Goal: Check status: Verify the current state of an ongoing process or item

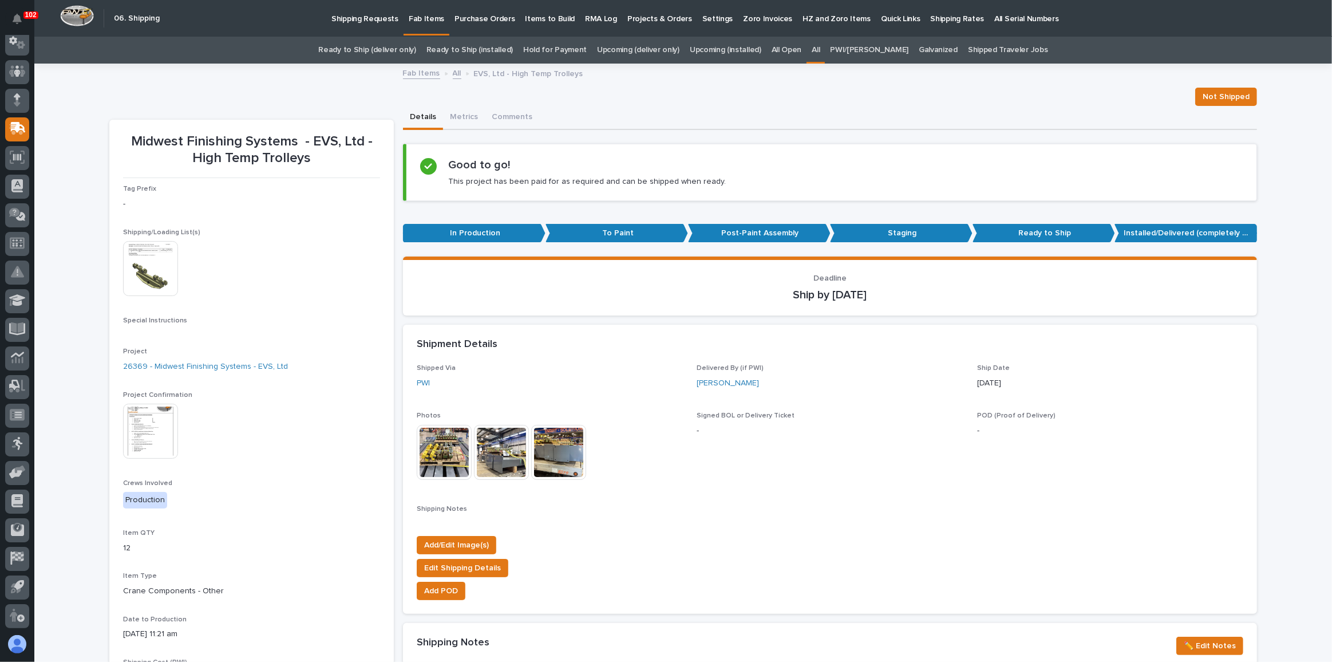
click at [399, 53] on link "Ready to Ship (deliver only)" at bounding box center [366, 50] width 97 height 27
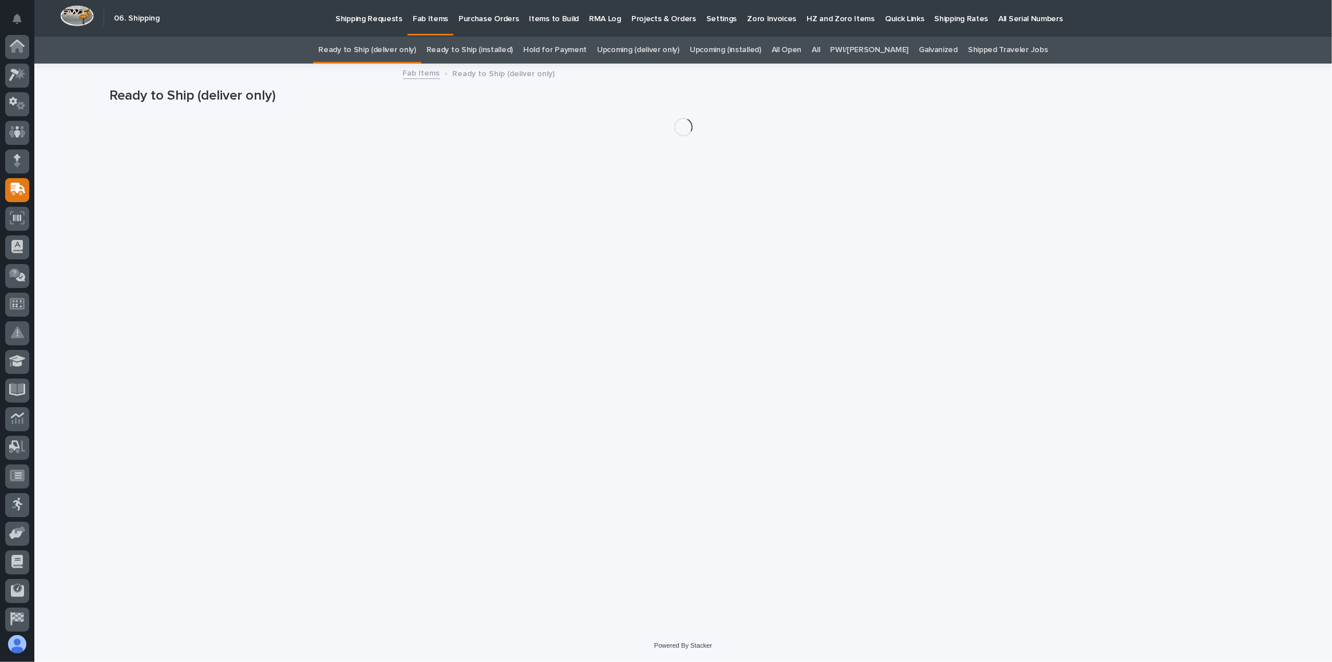
scroll to position [61, 0]
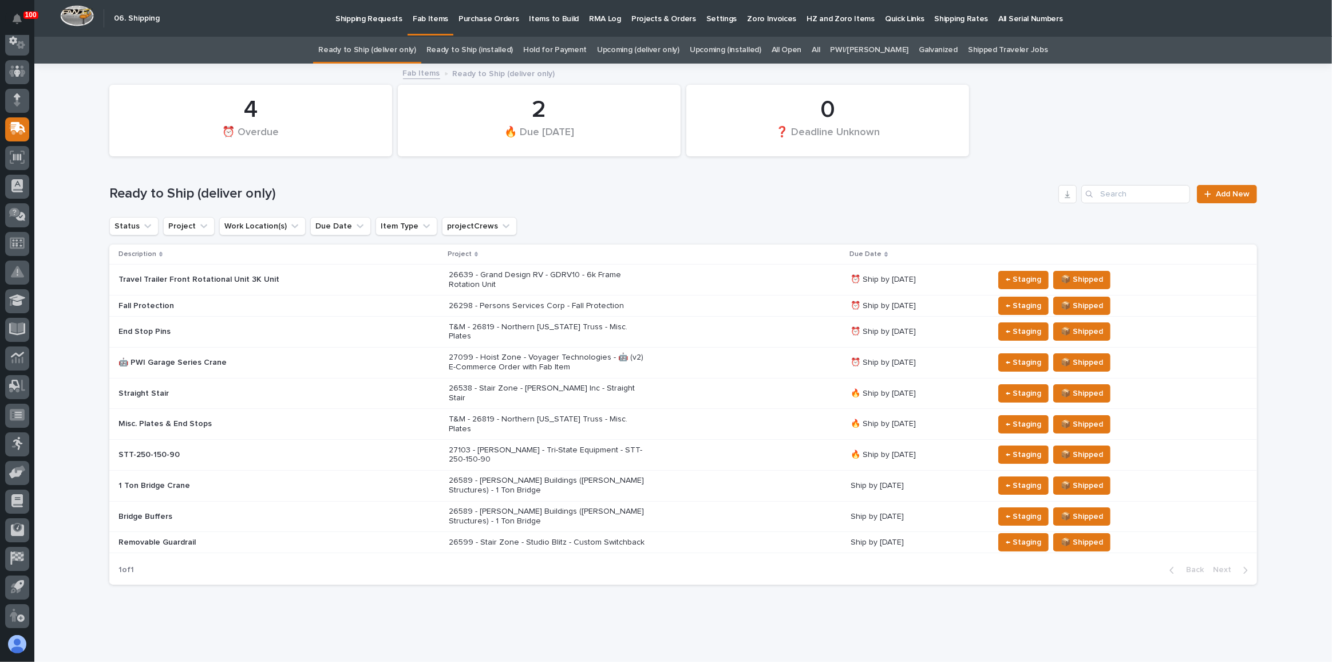
click at [751, 276] on div "26639 - Grand Design RV - GDRV10 - 6k Frame Rotation Unit" at bounding box center [645, 280] width 393 height 29
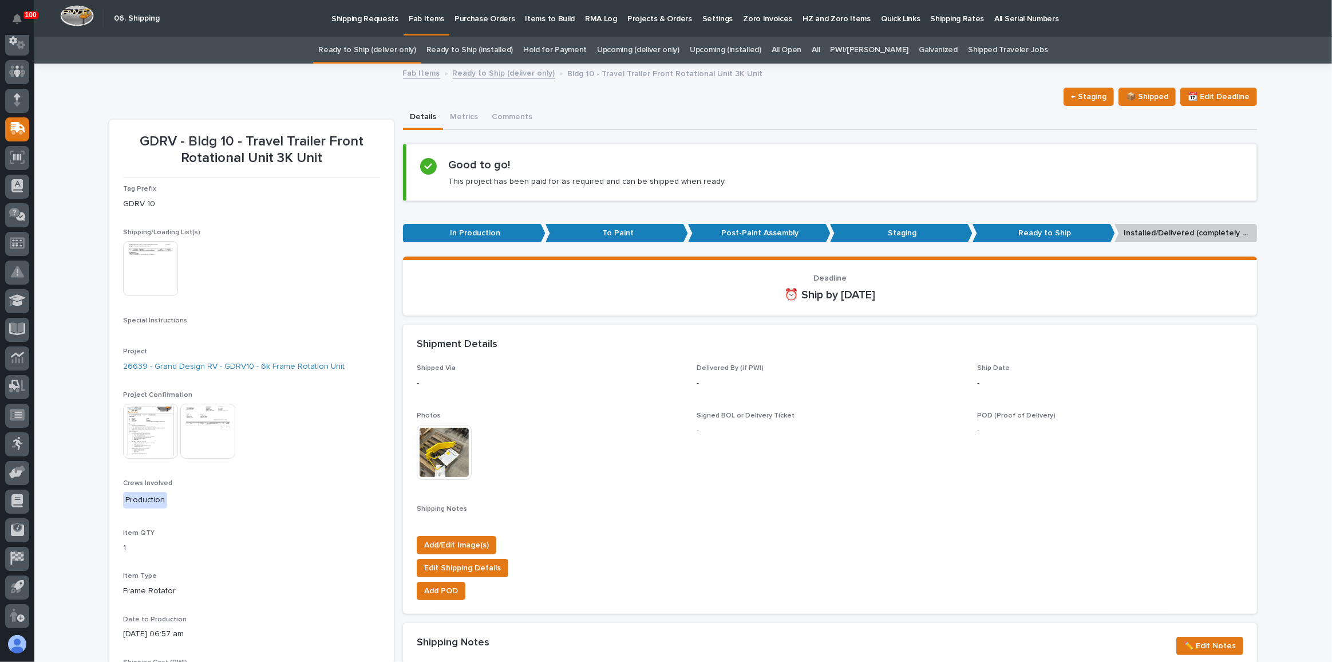
click at [820, 49] on link "All" at bounding box center [816, 50] width 8 height 27
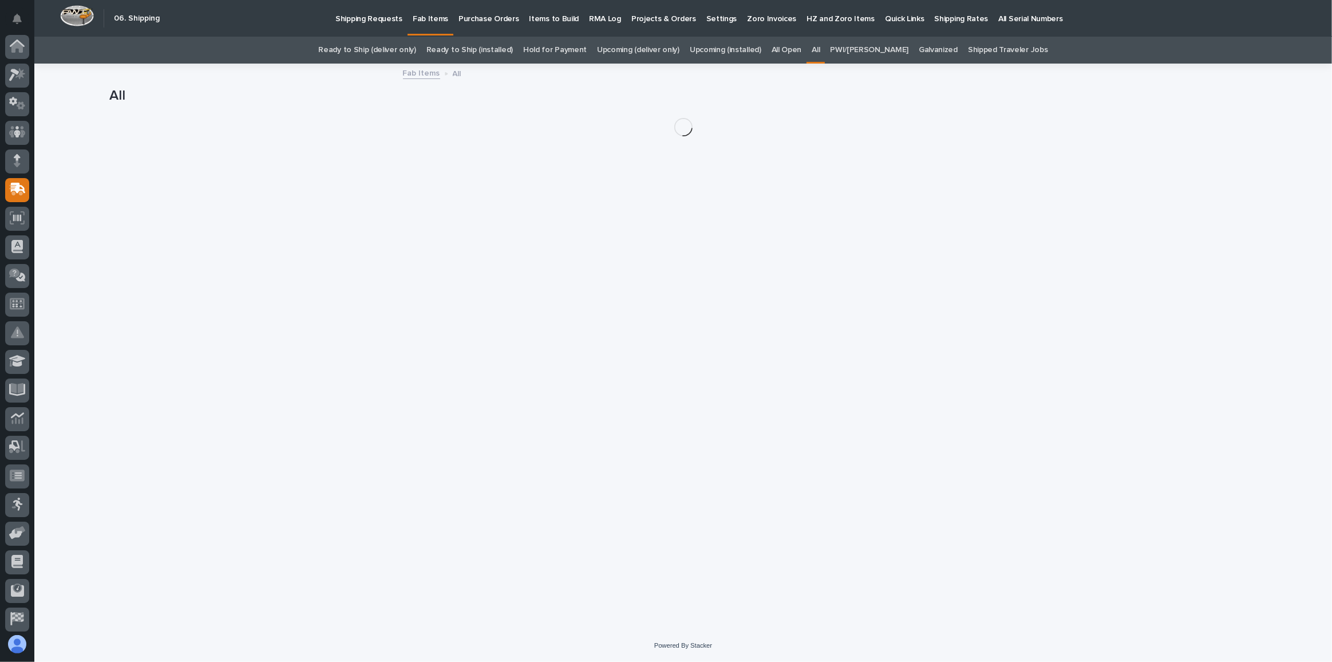
scroll to position [61, 0]
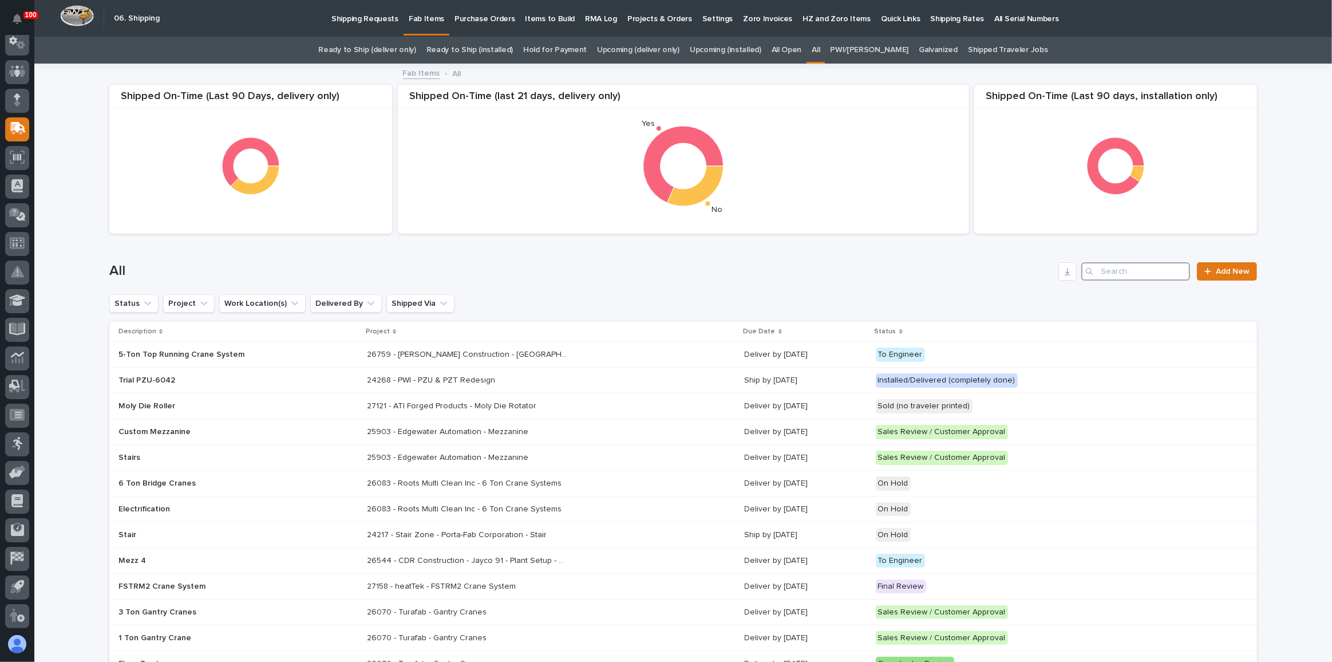
click at [1133, 275] on input "Search" at bounding box center [1135, 271] width 109 height 18
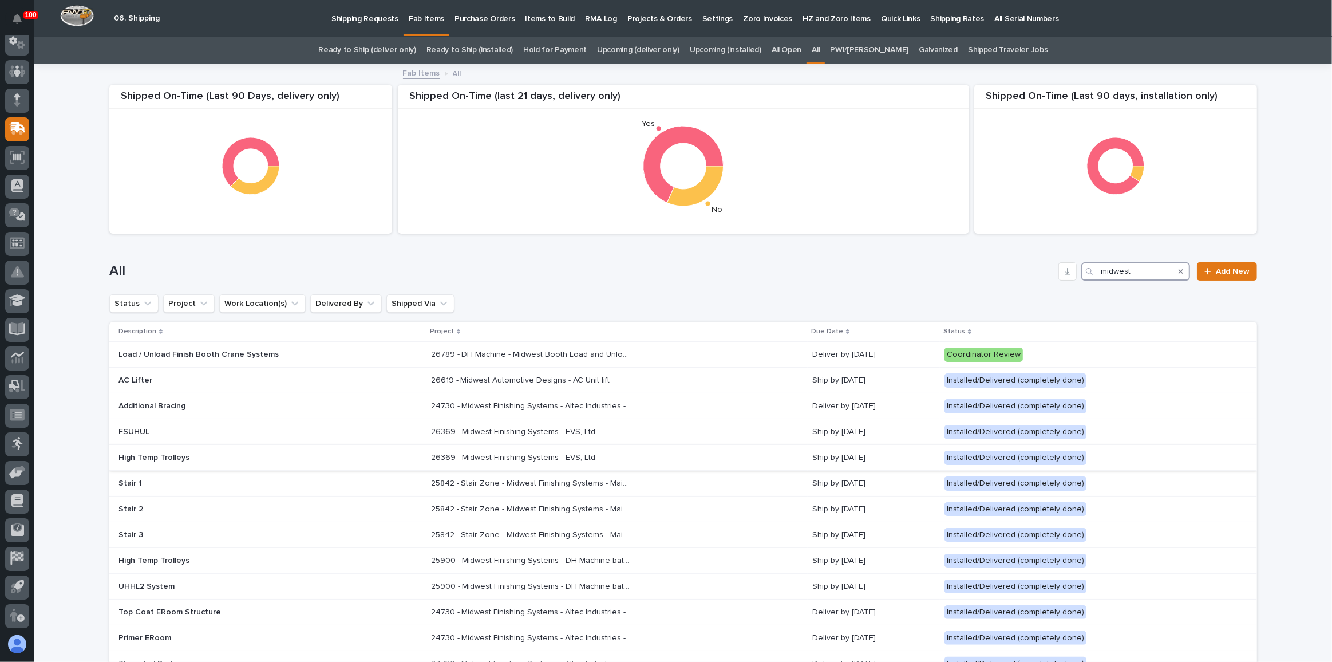
type input "midwest"
click at [376, 461] on div "High Temp Trolleys" at bounding box center [269, 457] width 303 height 19
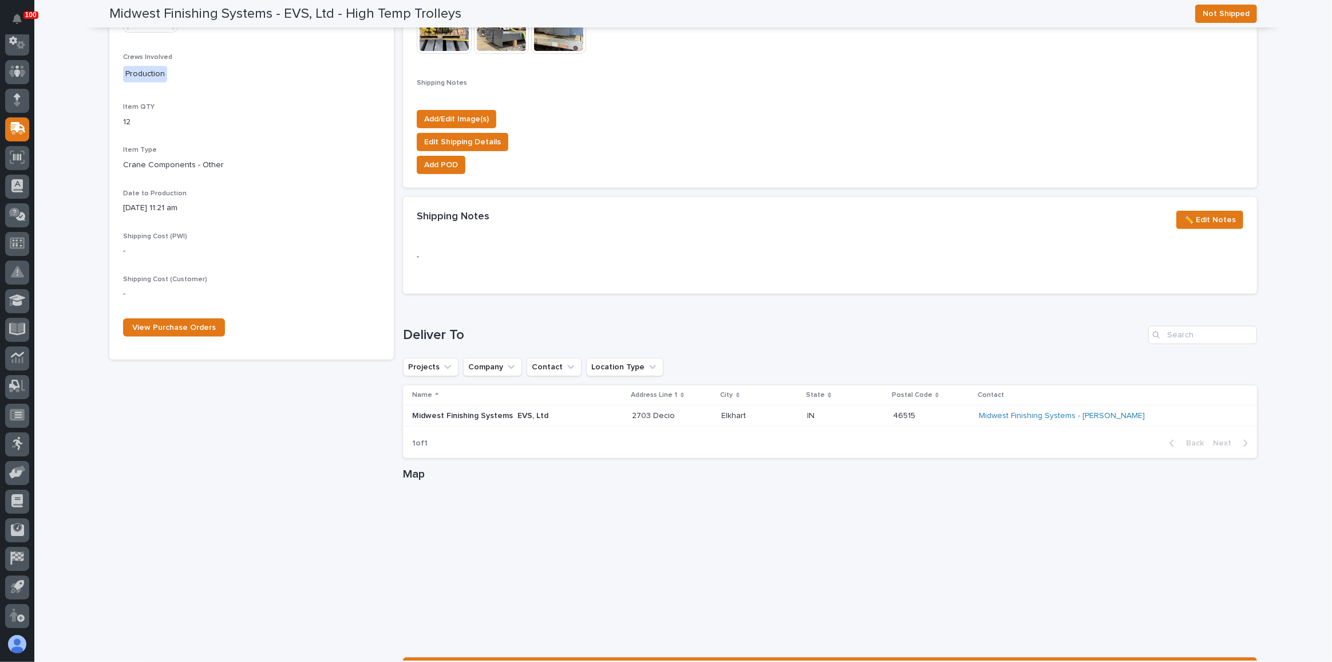
scroll to position [457, 0]
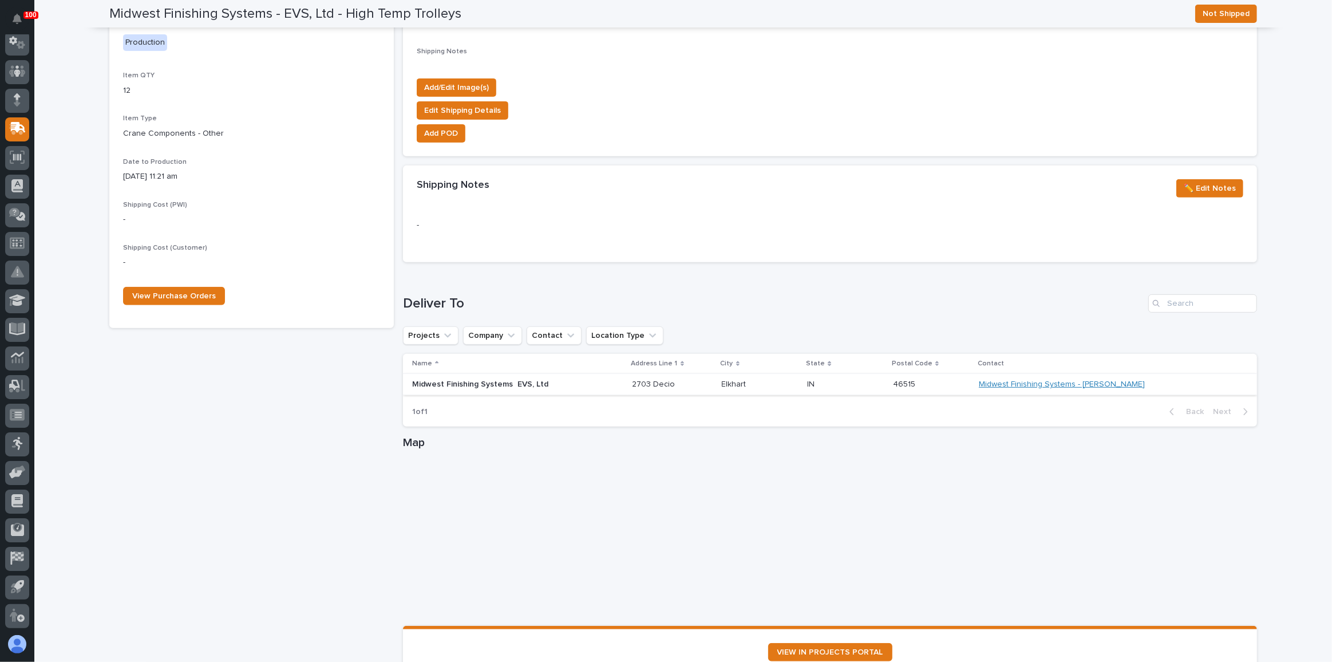
click at [1121, 383] on link "Midwest Finishing Systems - [PERSON_NAME]" at bounding box center [1062, 385] width 166 height 10
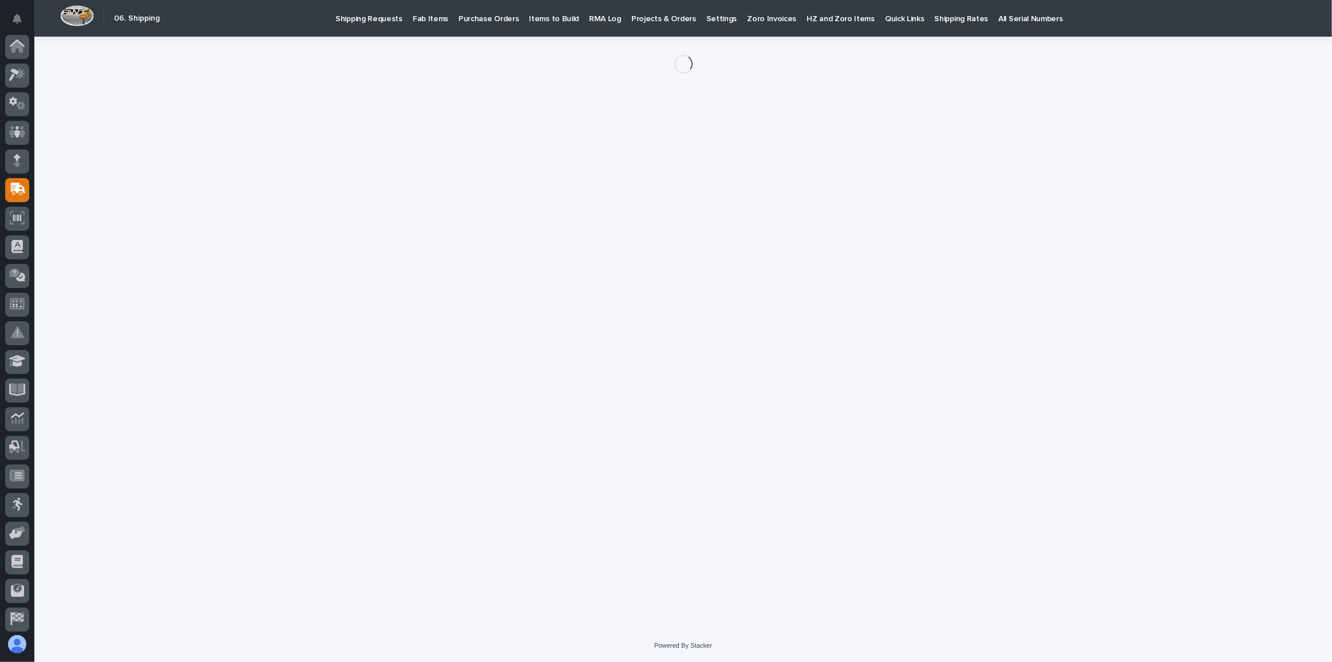
scroll to position [61, 0]
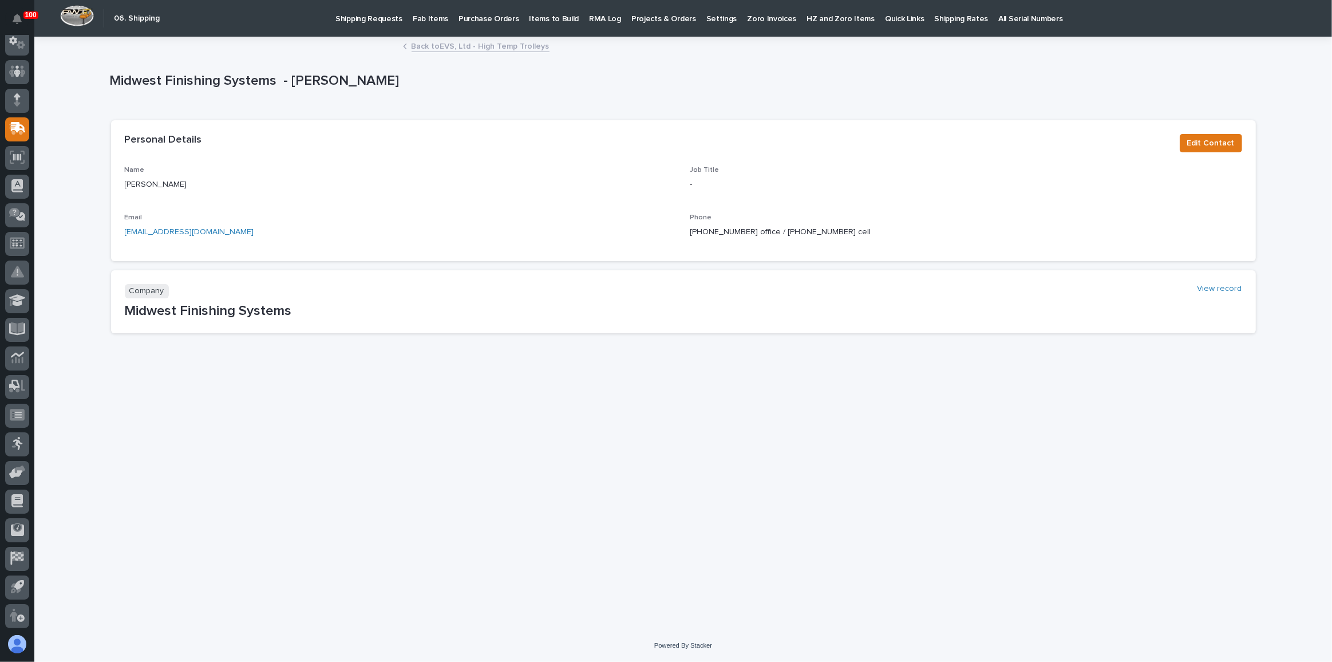
click at [483, 54] on div "Midwest Finishing Systems - [PERSON_NAME] Midwest Finishing Systems - [PERSON_N…" at bounding box center [683, 190] width 1148 height 305
click at [483, 52] on div "Back to EVS, Ltd - High Temp Trolleys" at bounding box center [683, 47] width 572 height 16
click at [483, 50] on link "Back to EVS, Ltd - High Temp Trolleys" at bounding box center [481, 45] width 138 height 13
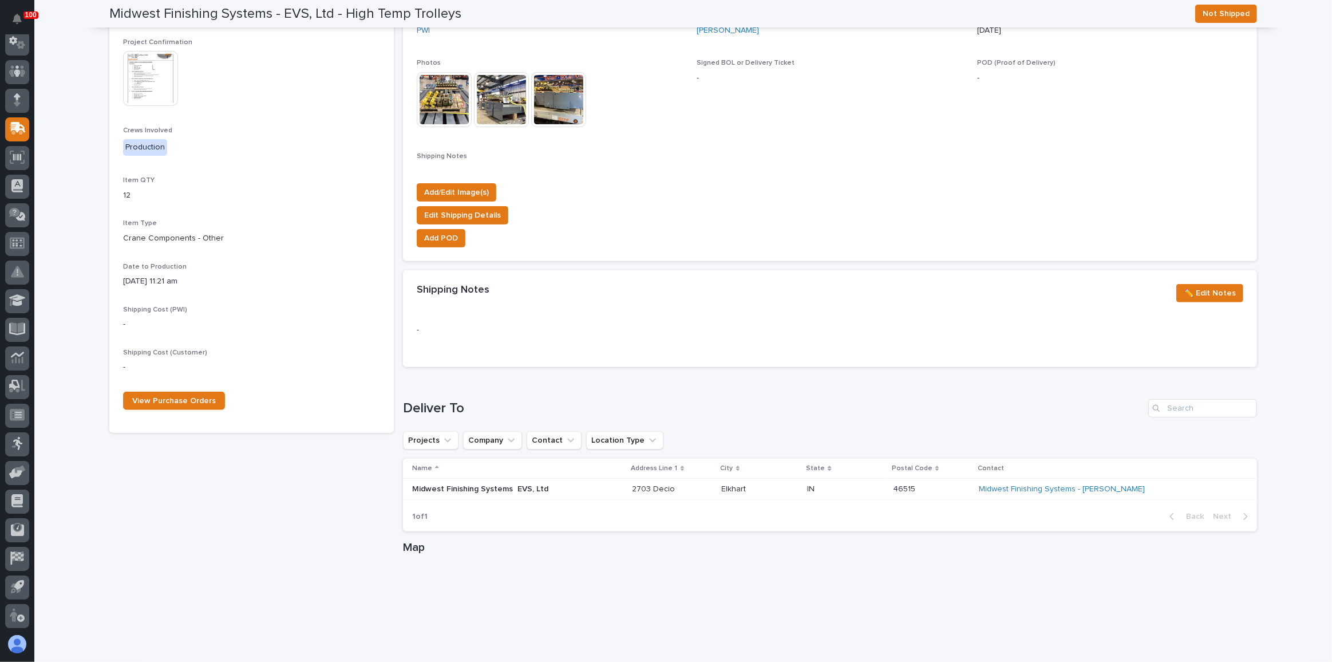
scroll to position [297, 0]
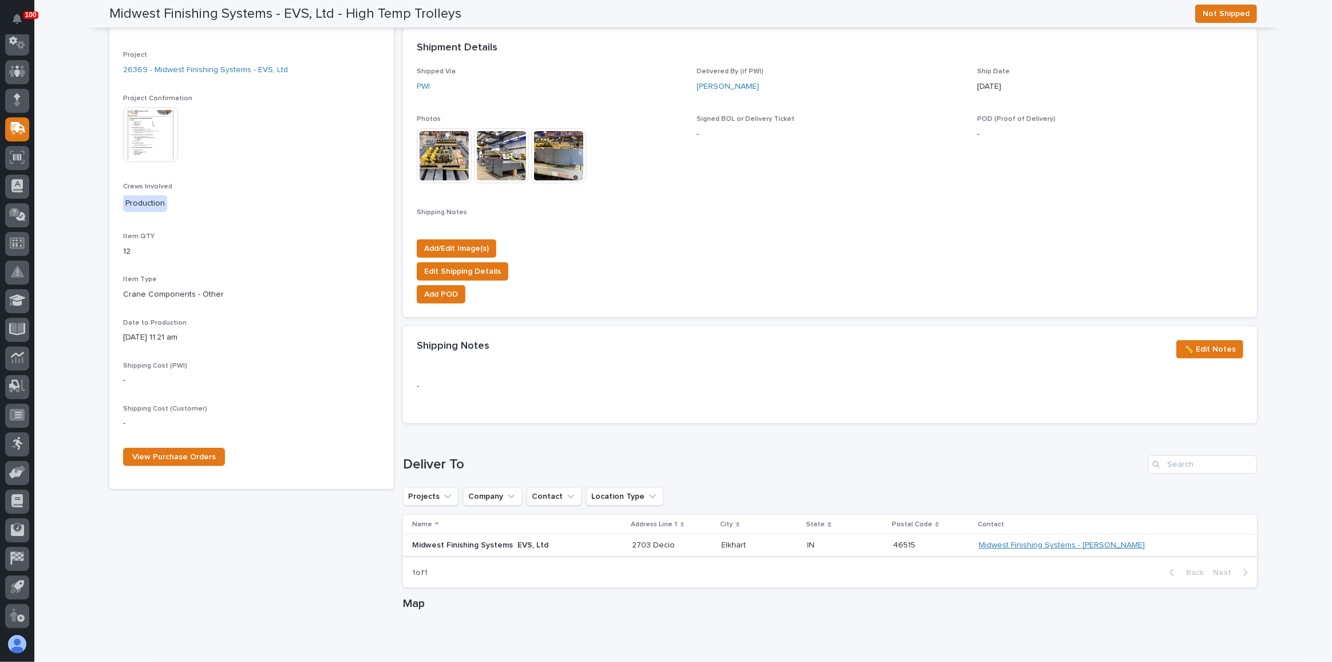
click at [1109, 542] on link "Midwest Finishing Systems - [PERSON_NAME]" at bounding box center [1062, 545] width 166 height 10
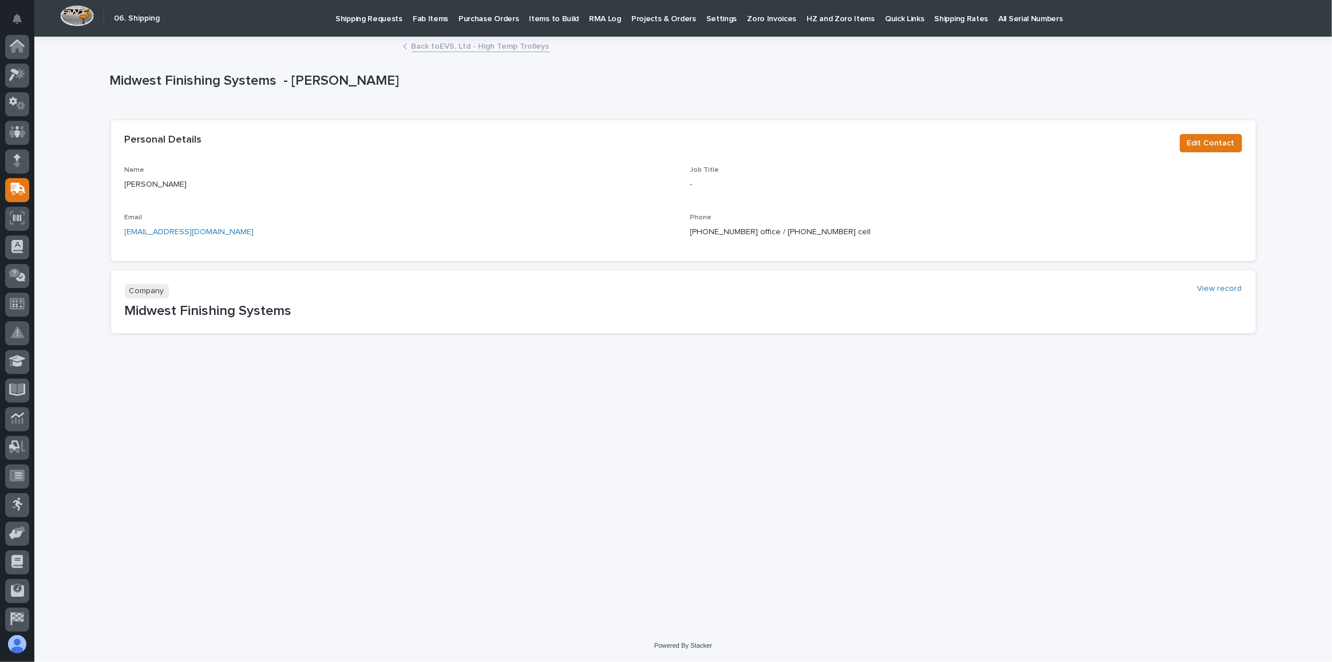
scroll to position [61, 0]
click at [428, 19] on p "Fab Items" at bounding box center [430, 12] width 35 height 24
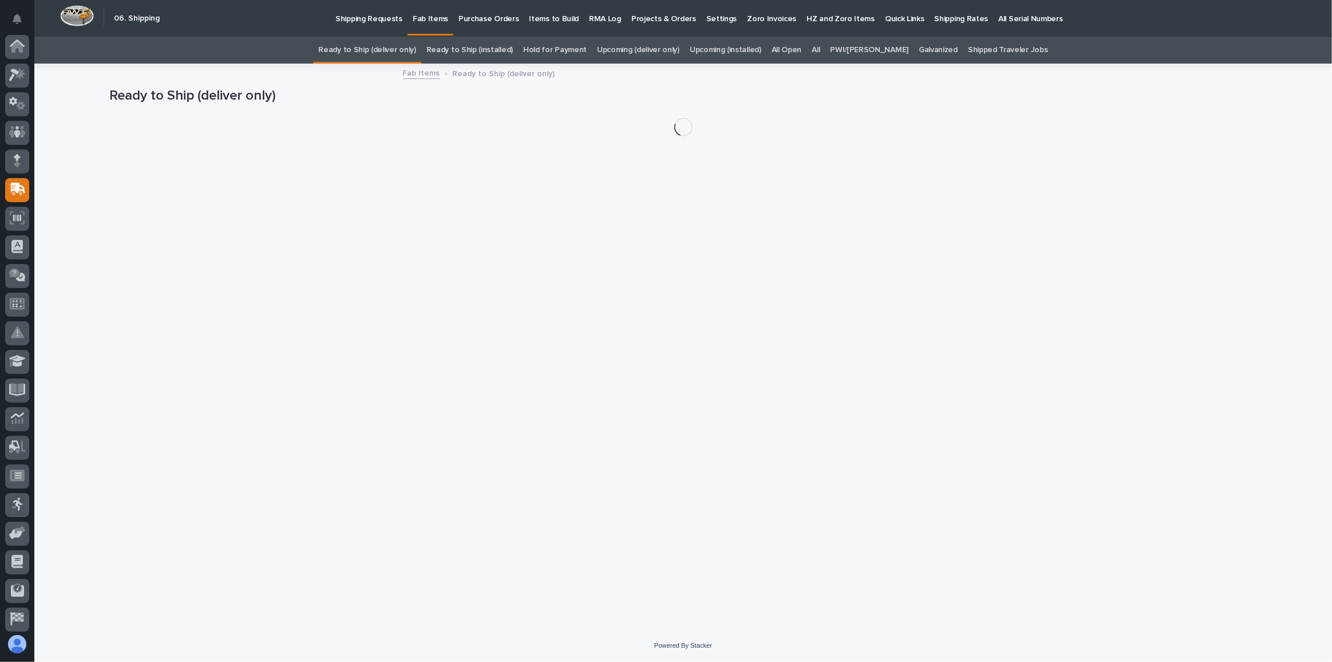
scroll to position [61, 0]
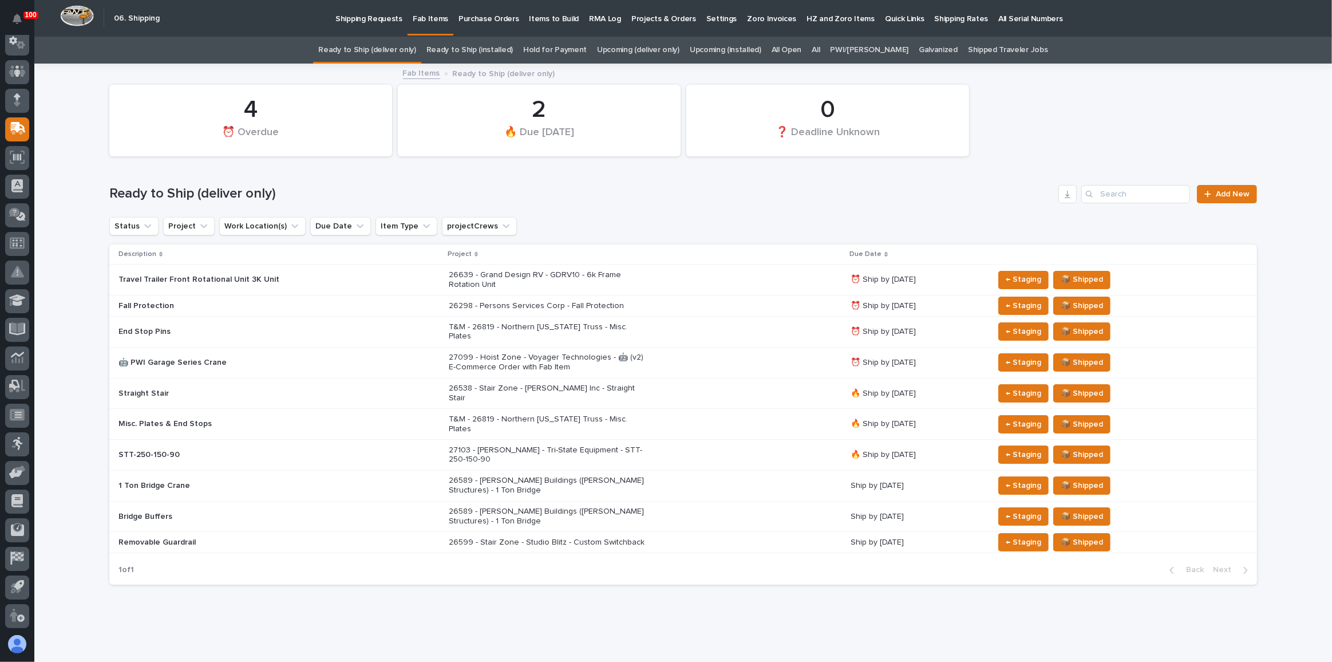
click at [333, 384] on div "Straight Stair" at bounding box center [278, 393] width 321 height 19
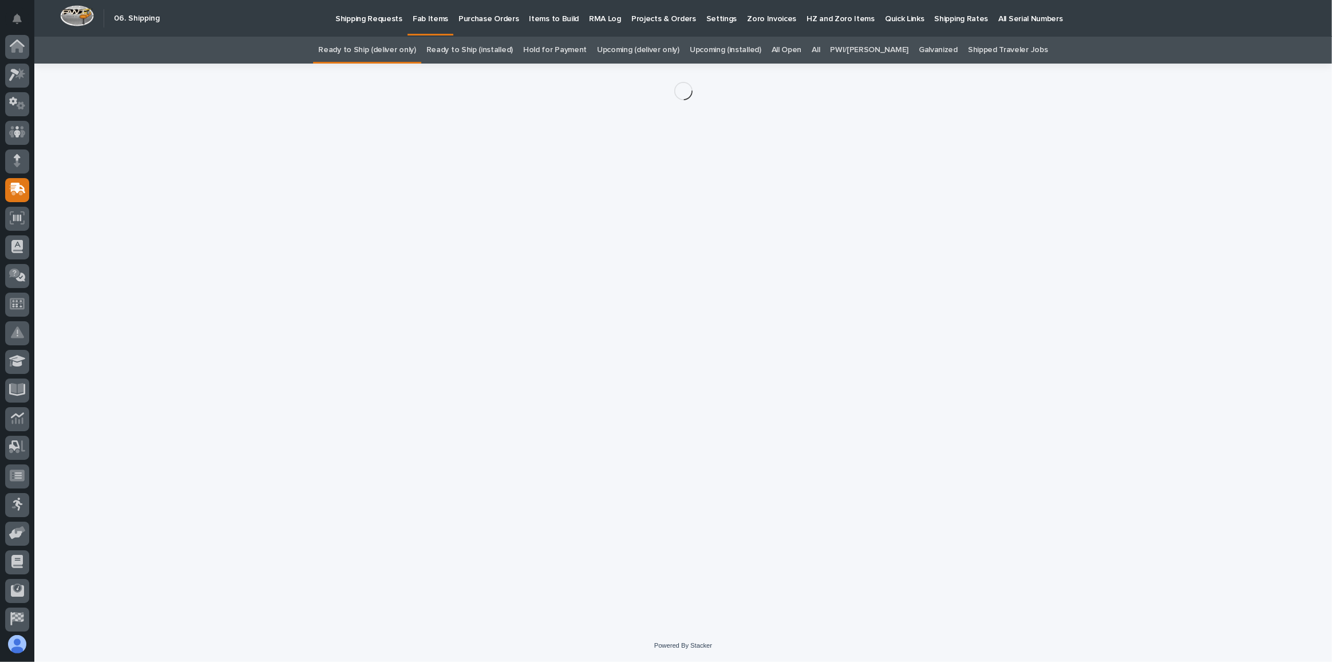
scroll to position [61, 0]
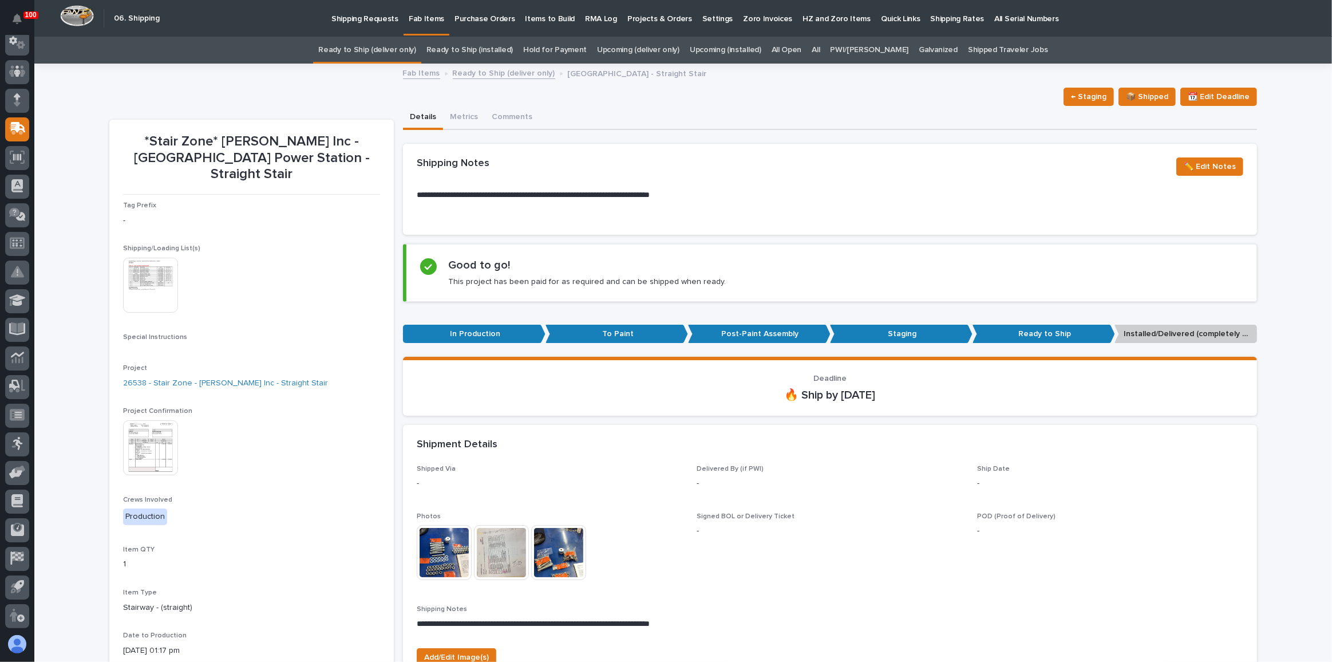
click at [152, 441] on img at bounding box center [150, 447] width 55 height 55
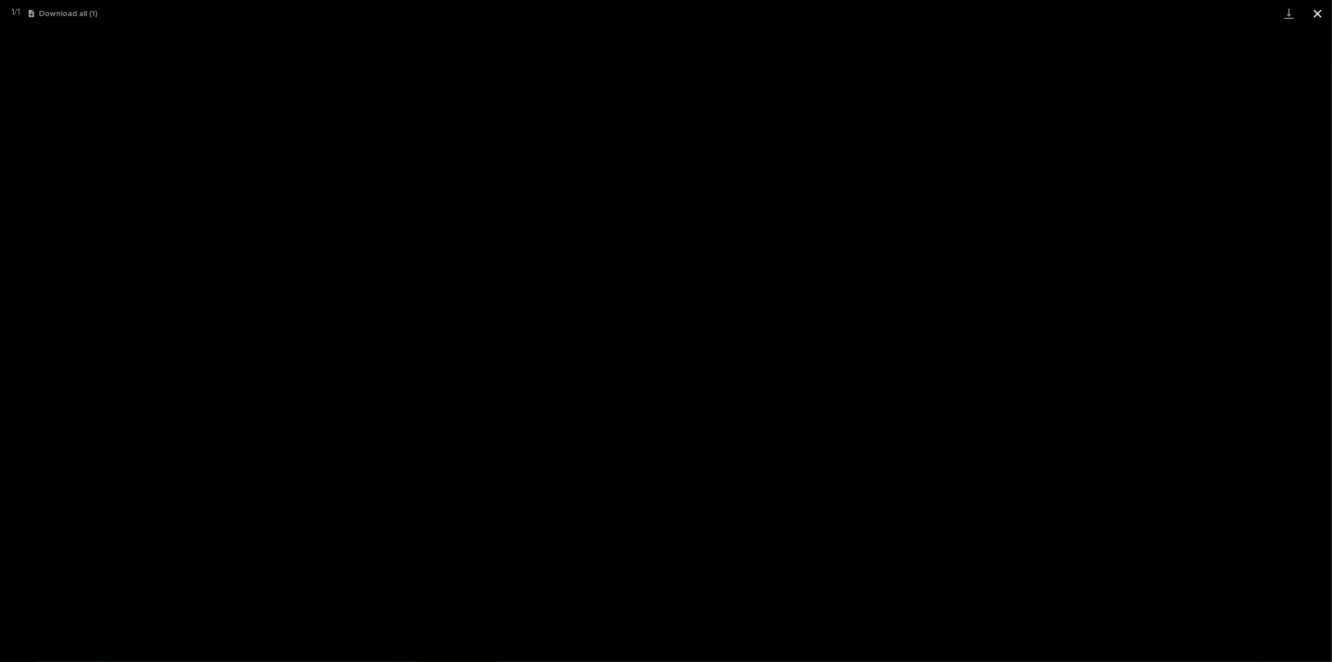
click at [1319, 11] on button "Close gallery" at bounding box center [1317, 13] width 29 height 27
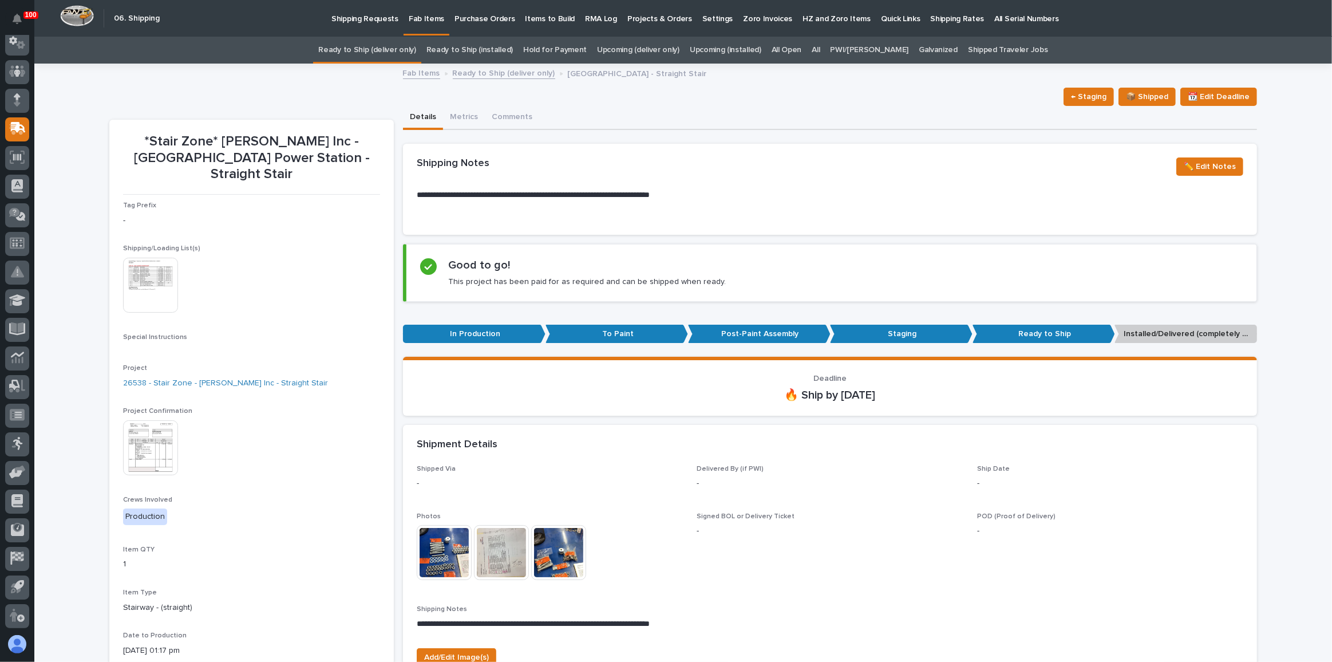
click at [370, 47] on link "Ready to Ship (deliver only)" at bounding box center [366, 50] width 97 height 27
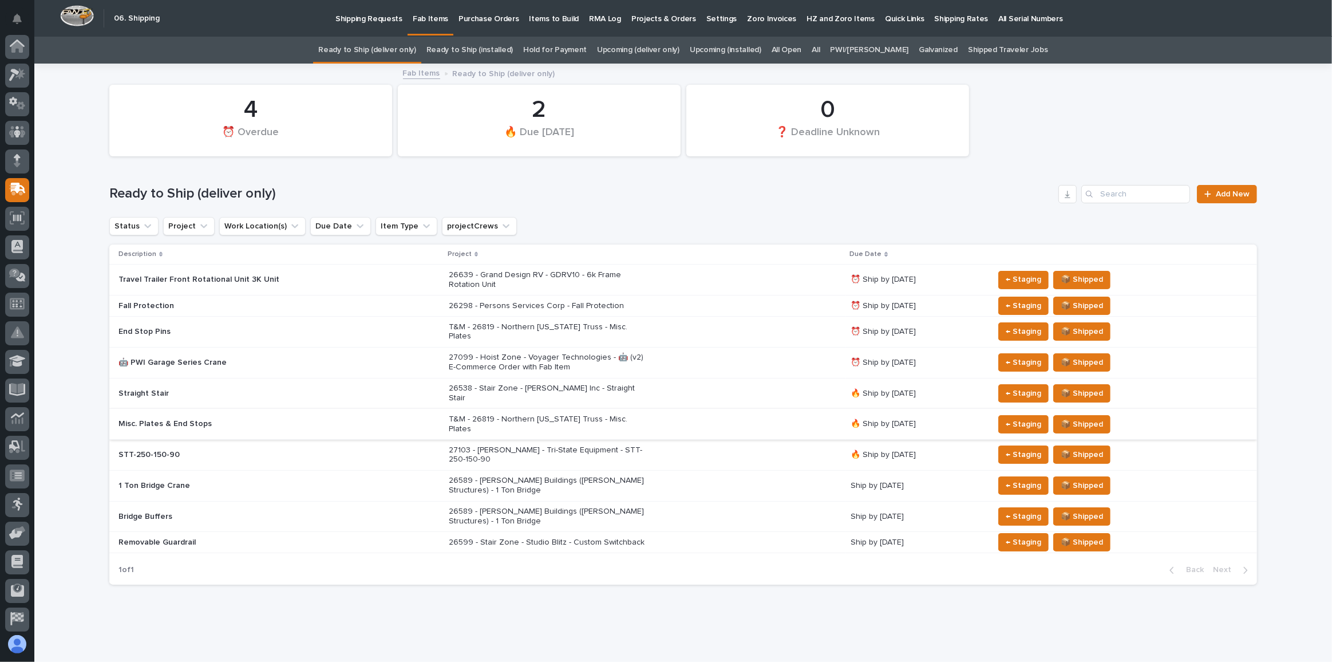
scroll to position [61, 0]
click at [577, 353] on p "27099 - Hoist Zone - Voyager Technologies - 🤖 (v2) E-Commerce Order with Fab It…" at bounding box center [549, 362] width 200 height 19
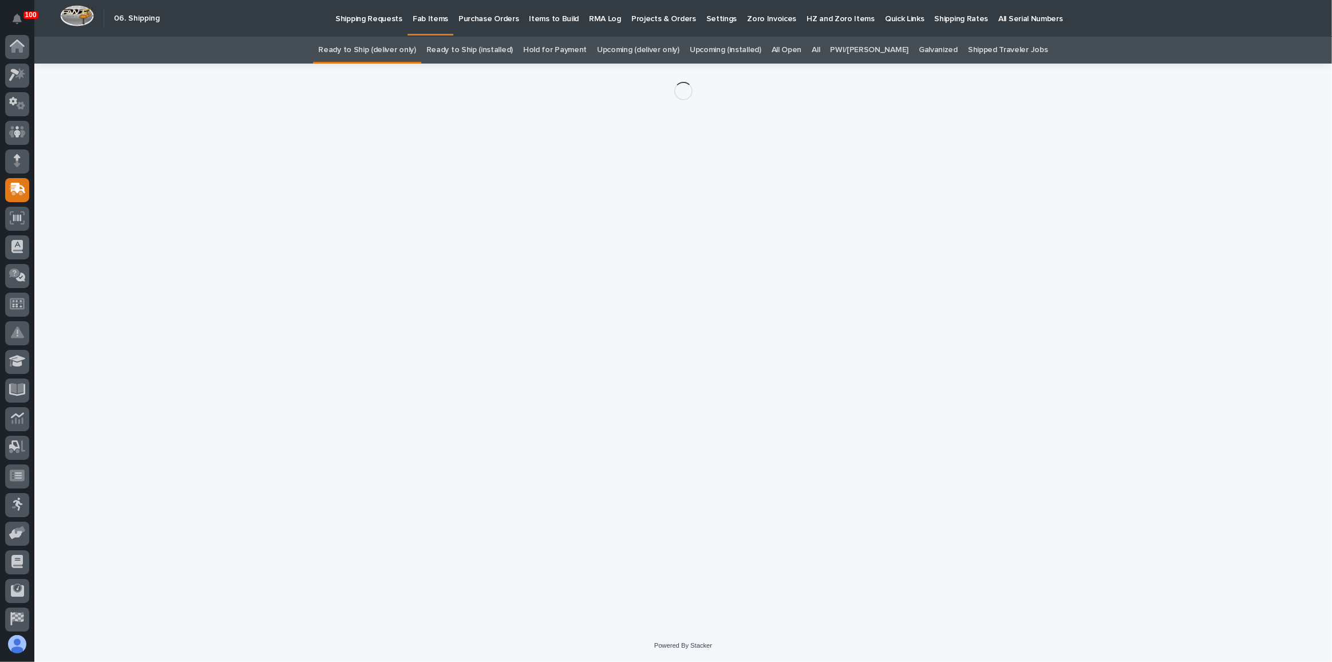
scroll to position [61, 0]
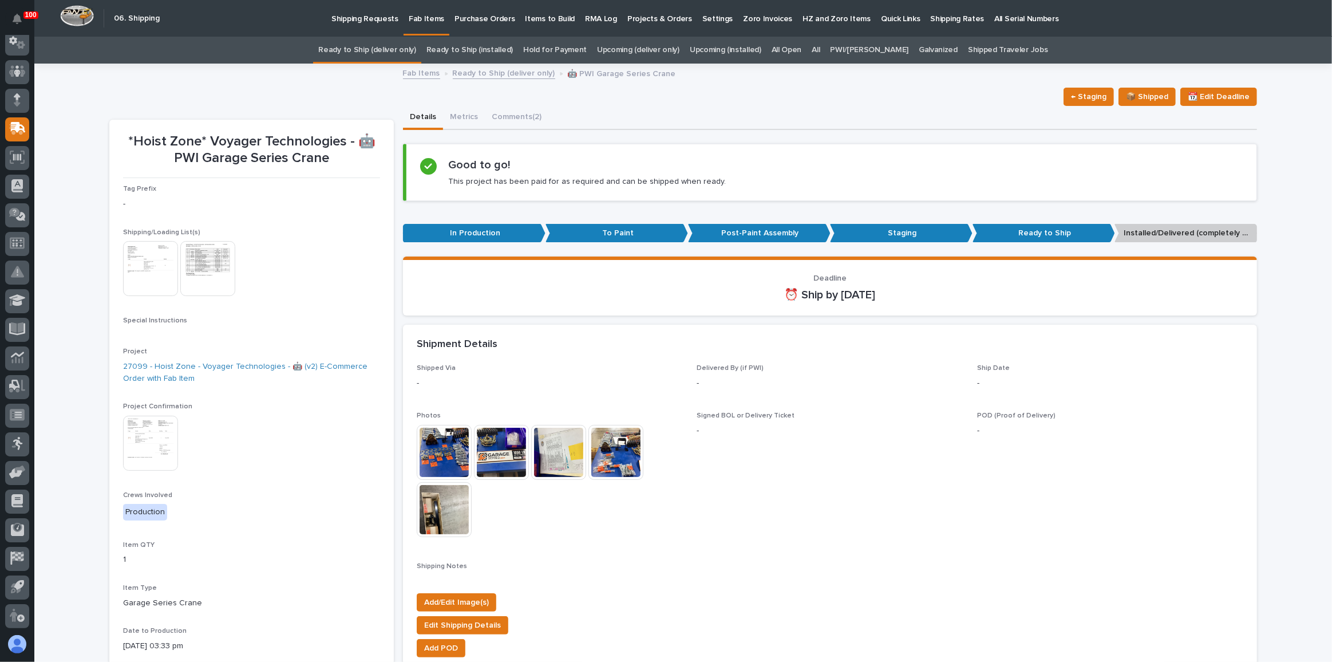
click at [148, 426] on img at bounding box center [150, 443] width 55 height 55
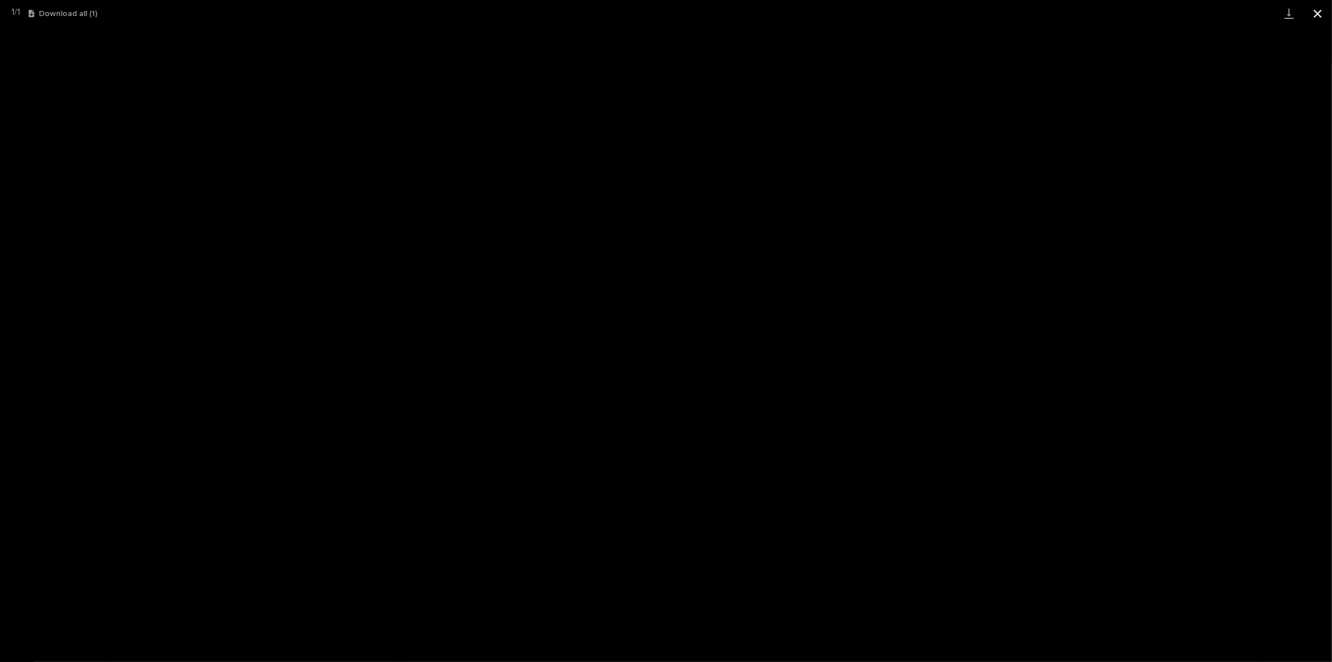
click at [1313, 7] on button "Close gallery" at bounding box center [1317, 13] width 29 height 27
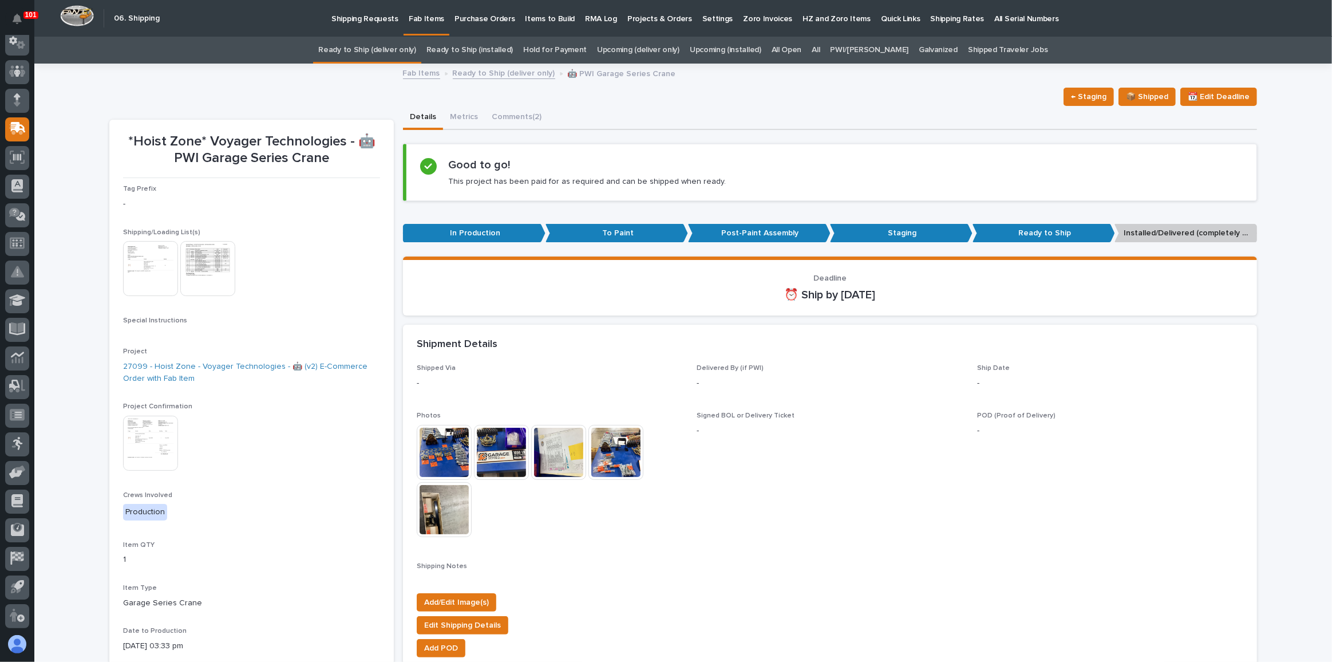
click at [393, 45] on link "Ready to Ship (deliver only)" at bounding box center [366, 50] width 97 height 27
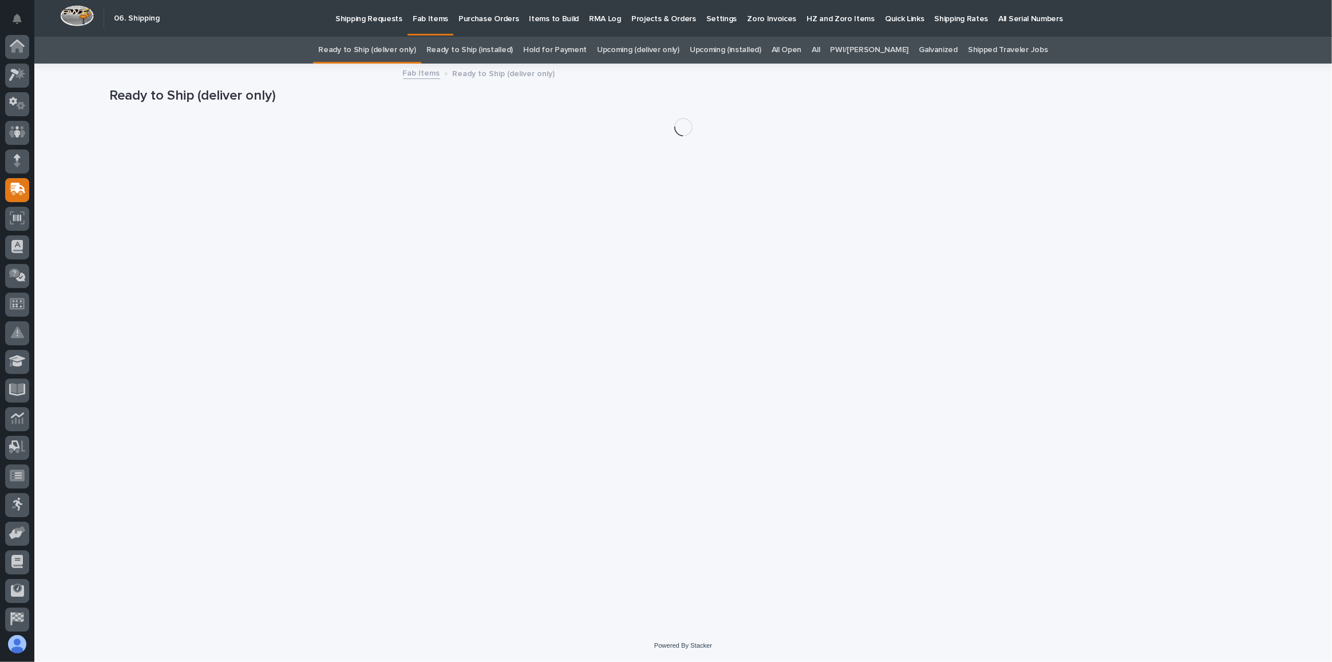
scroll to position [61, 0]
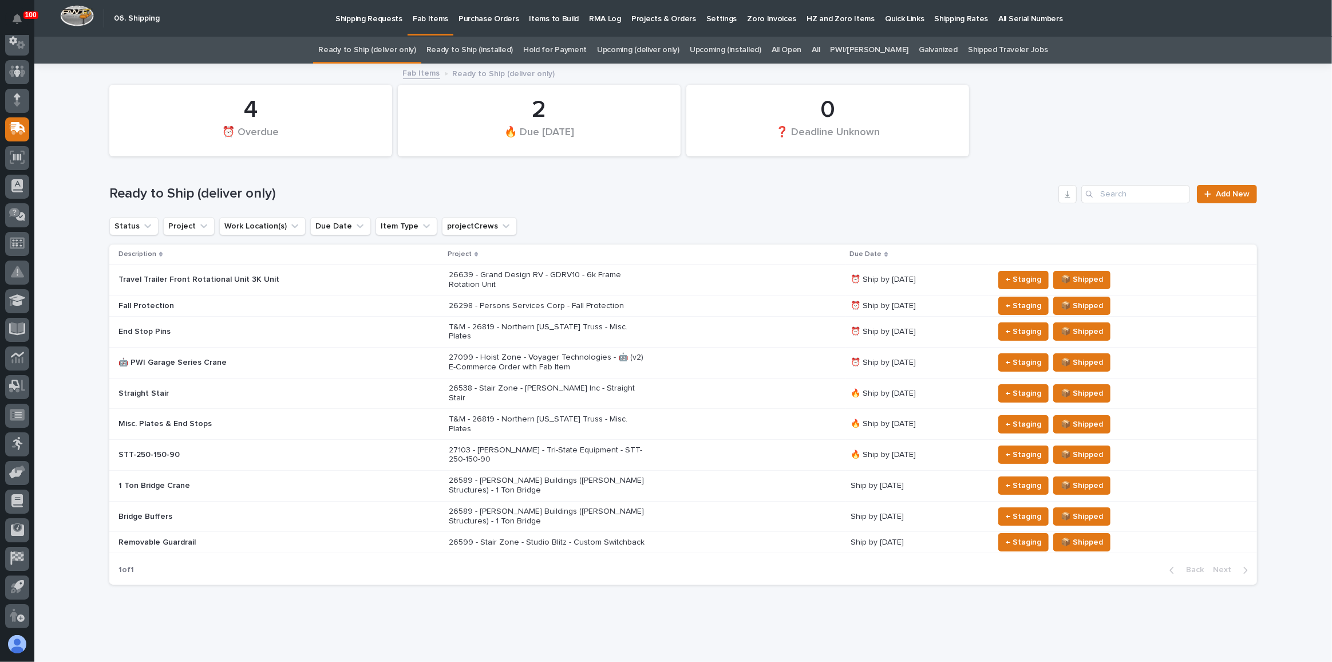
click at [663, 51] on link "Upcoming (deliver only)" at bounding box center [638, 50] width 82 height 27
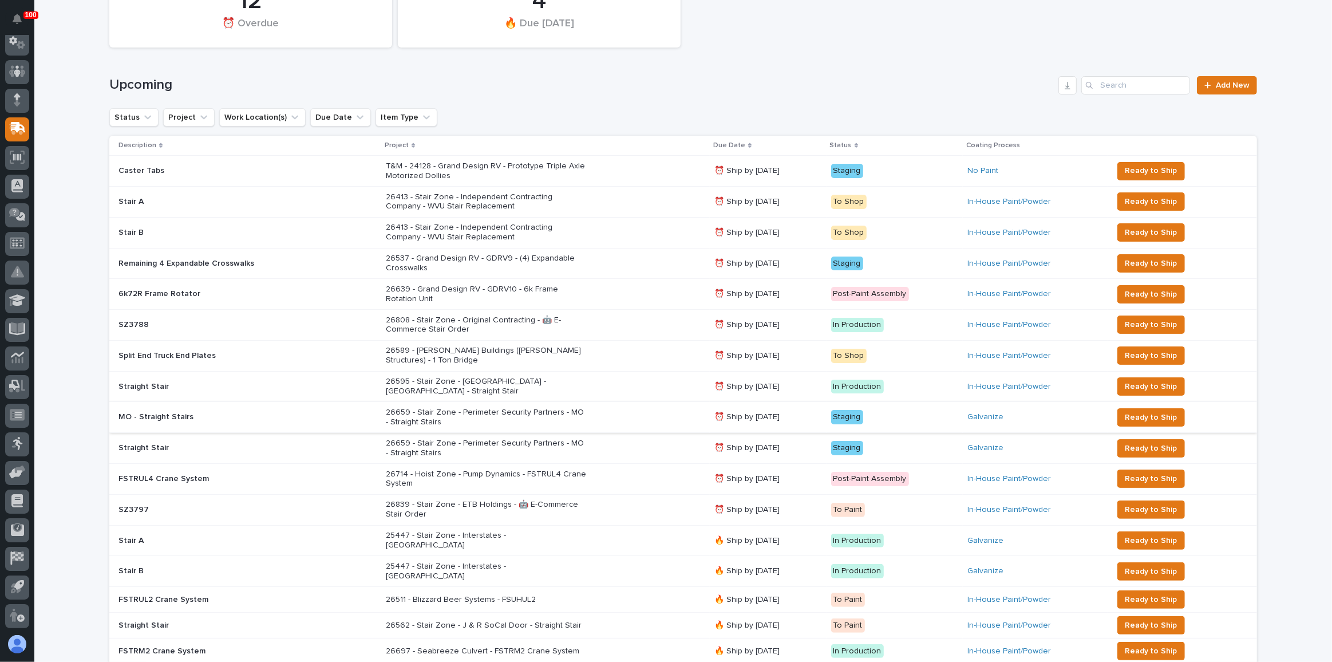
scroll to position [156, 0]
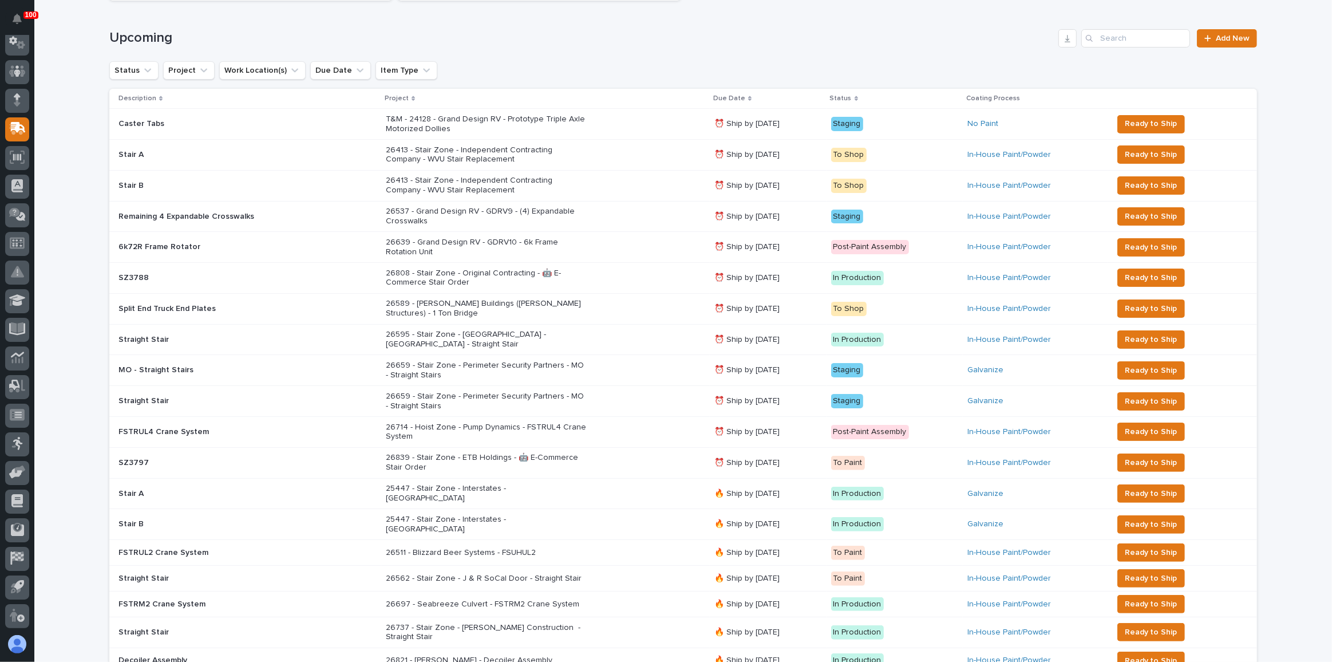
click at [623, 358] on div "26659 - Stair Zone - Perimeter Security Partners - MO - Straight Stairs" at bounding box center [545, 370] width 319 height 29
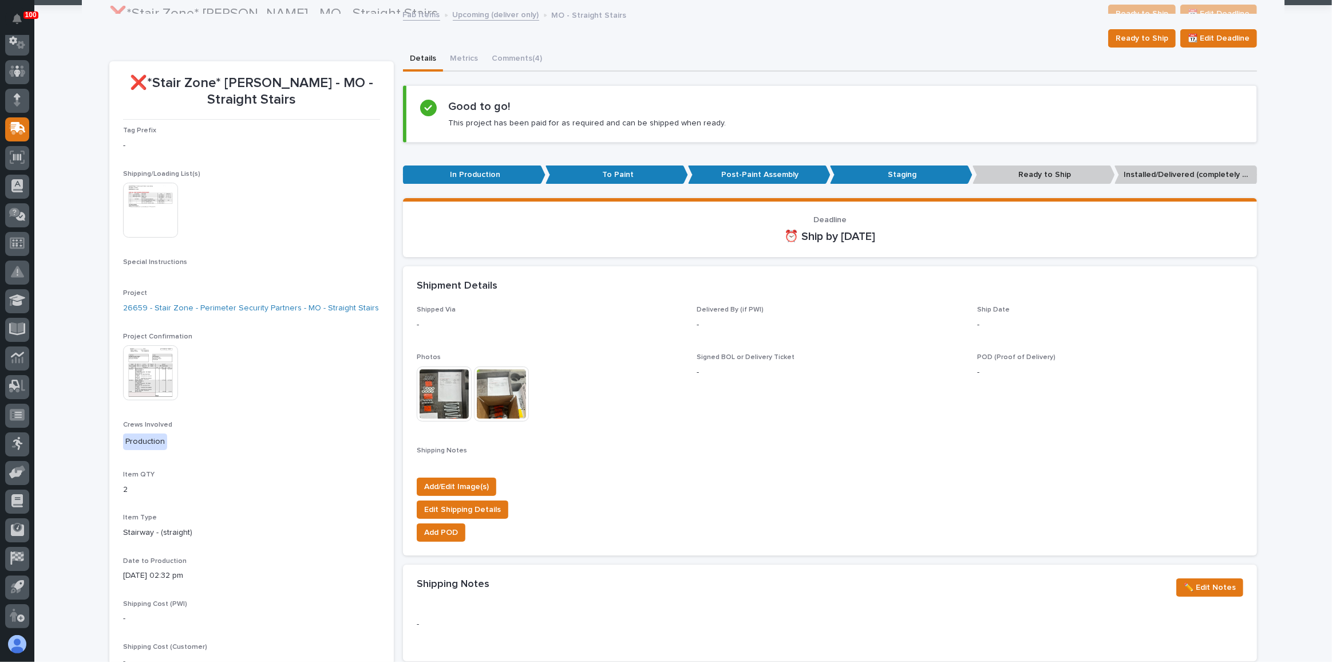
scroll to position [52, 0]
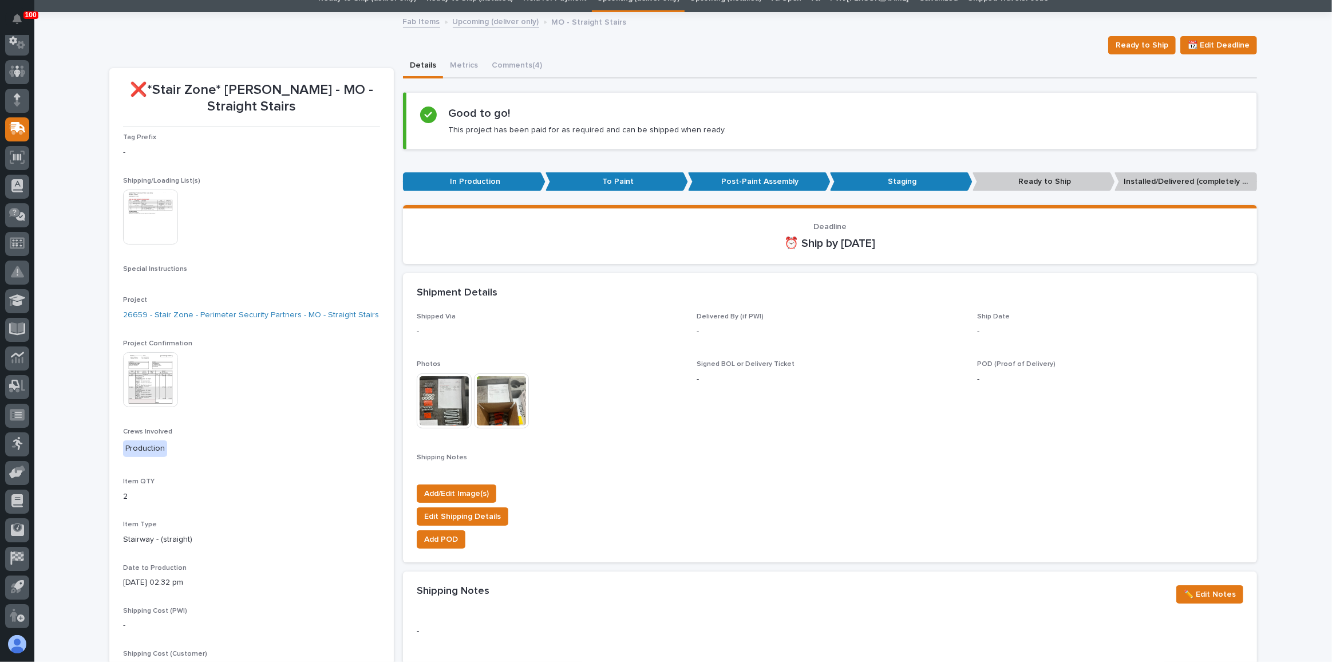
click at [151, 200] on img at bounding box center [150, 216] width 55 height 55
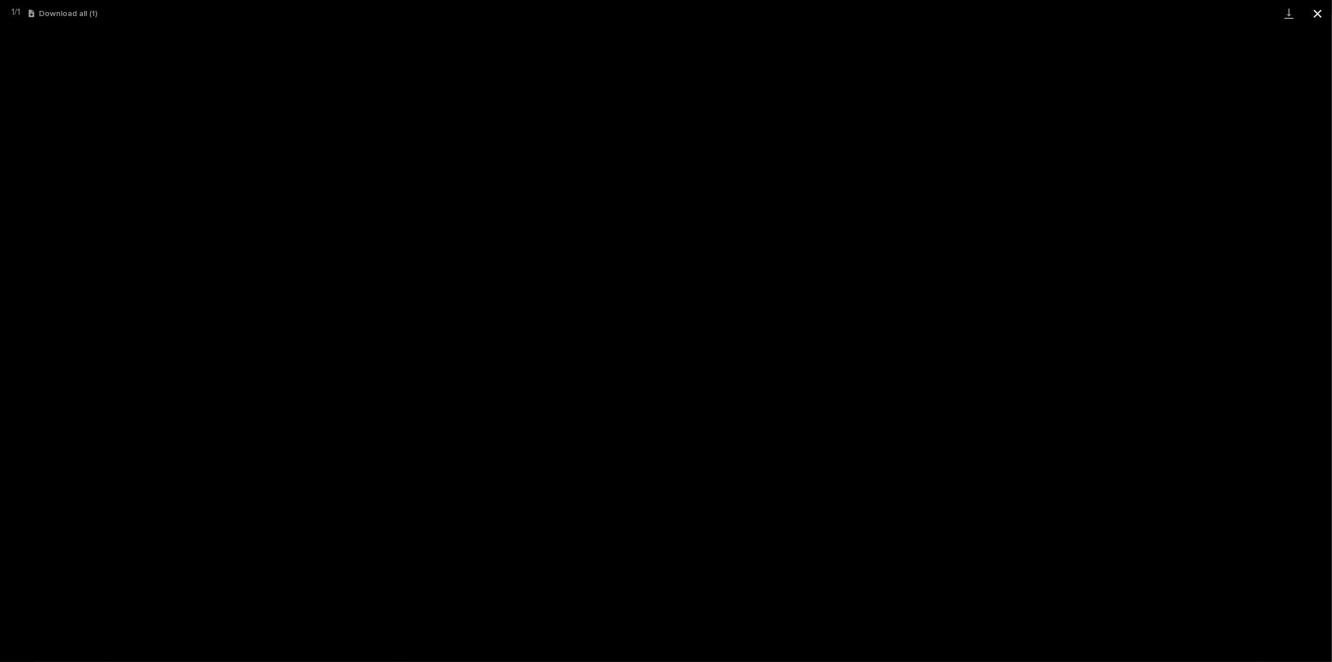
click at [1313, 11] on button "Close gallery" at bounding box center [1317, 13] width 29 height 27
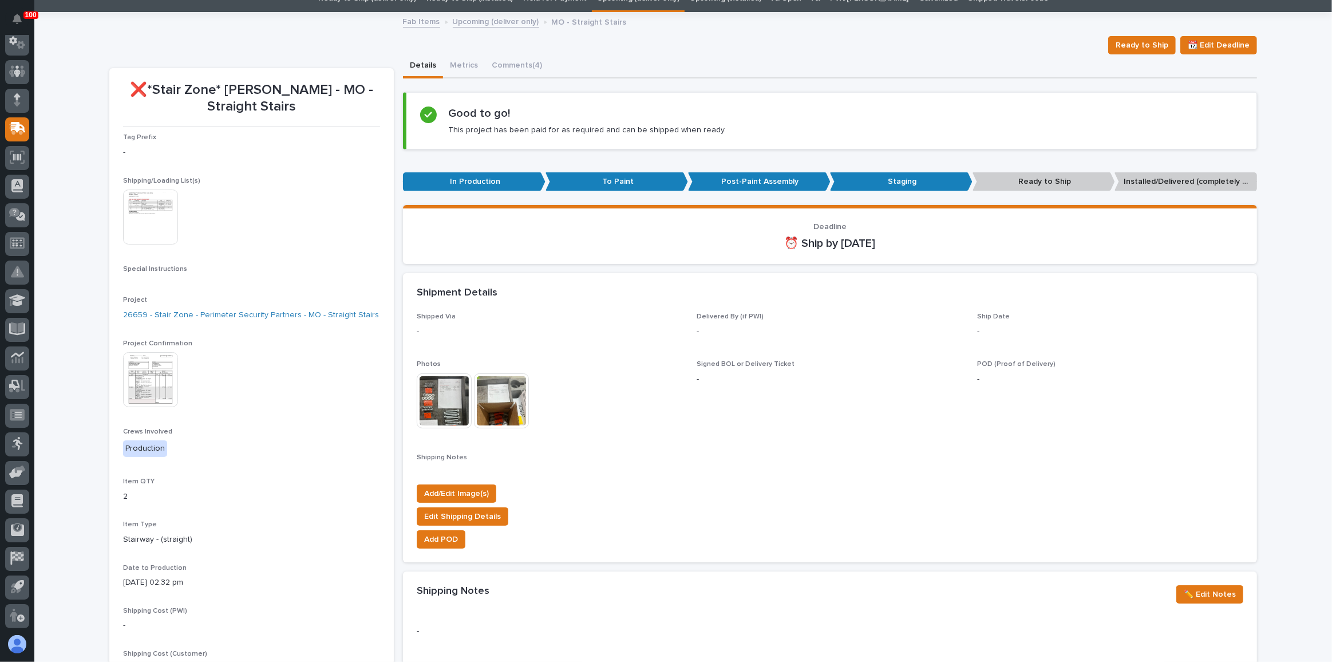
click at [152, 396] on img at bounding box center [150, 379] width 55 height 55
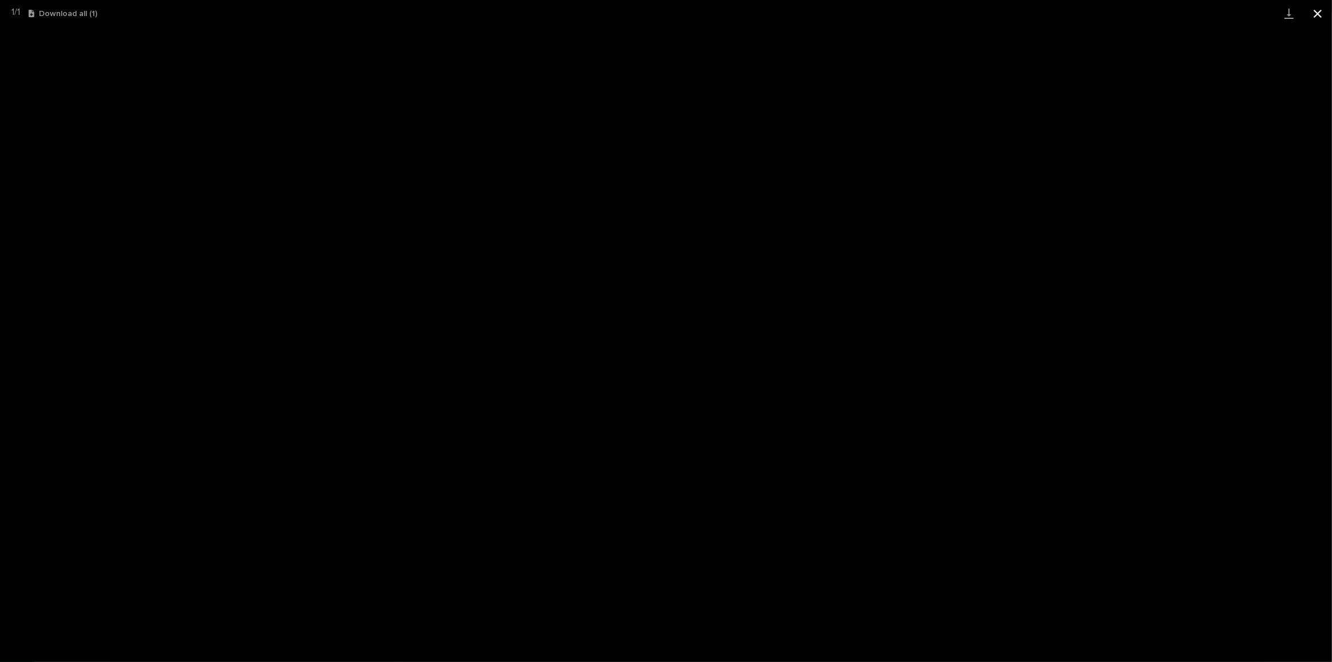
click at [1317, 13] on button "Close gallery" at bounding box center [1317, 13] width 29 height 27
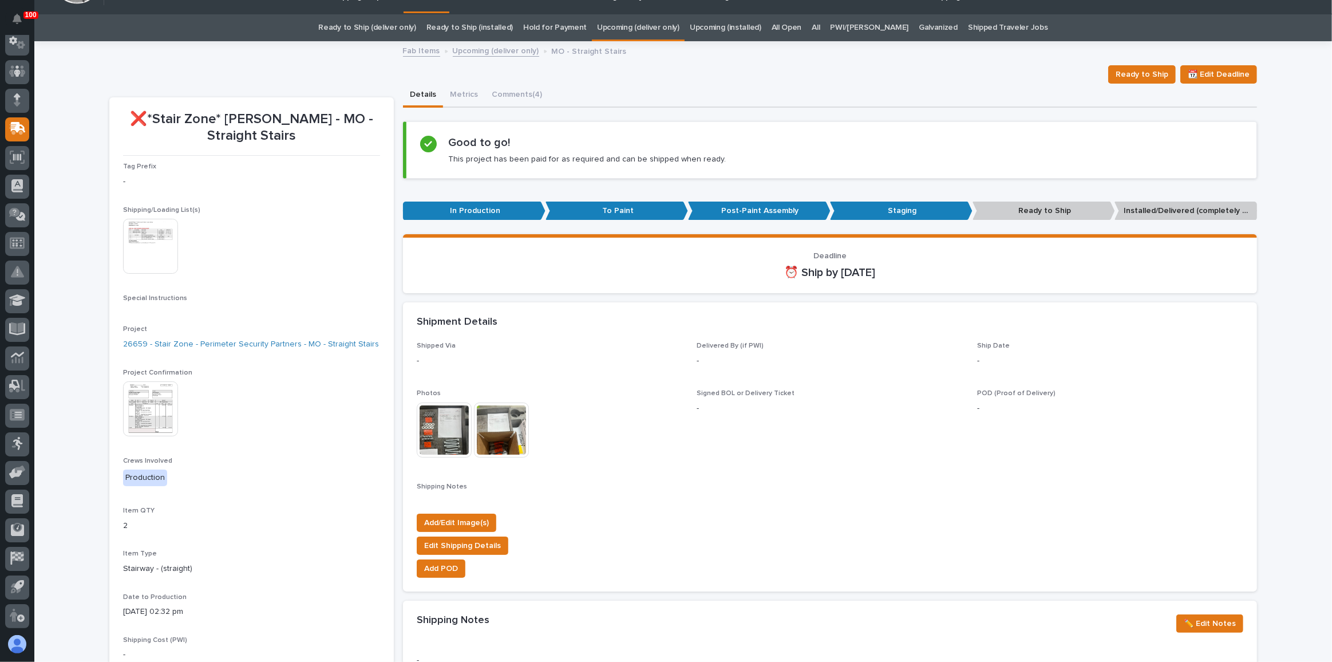
scroll to position [0, 0]
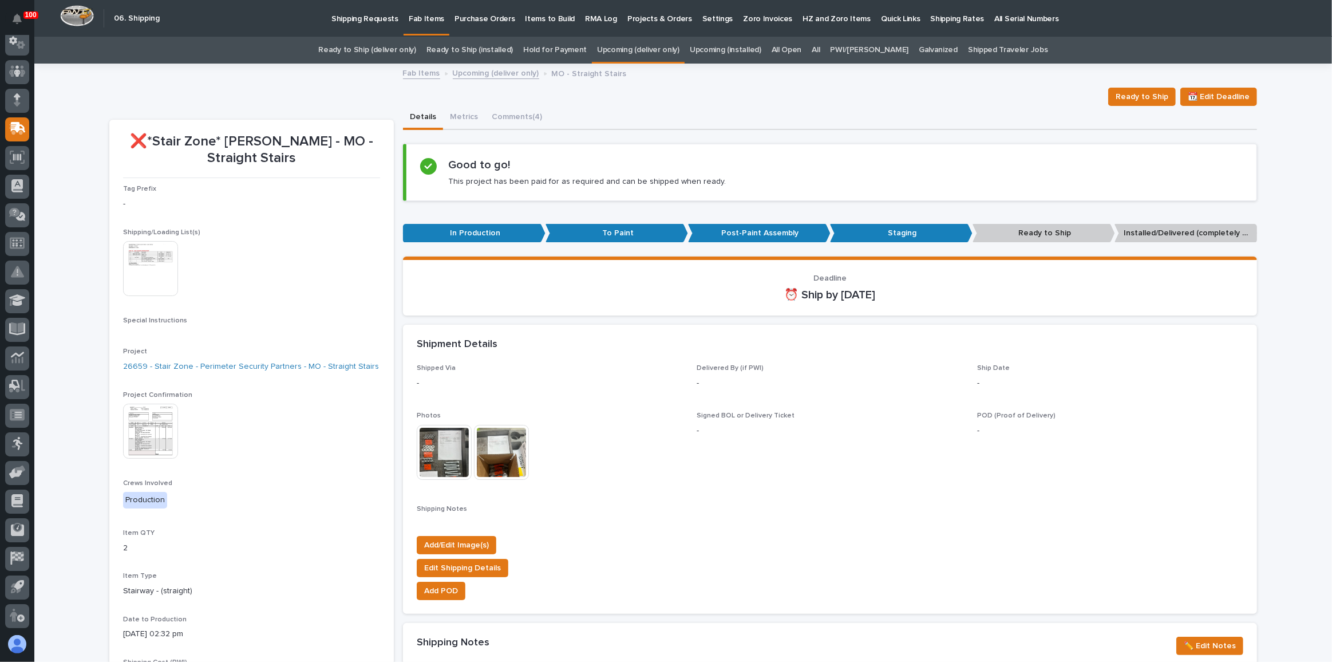
click at [488, 44] on link "Ready to Ship (installed)" at bounding box center [469, 50] width 86 height 27
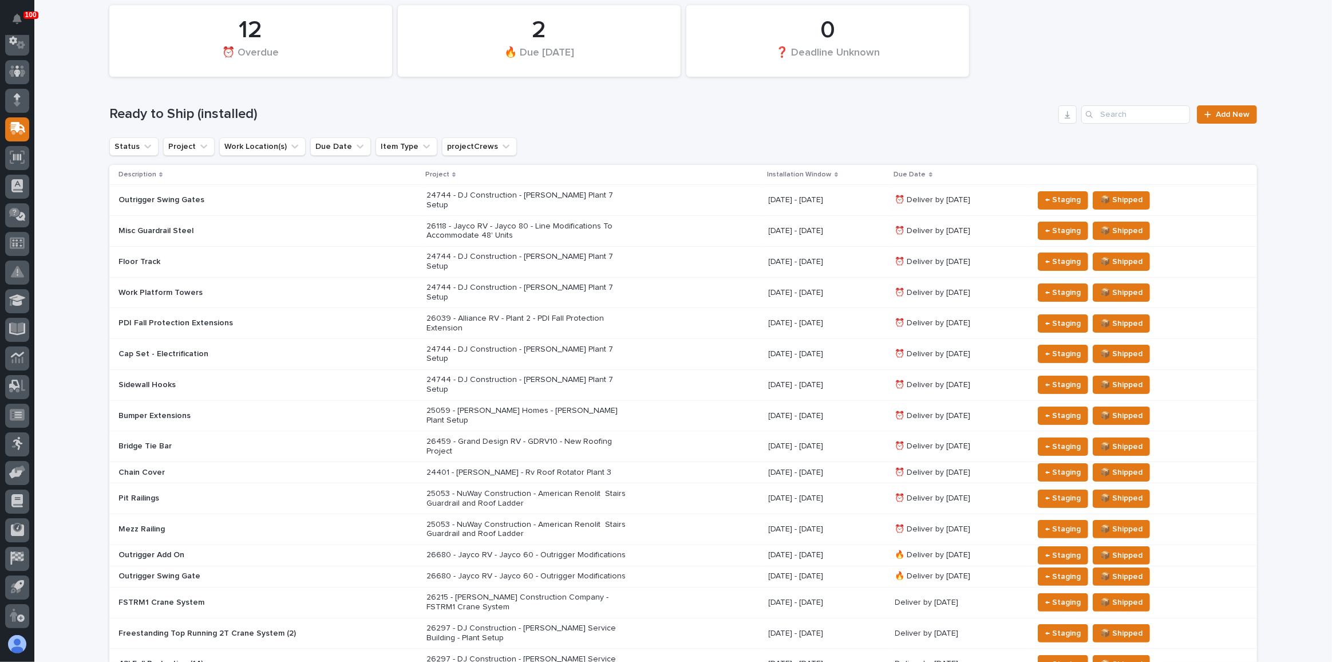
scroll to position [104, 0]
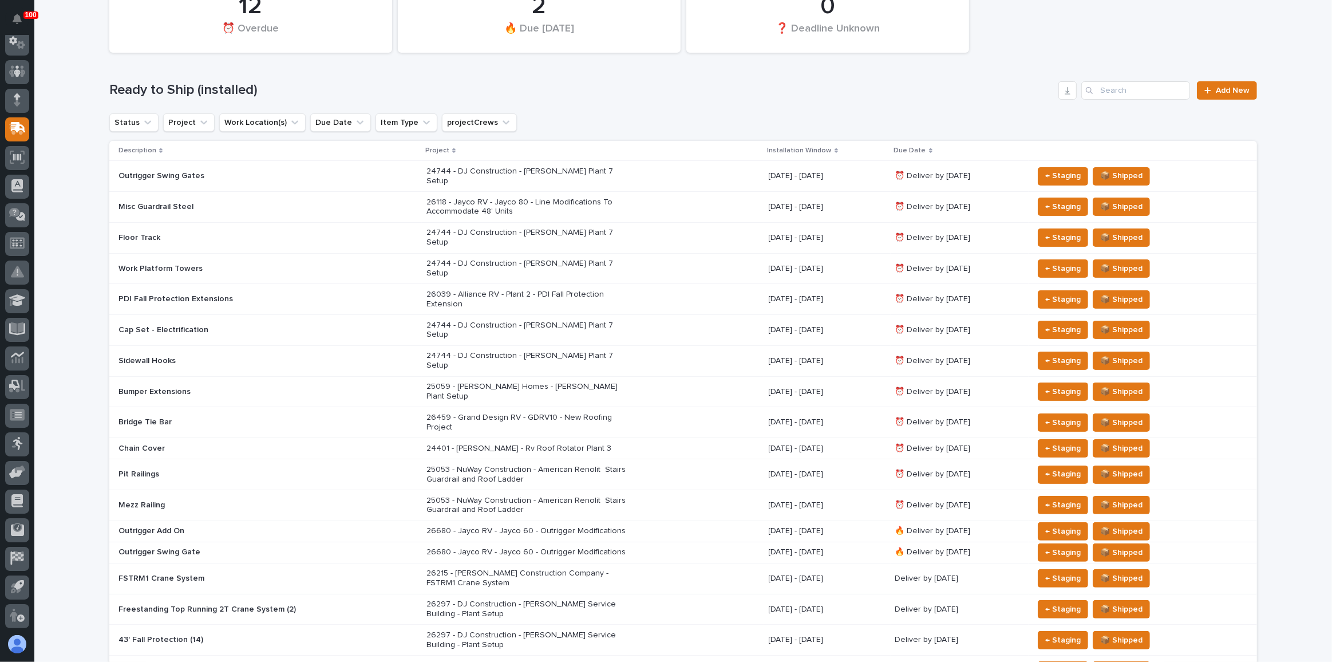
click at [647, 285] on div "26039 - Alliance RV - Plant 2 - PDI Fall Protection Extension" at bounding box center [592, 299] width 333 height 29
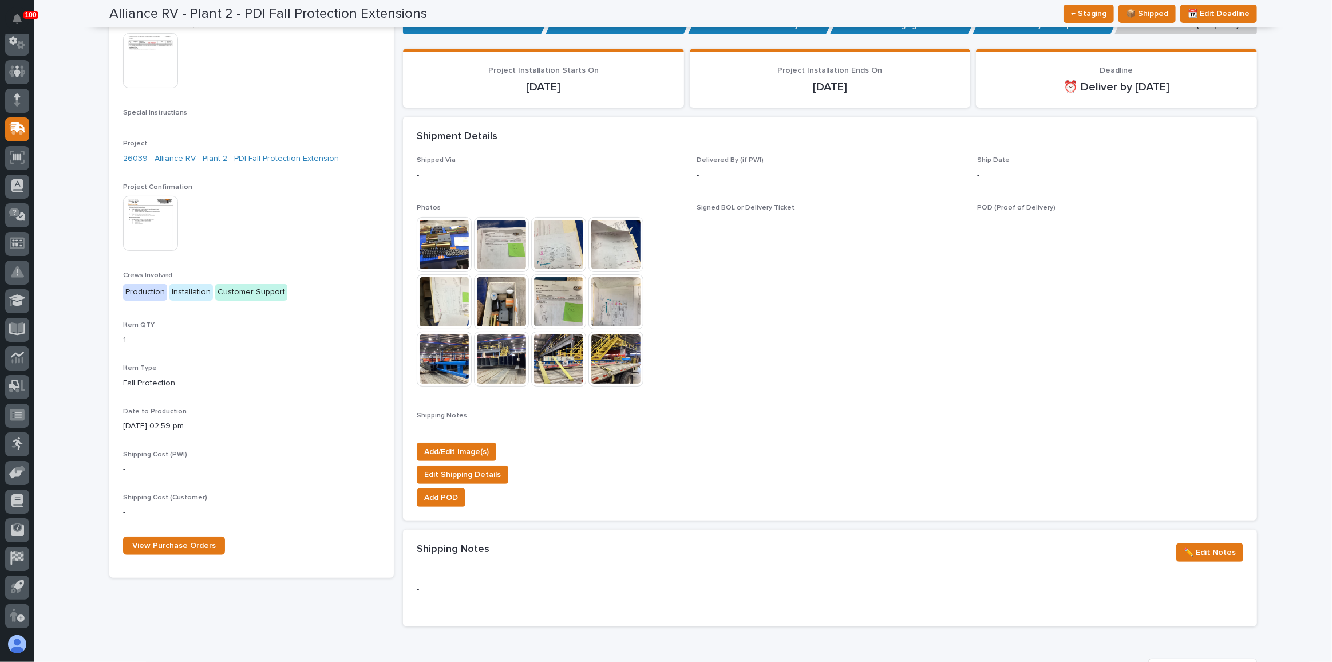
scroll to position [208, 0]
click at [599, 349] on img at bounding box center [615, 358] width 55 height 55
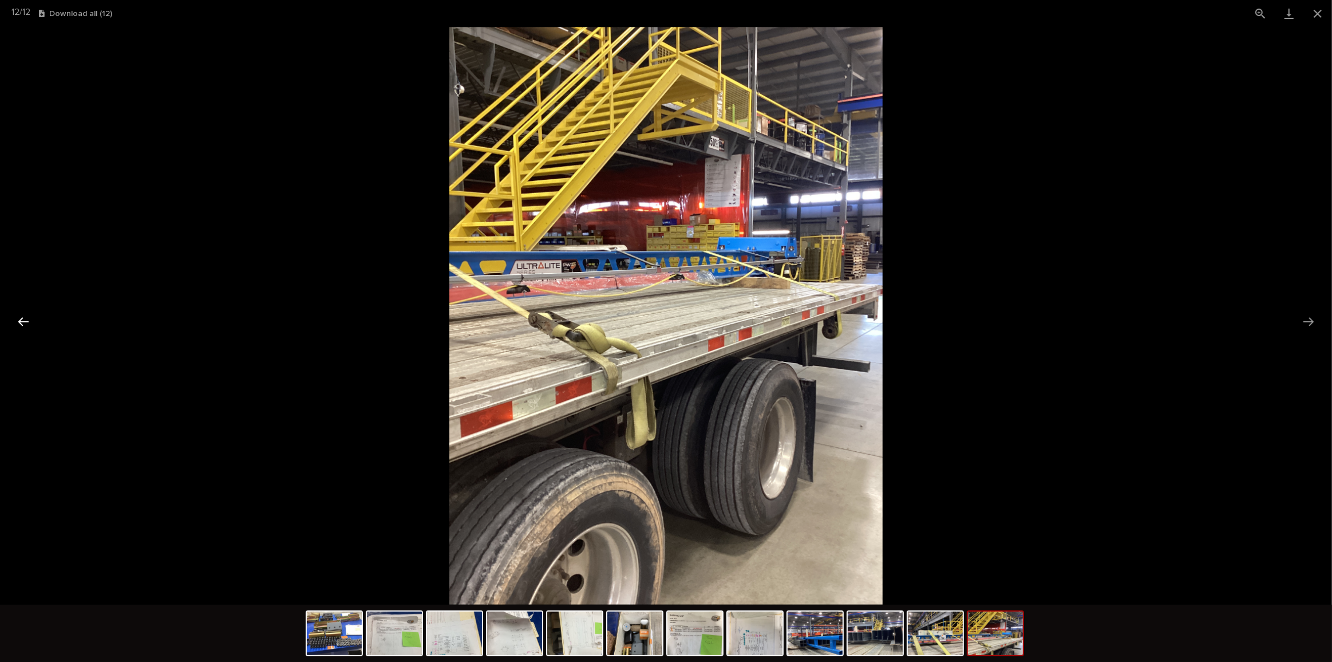
click at [22, 318] on button "Previous slide" at bounding box center [23, 321] width 24 height 22
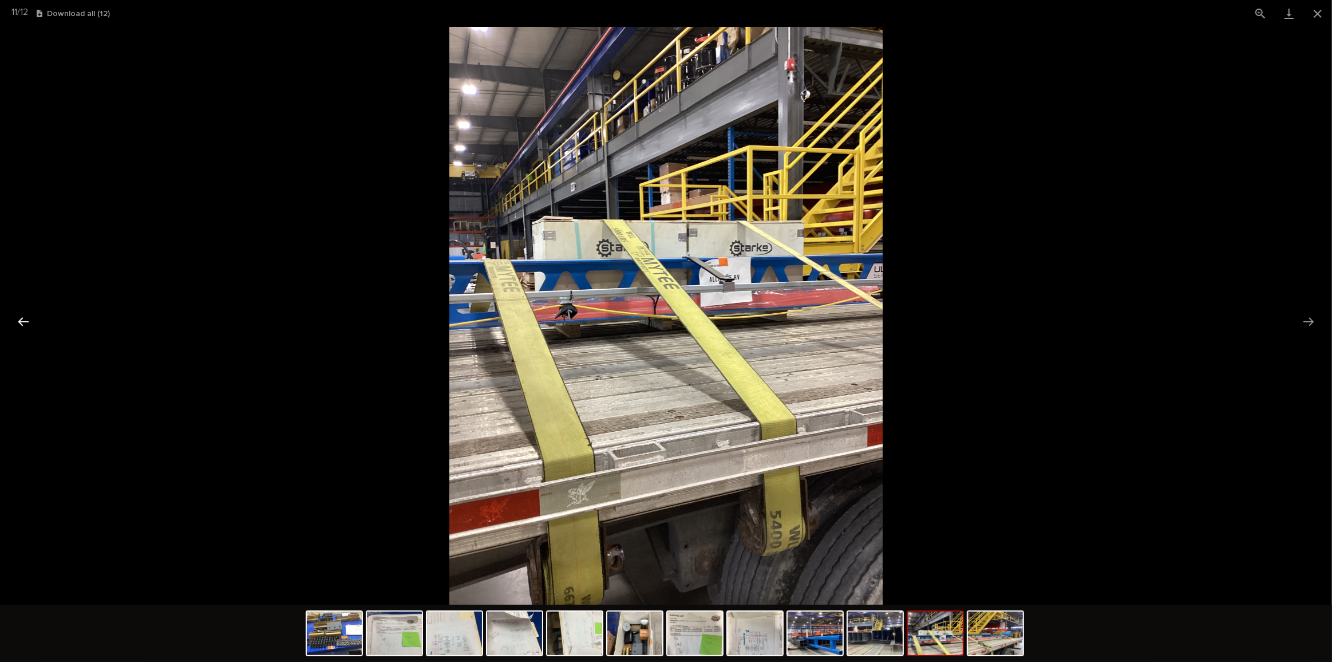
click at [22, 318] on button "Previous slide" at bounding box center [23, 321] width 24 height 22
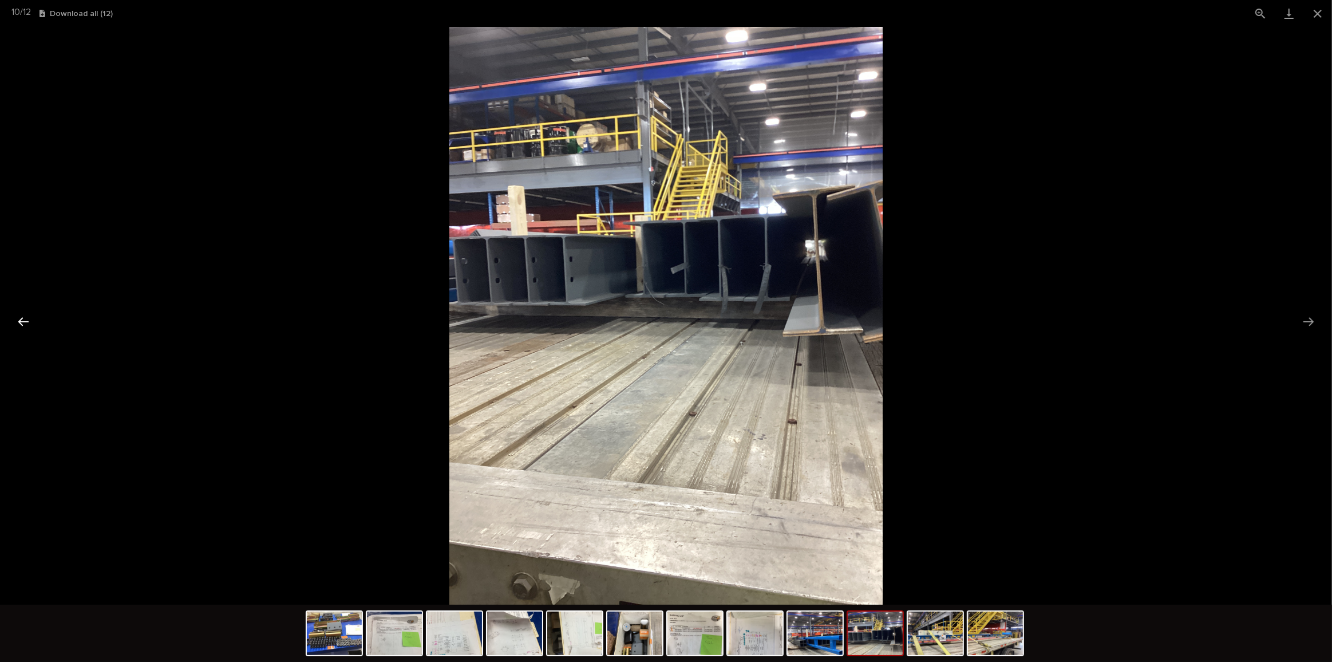
click at [22, 318] on button "Previous slide" at bounding box center [23, 321] width 24 height 22
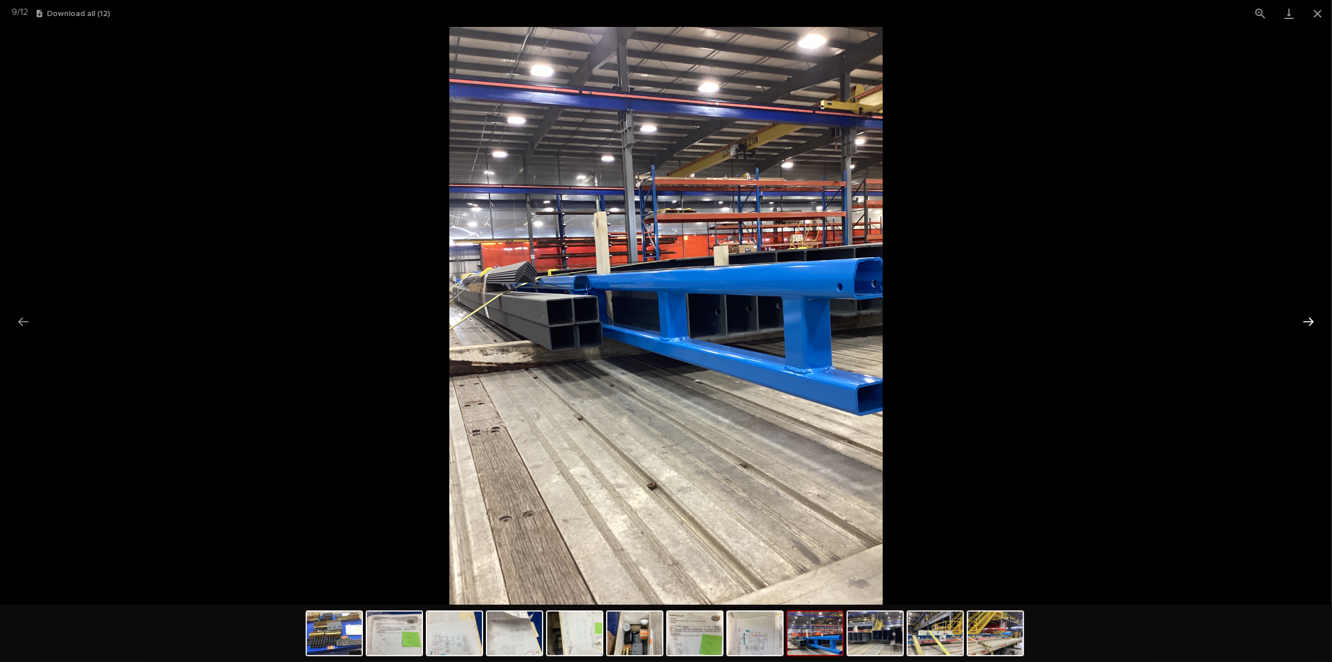
click at [1310, 320] on button "Next slide" at bounding box center [1309, 321] width 24 height 22
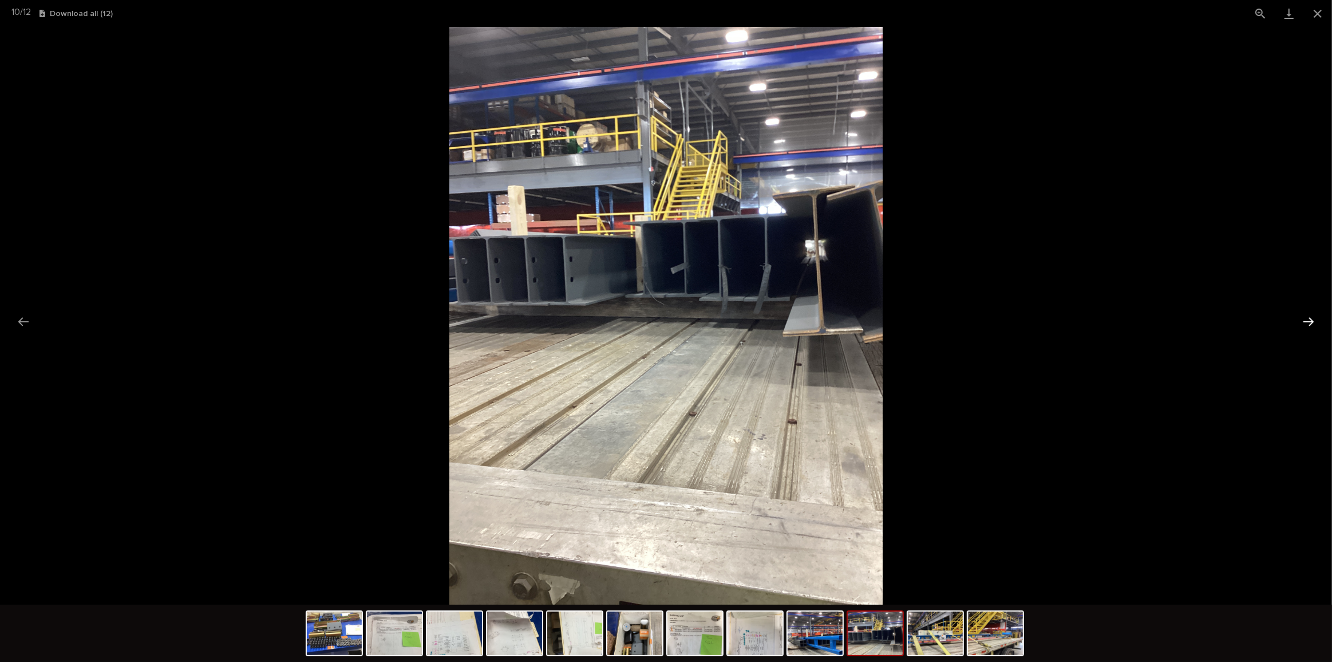
click at [1310, 320] on button "Next slide" at bounding box center [1309, 321] width 24 height 22
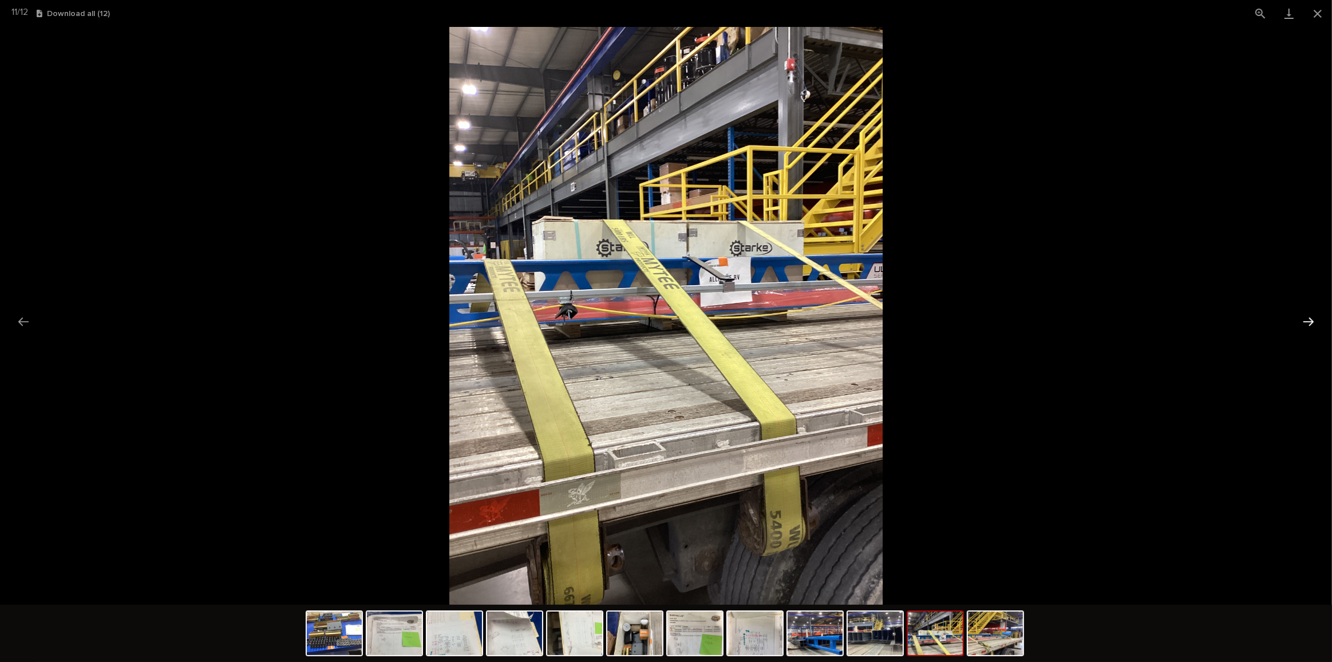
click at [1310, 320] on button "Next slide" at bounding box center [1309, 321] width 24 height 22
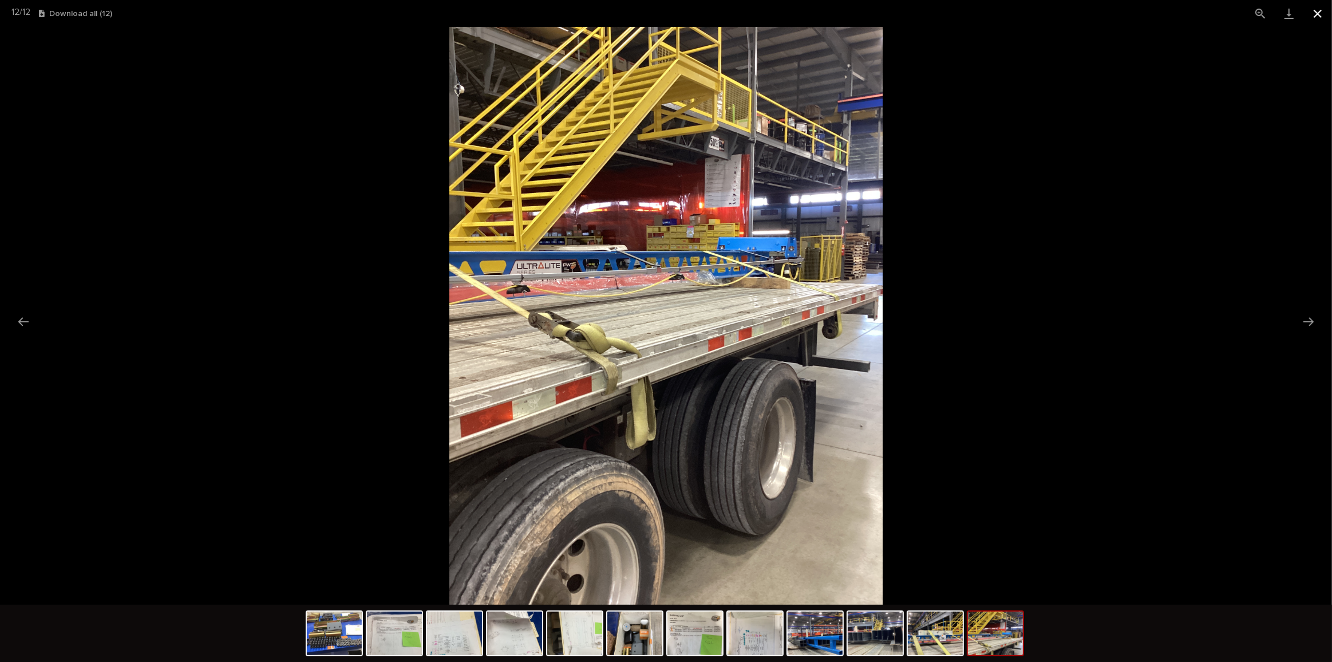
click at [1322, 13] on button "Close gallery" at bounding box center [1317, 13] width 29 height 27
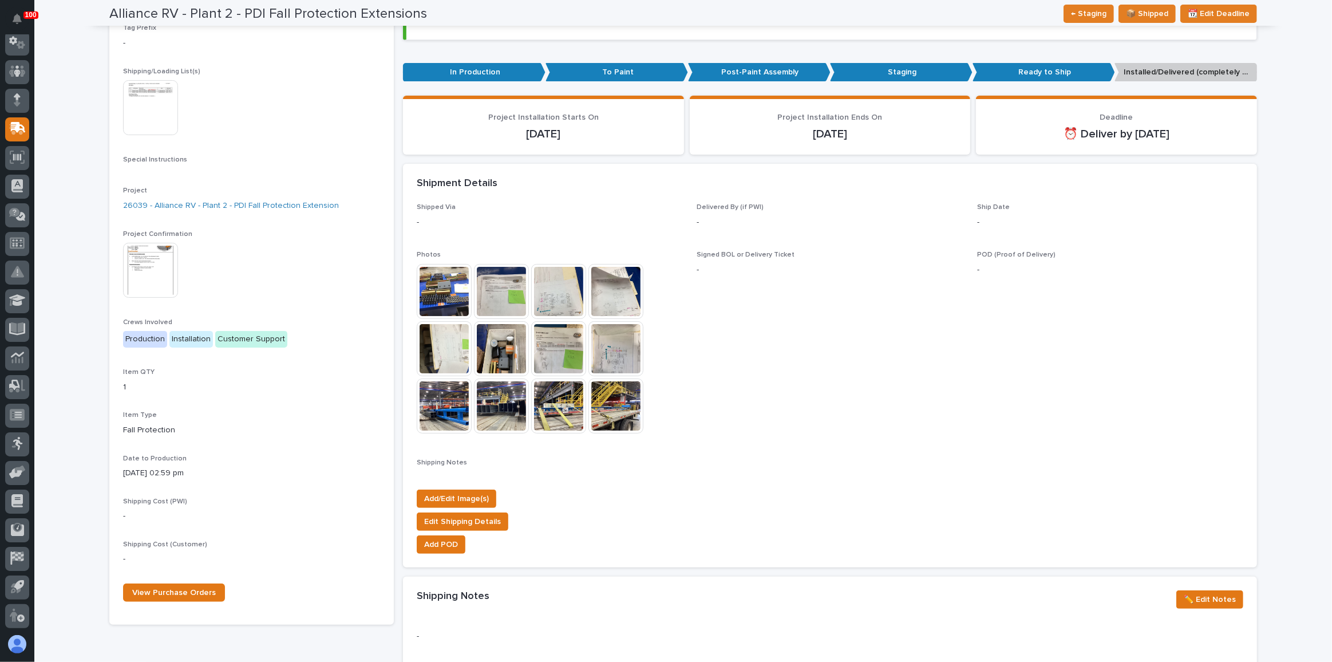
scroll to position [0, 0]
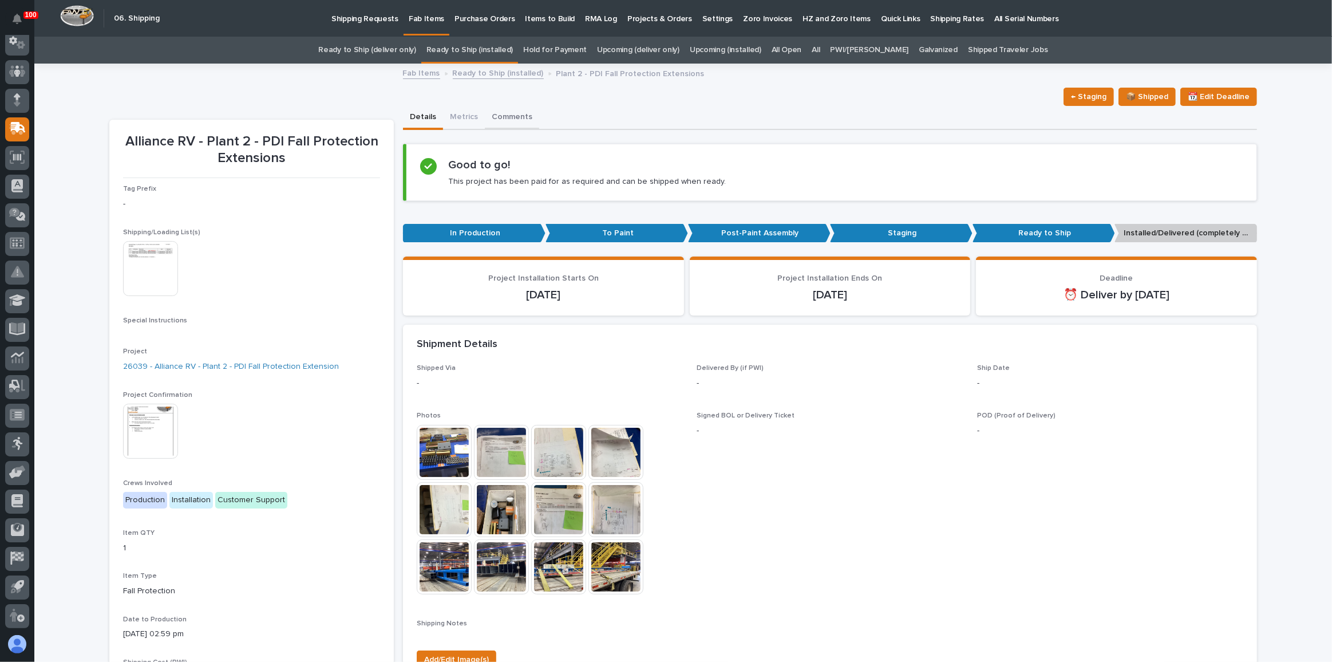
click at [508, 117] on button "Comments" at bounding box center [512, 118] width 54 height 24
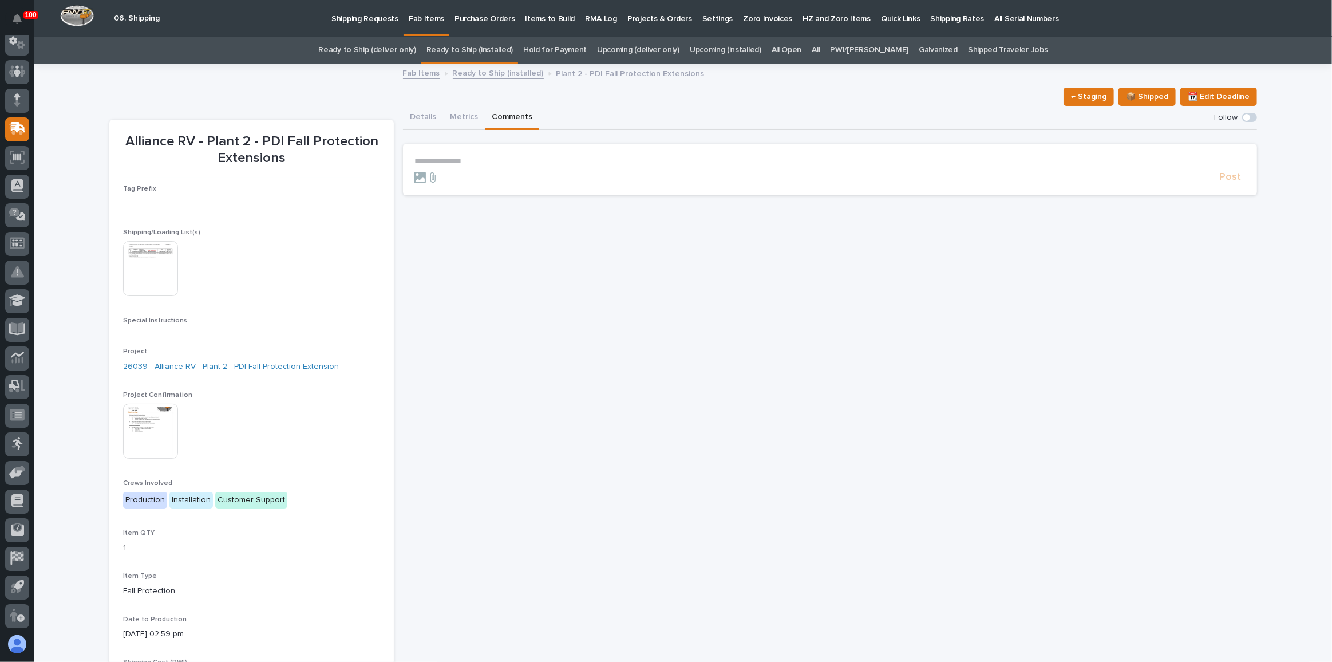
click at [496, 161] on p "**********" at bounding box center [829, 161] width 831 height 10
click at [1234, 184] on span "Post" at bounding box center [1230, 182] width 22 height 13
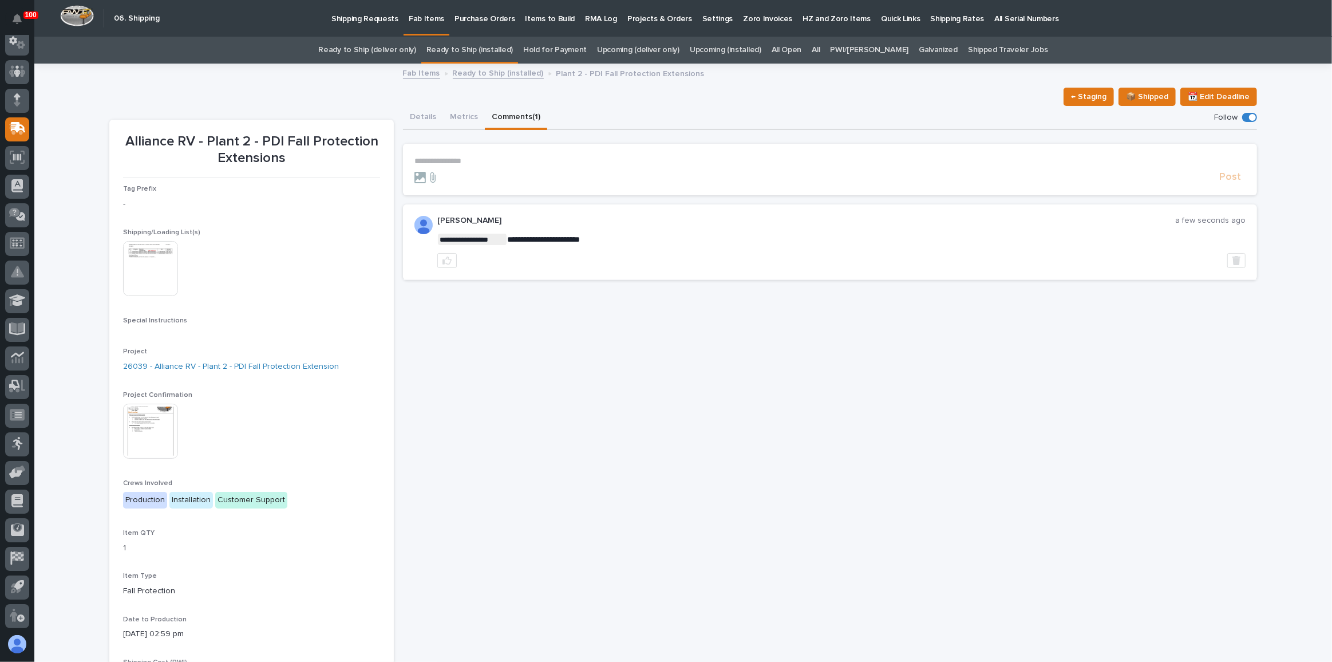
click at [511, 54] on link "Ready to Ship (installed)" at bounding box center [469, 50] width 86 height 27
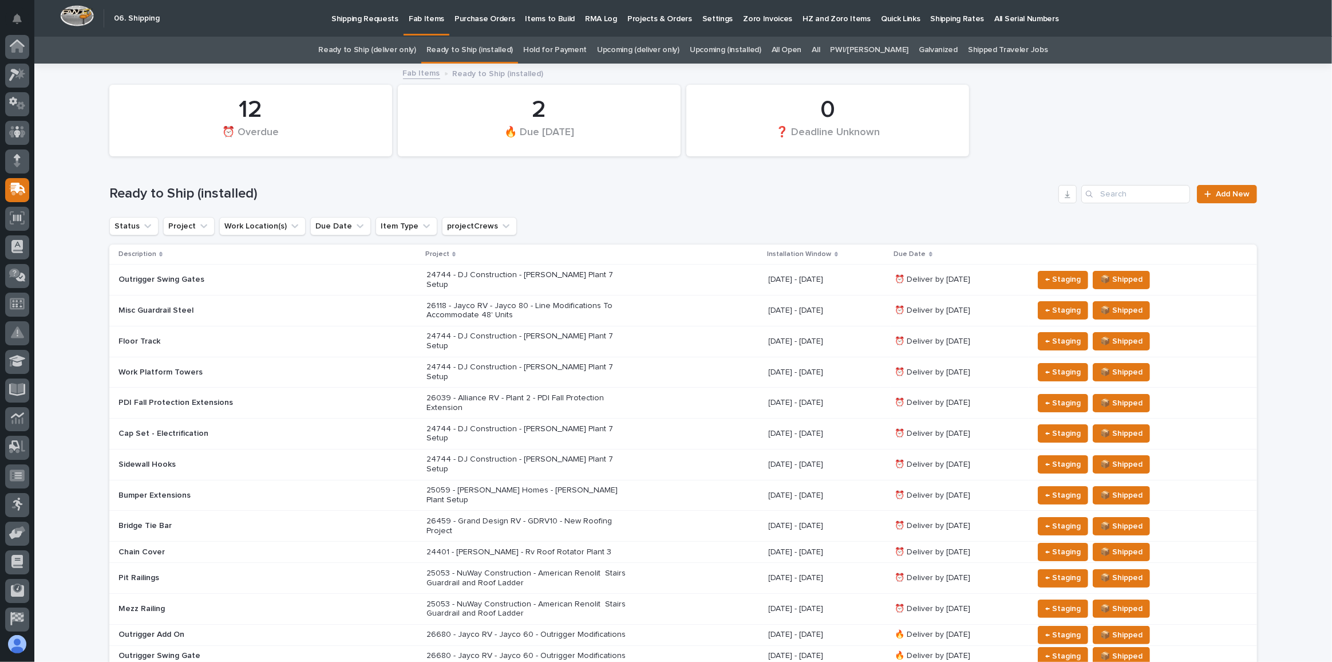
scroll to position [61, 0]
click at [646, 328] on div "24744 - DJ Construction - [PERSON_NAME] Plant 7 Setup" at bounding box center [592, 341] width 333 height 29
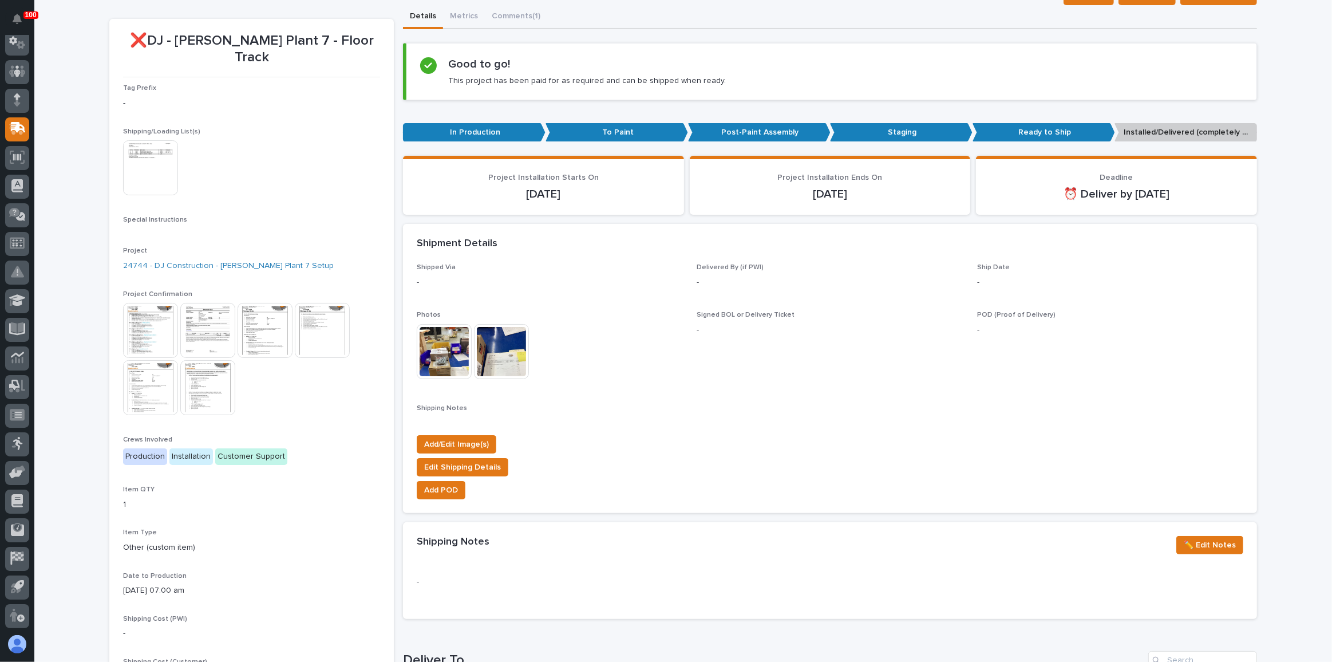
scroll to position [104, 0]
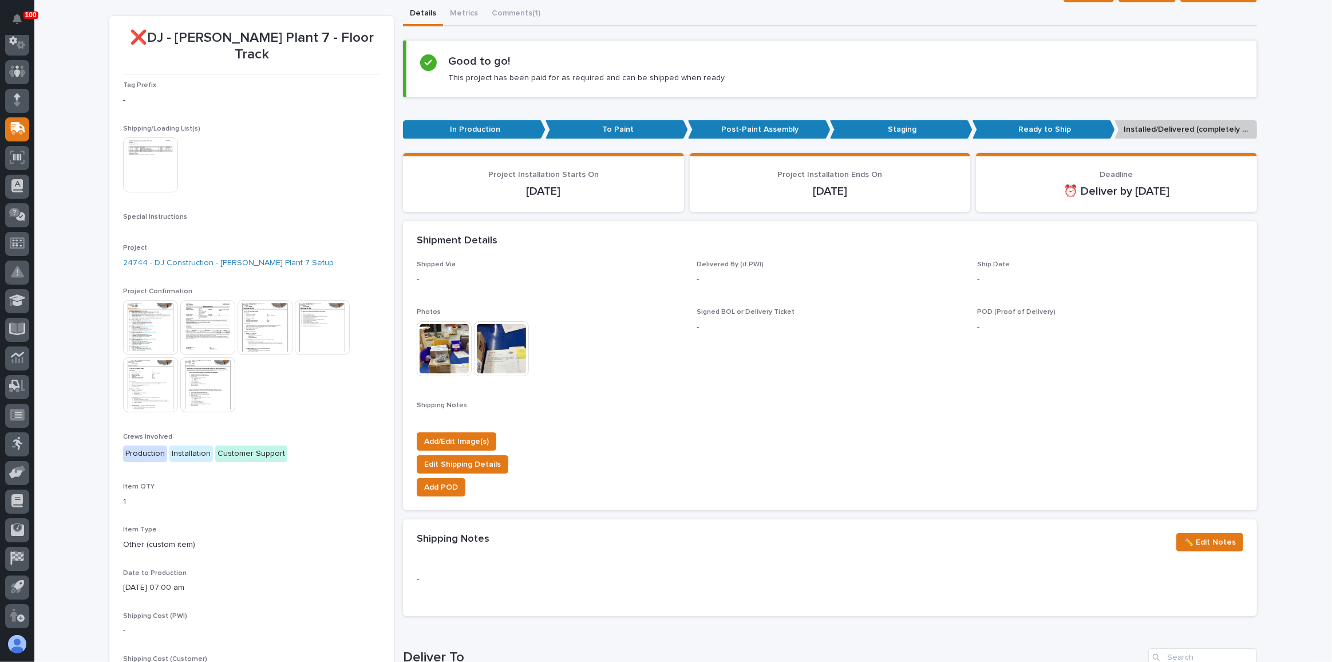
click at [440, 337] on img at bounding box center [444, 348] width 55 height 55
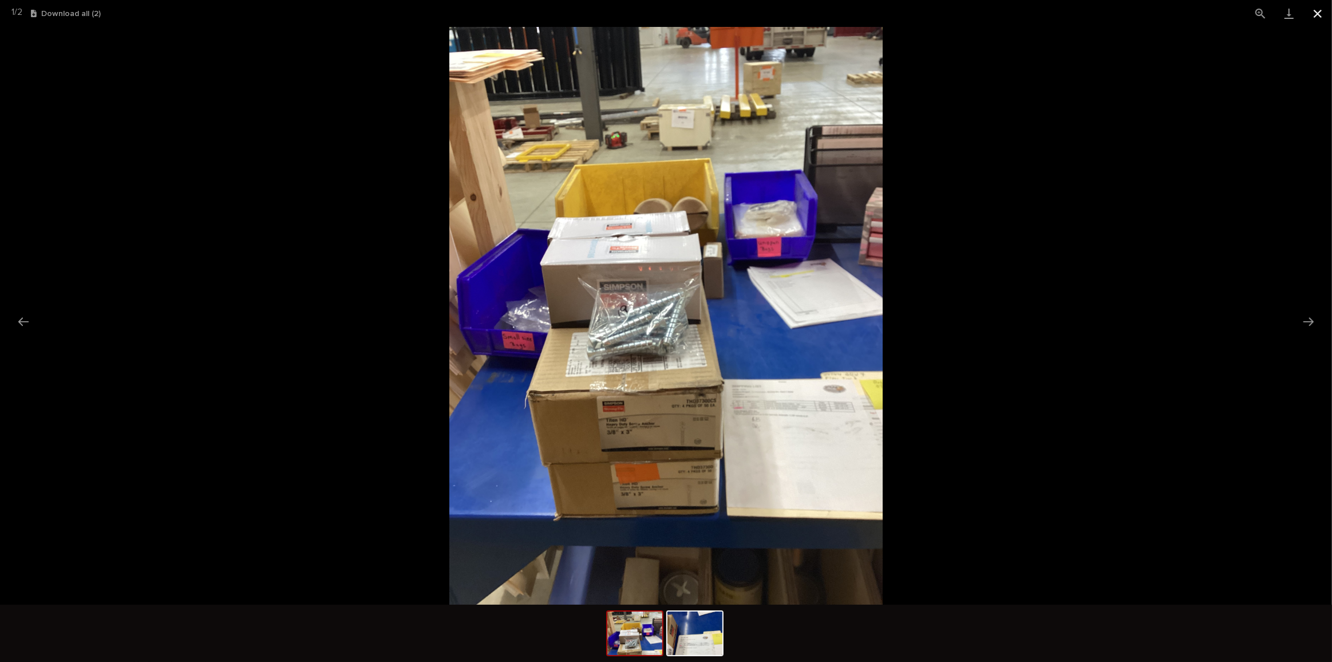
click at [1316, 11] on button "Close gallery" at bounding box center [1317, 13] width 29 height 27
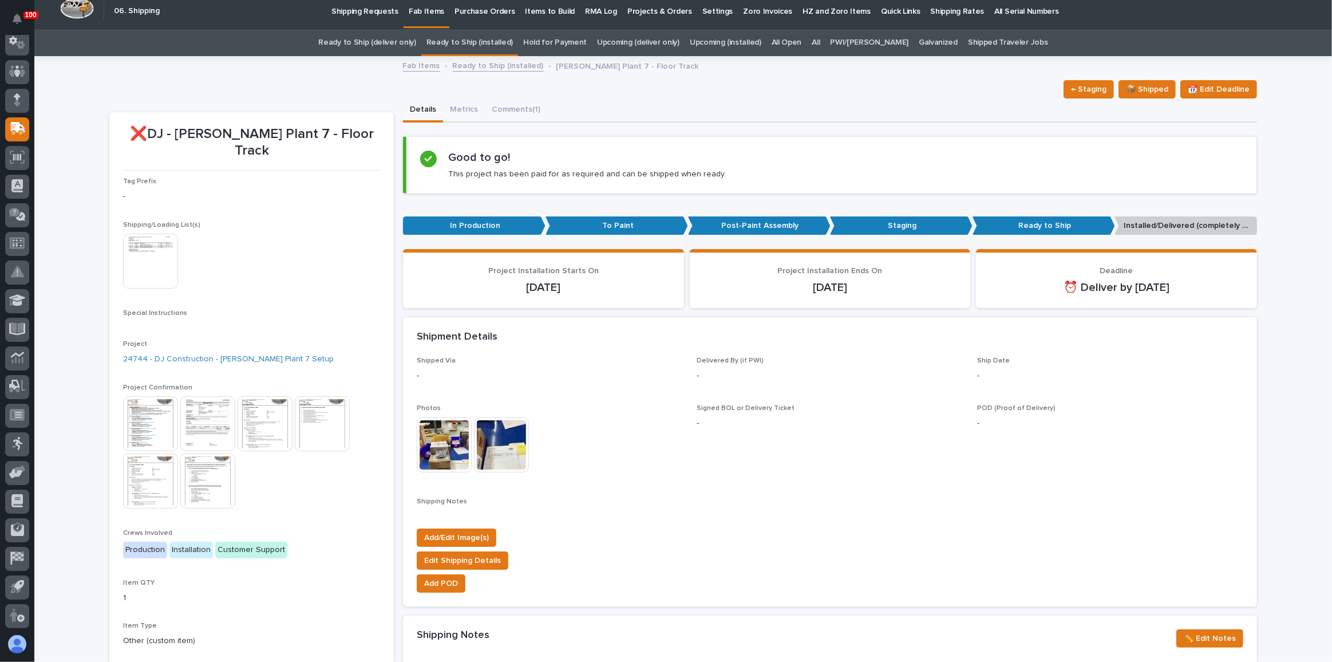
scroll to position [0, 0]
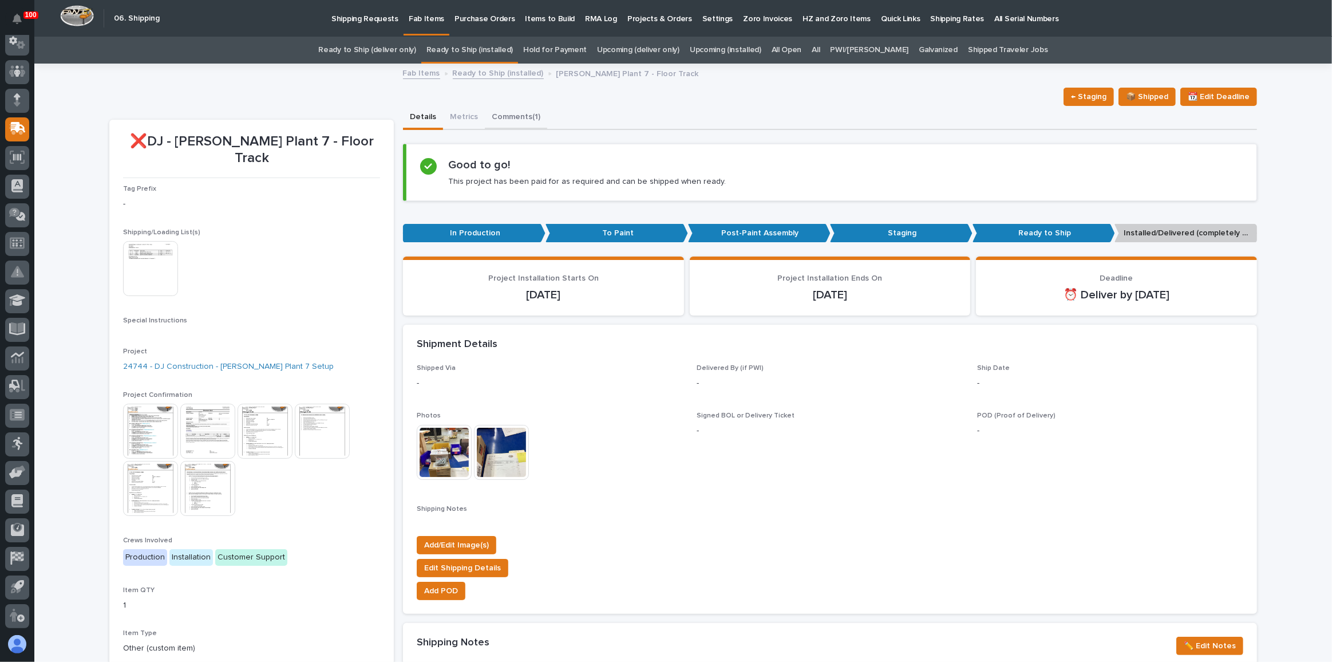
click at [507, 114] on button "Comments (1)" at bounding box center [516, 118] width 62 height 24
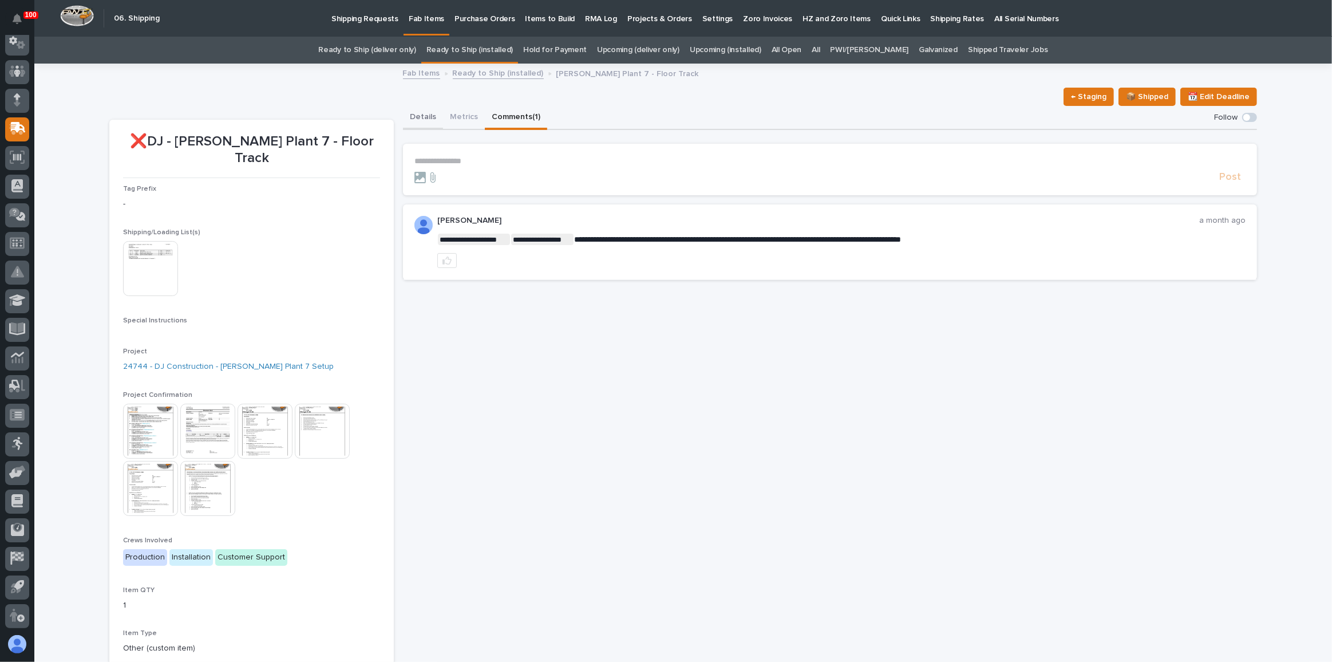
click at [415, 113] on button "Details" at bounding box center [423, 118] width 40 height 24
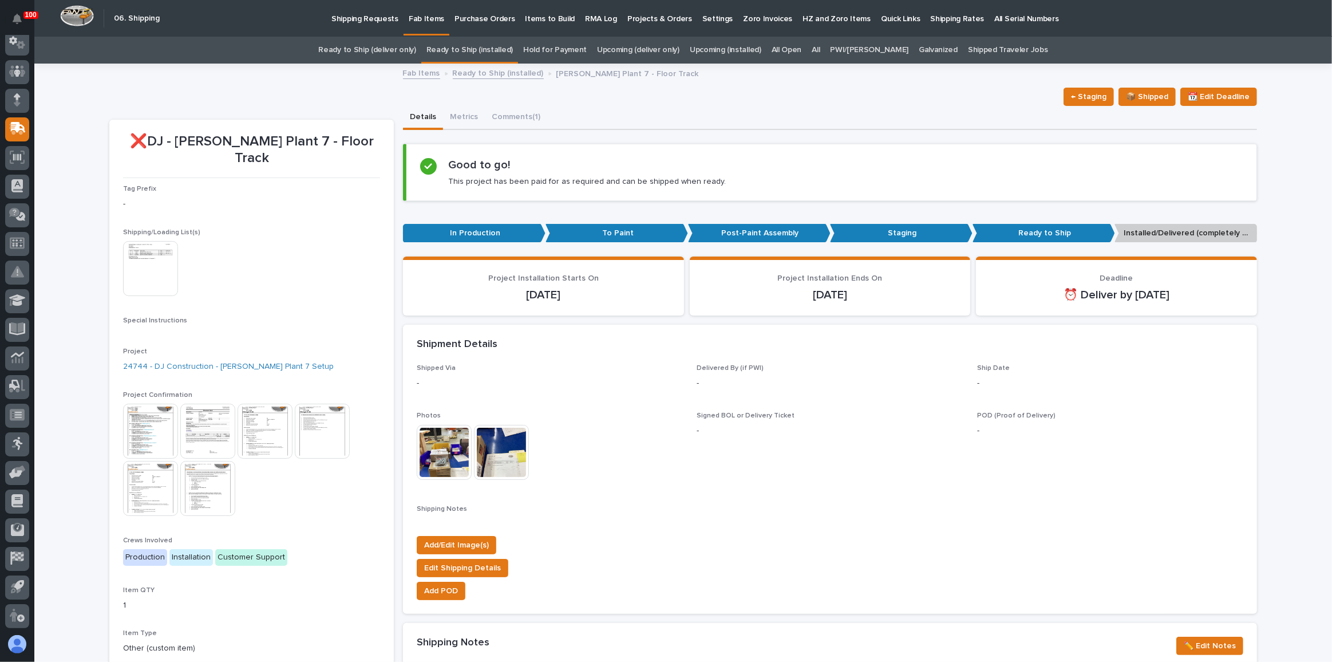
click at [476, 49] on link "Ready to Ship (installed)" at bounding box center [469, 50] width 86 height 27
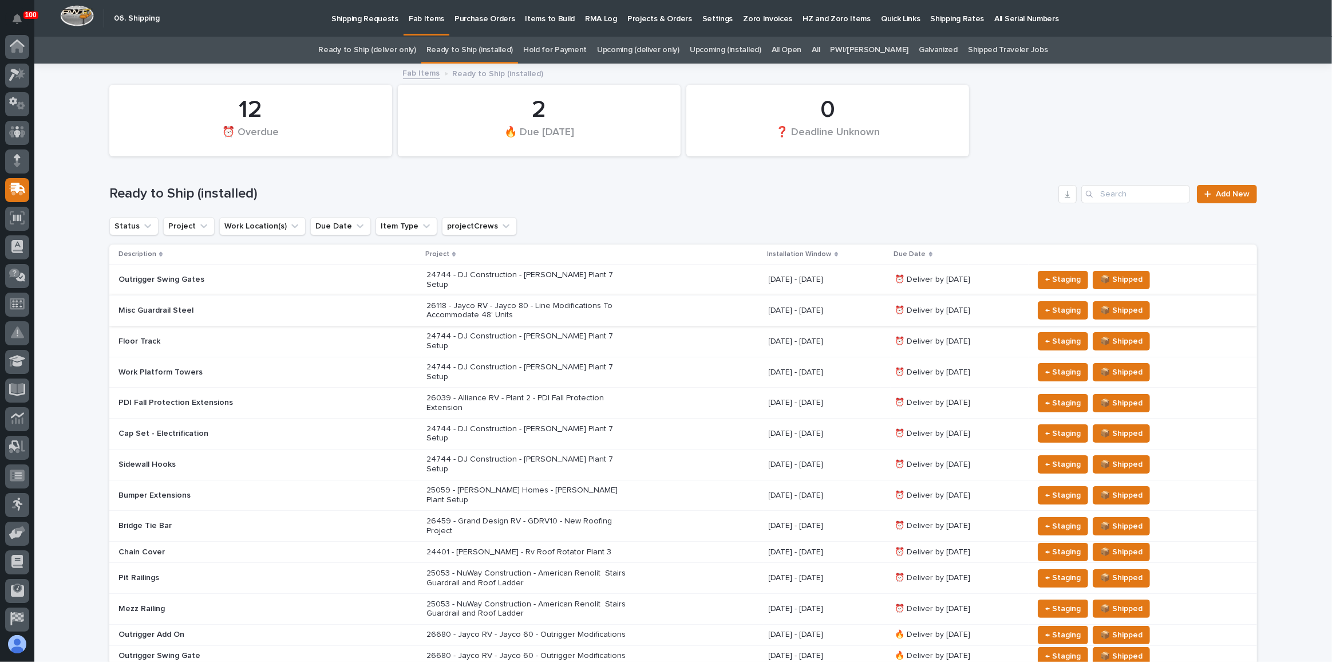
scroll to position [61, 0]
click at [354, 227] on icon "Due Date" at bounding box center [359, 225] width 11 height 11
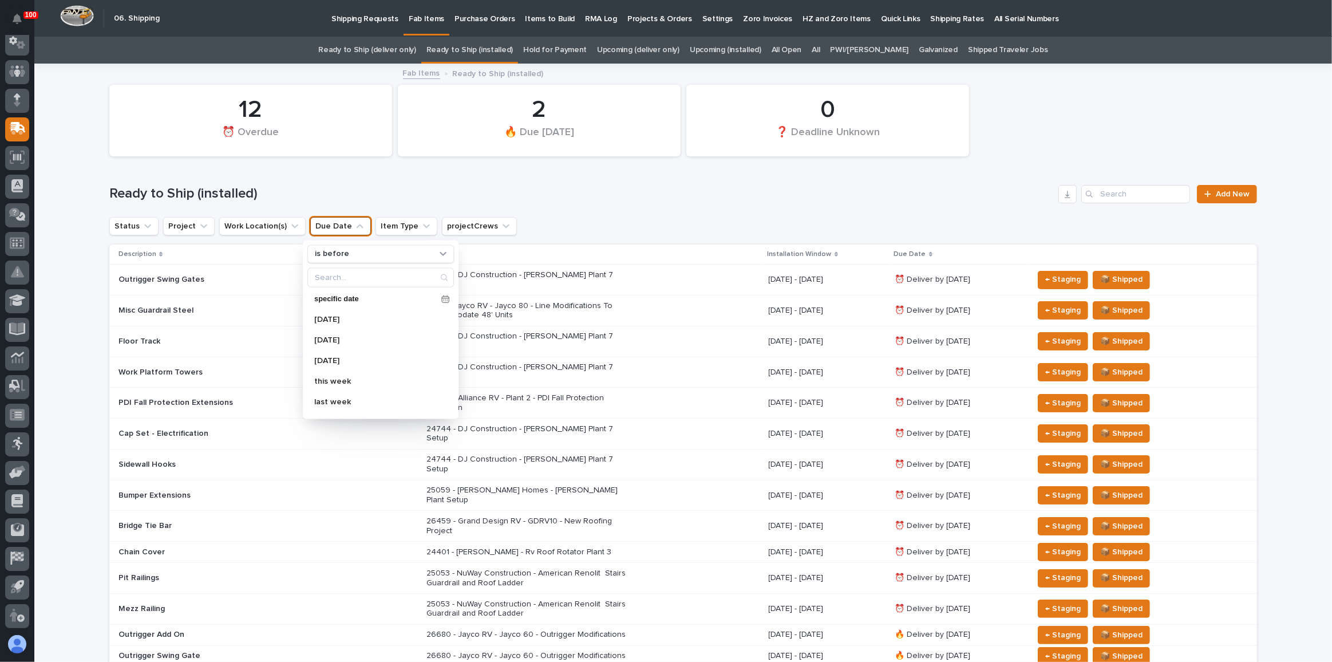
click at [383, 157] on div "0 ❓ Deadline Unknown 12 ⏰ Overdue 2 🔥 Due [DATE]" at bounding box center [683, 120] width 1159 height 83
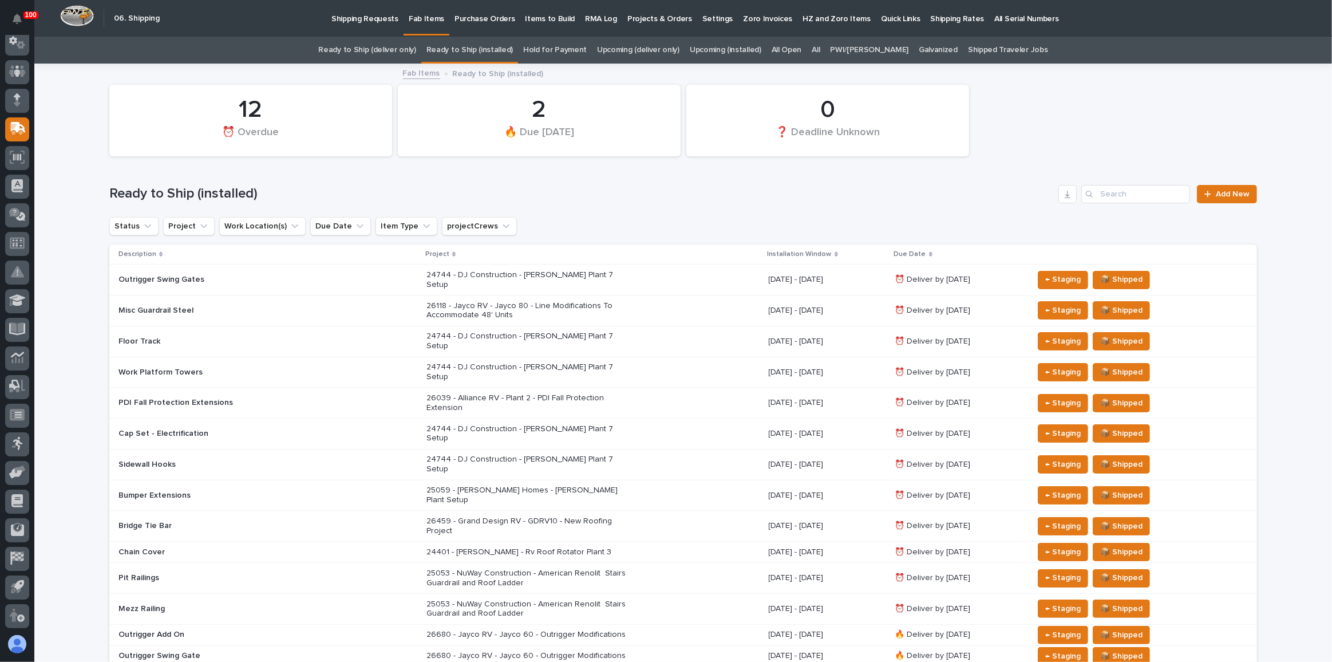
click at [795, 254] on div "Installation Window" at bounding box center [828, 254] width 120 height 13
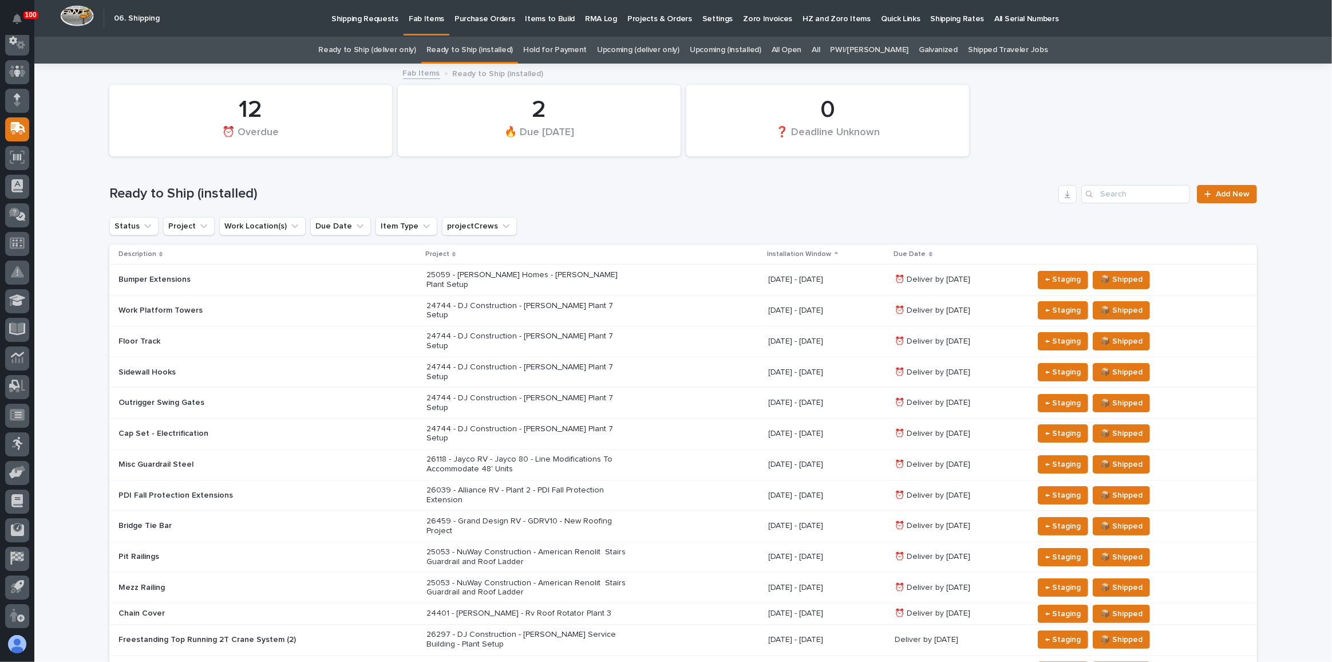
click at [799, 248] on div "Installation Window" at bounding box center [828, 254] width 120 height 13
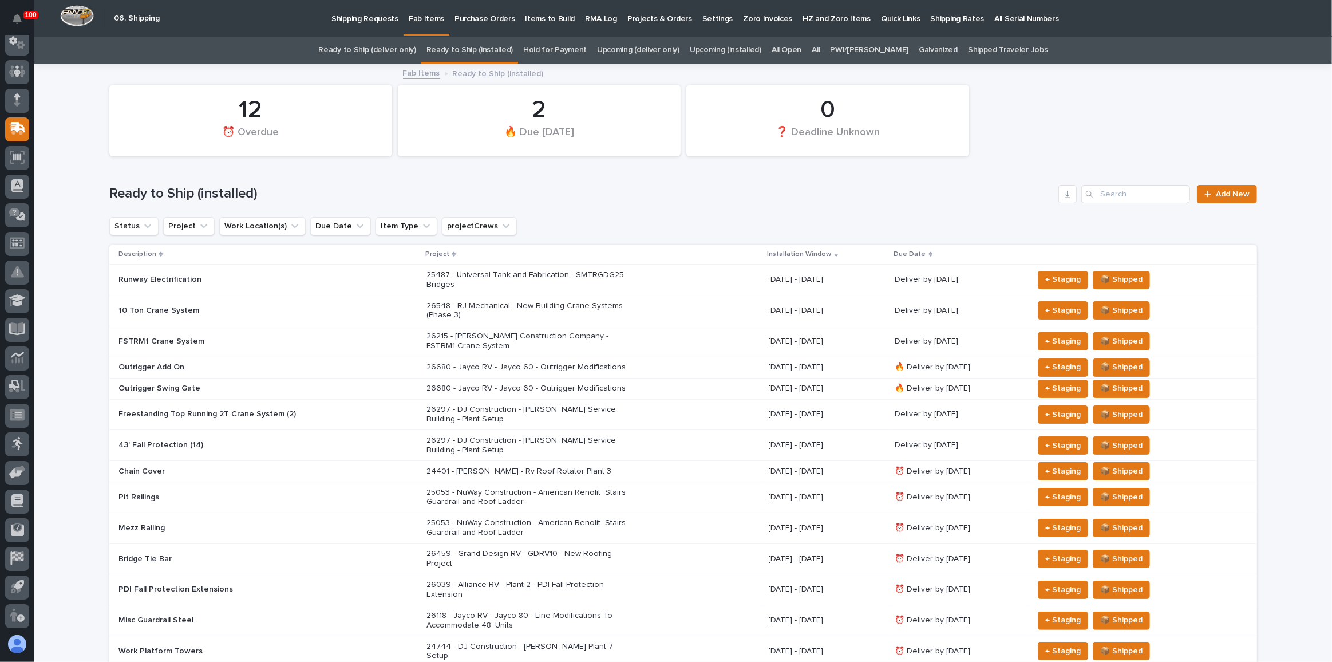
click at [835, 256] on icon at bounding box center [836, 254] width 3 height 6
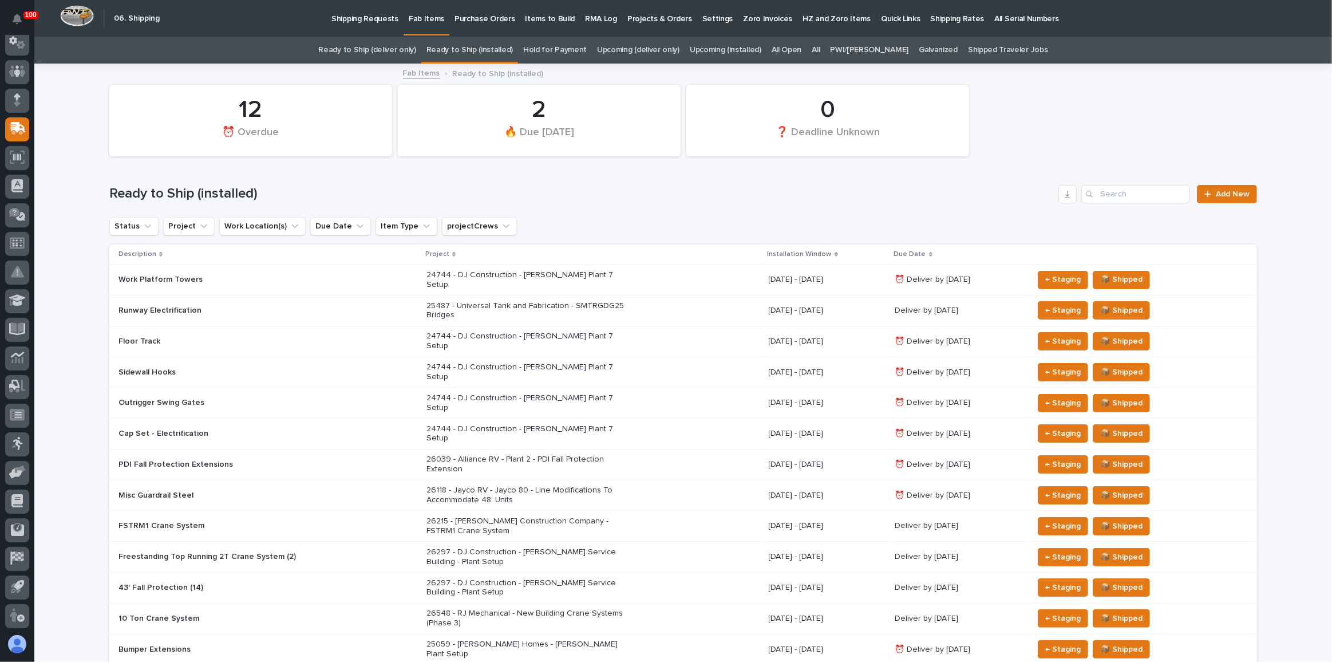
click at [835, 255] on icon at bounding box center [836, 254] width 3 height 5
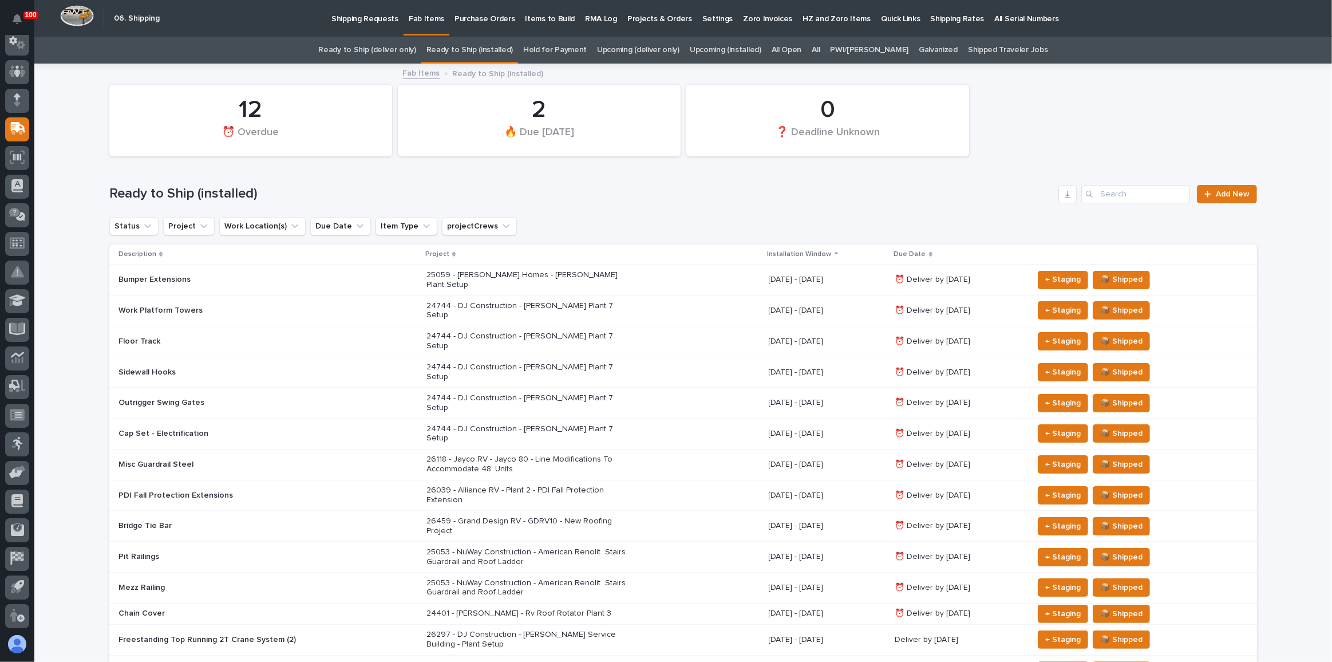
click at [835, 252] on icon at bounding box center [836, 253] width 3 height 2
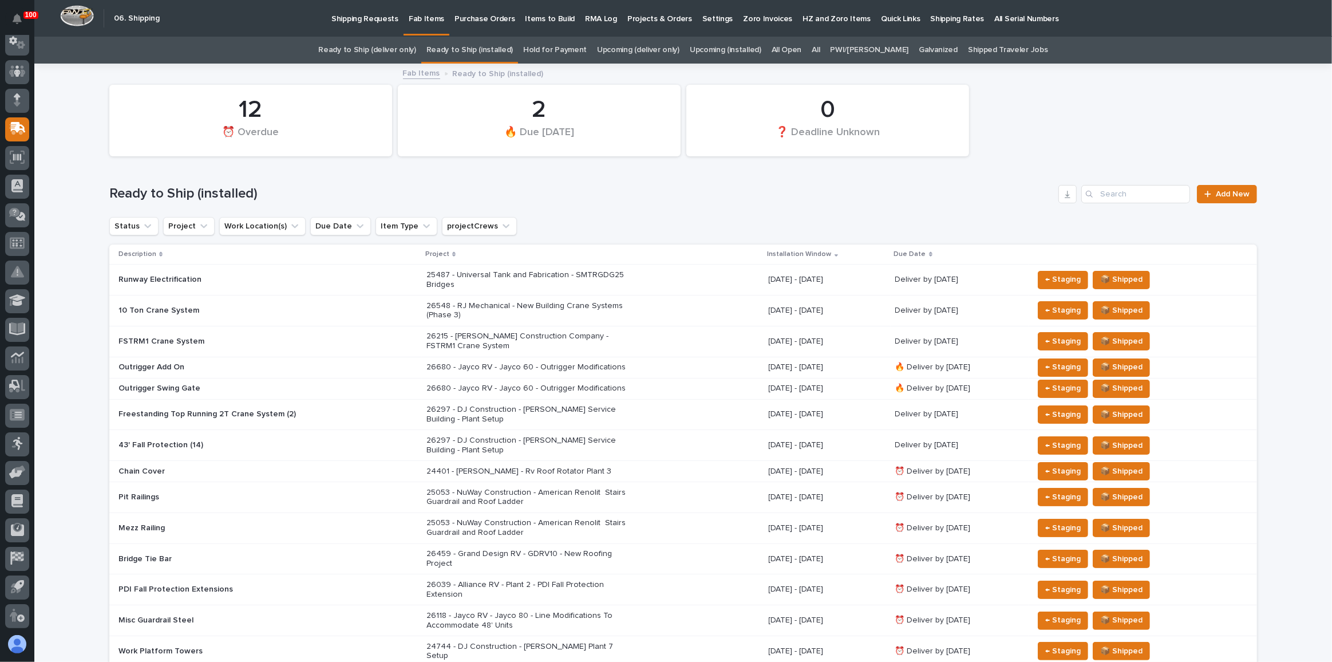
click at [835, 256] on icon at bounding box center [836, 256] width 3 height 2
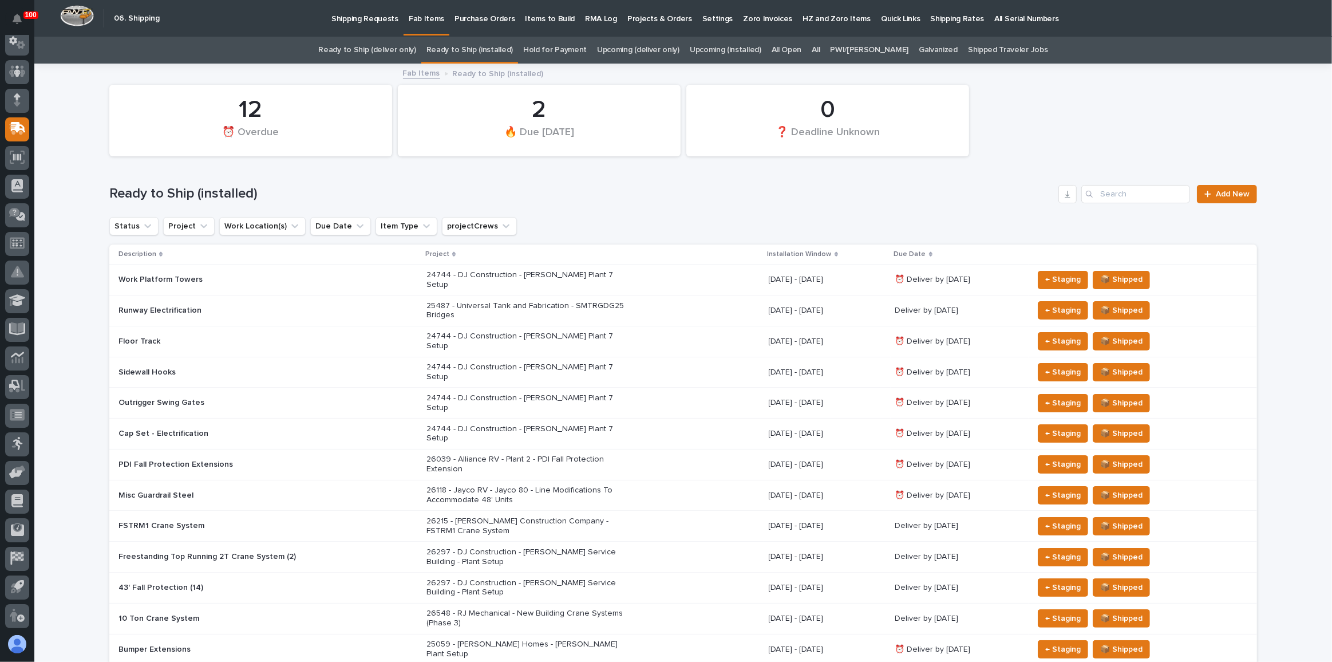
click at [835, 256] on icon at bounding box center [836, 254] width 3 height 5
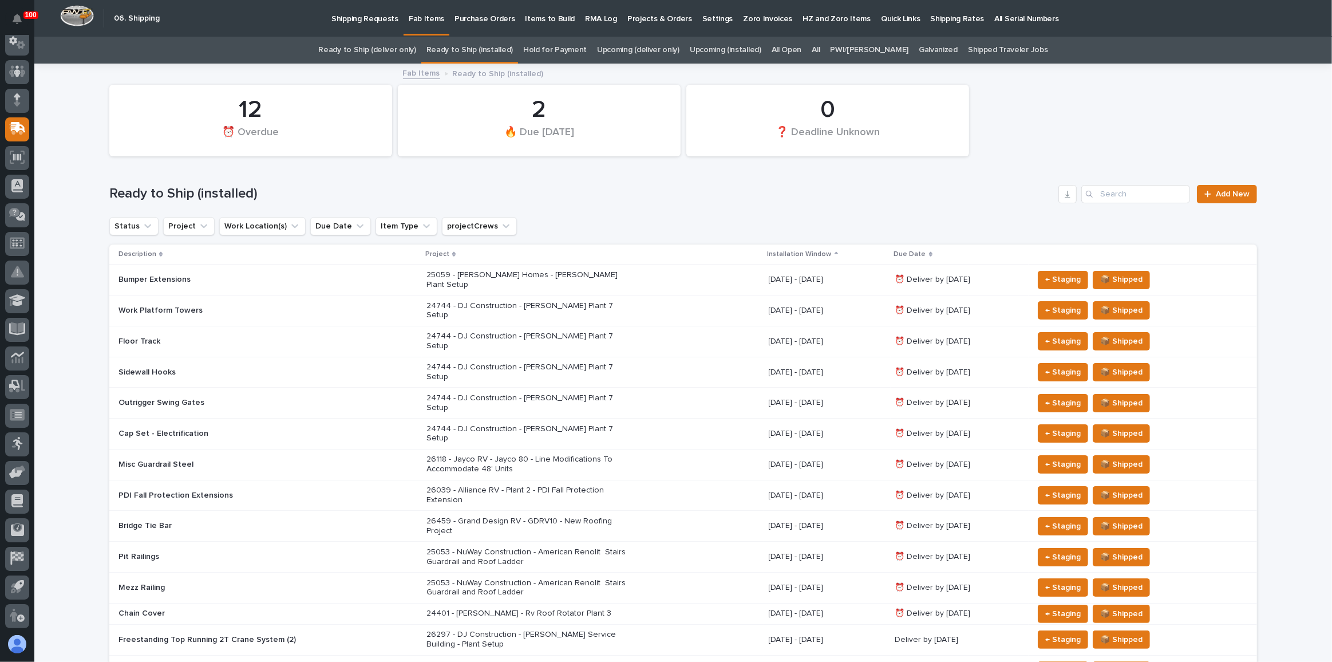
click at [388, 48] on link "Ready to Ship (deliver only)" at bounding box center [366, 50] width 97 height 27
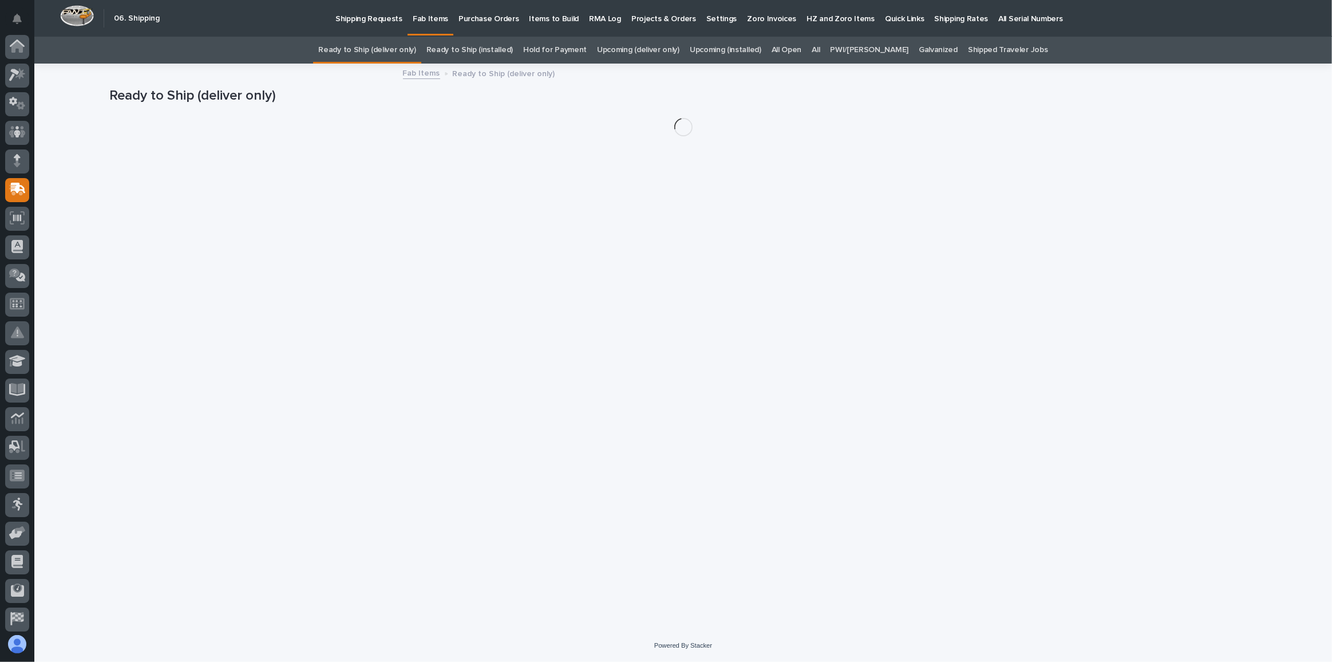
scroll to position [61, 0]
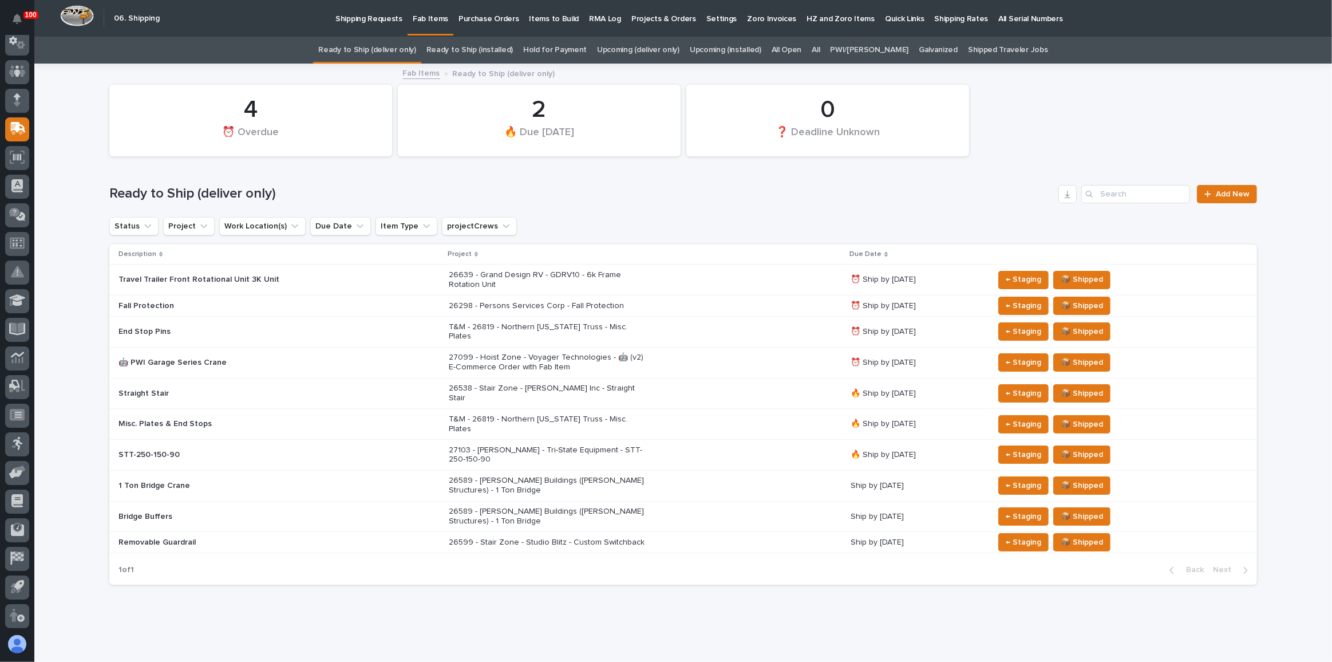
click at [494, 45] on link "Ready to Ship (installed)" at bounding box center [469, 50] width 86 height 27
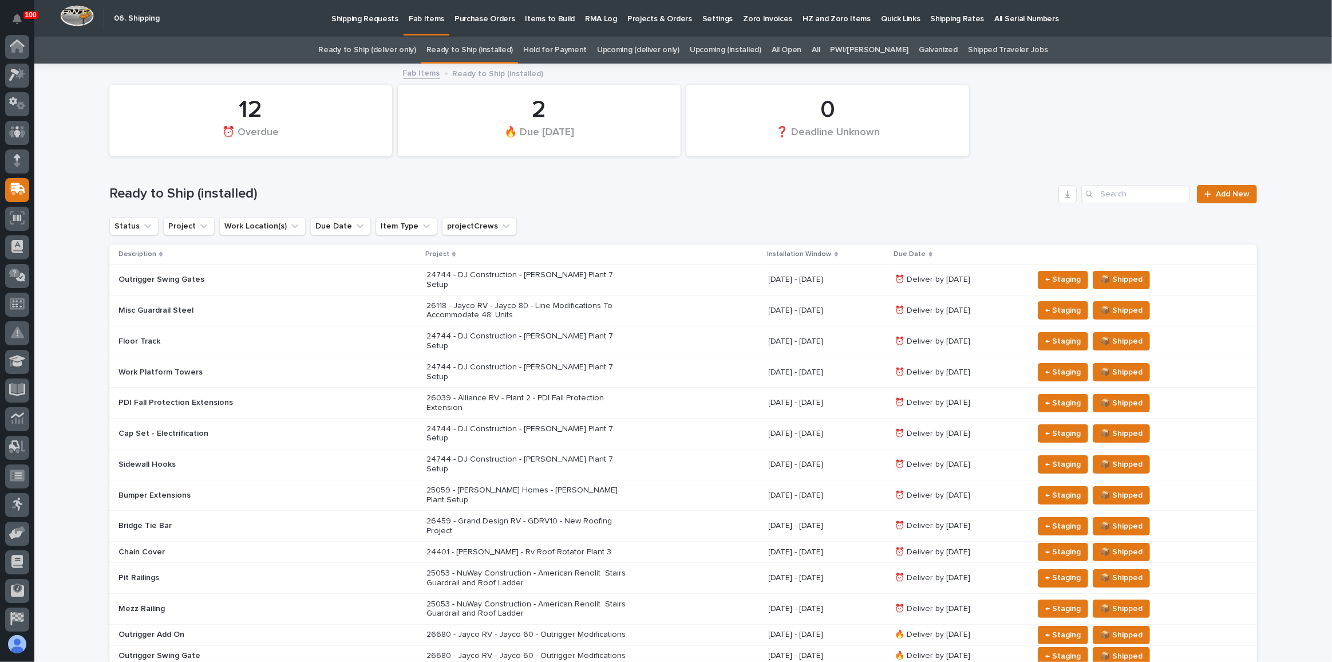
scroll to position [61, 0]
click at [835, 256] on icon at bounding box center [836, 254] width 3 height 6
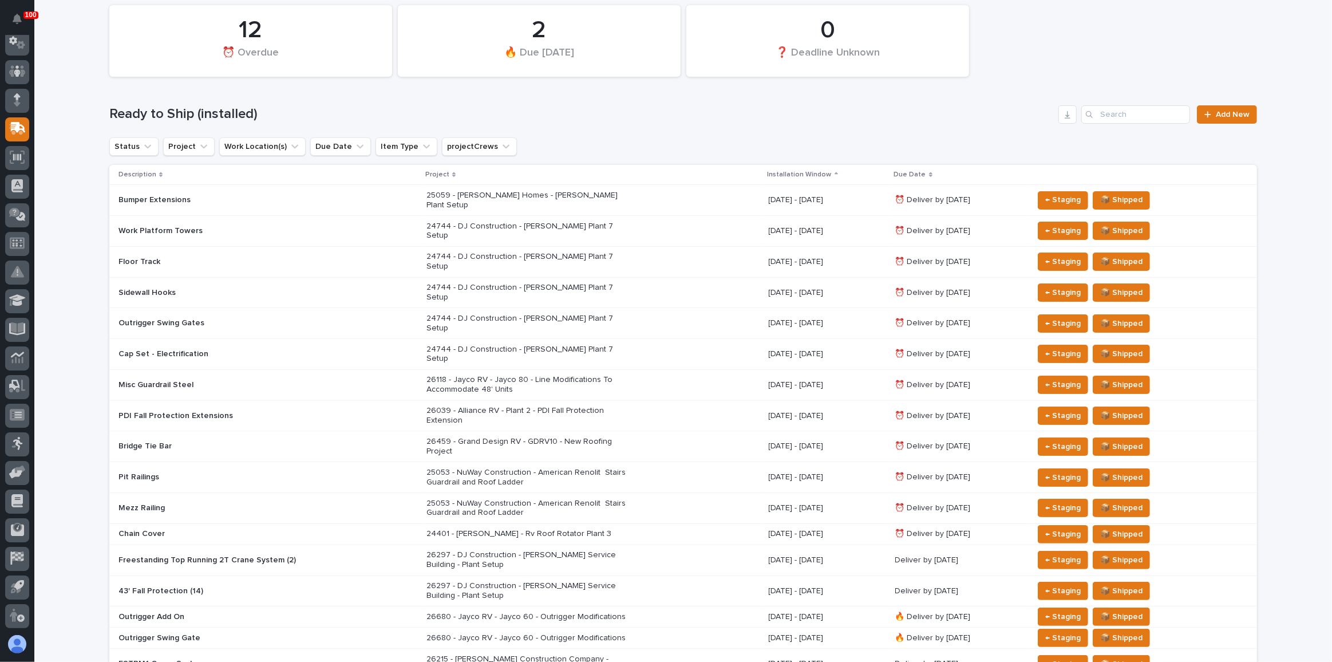
scroll to position [104, 0]
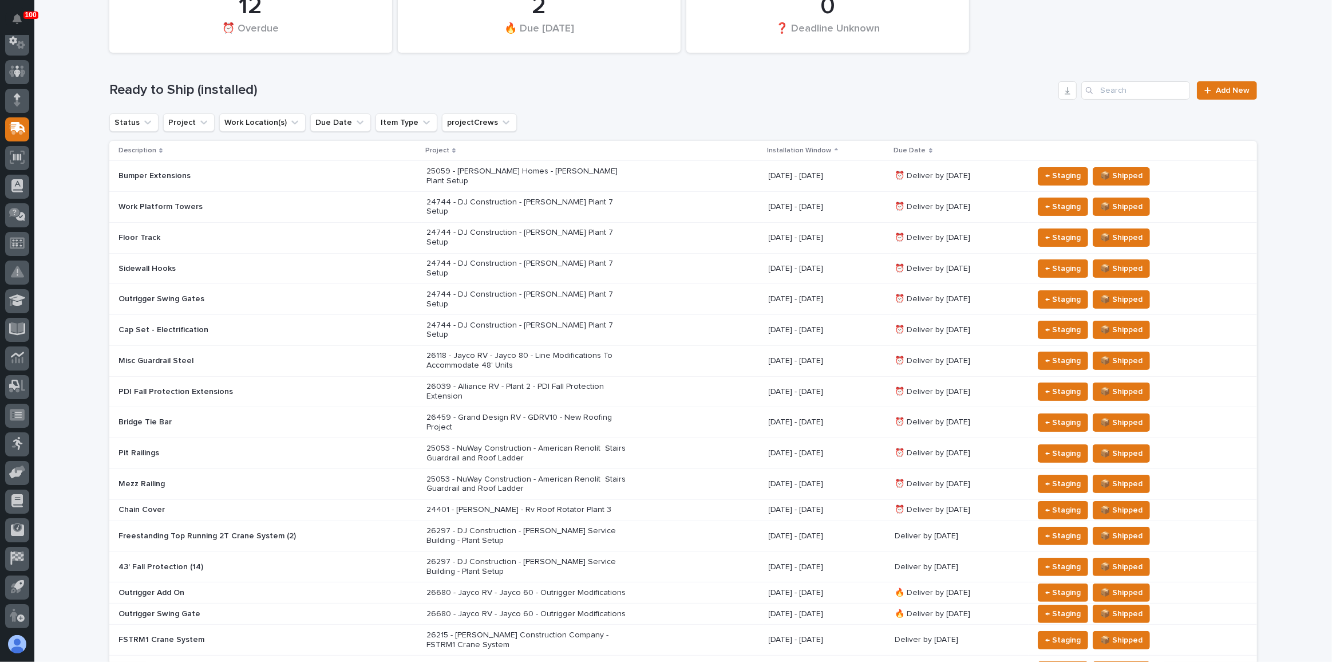
click at [641, 164] on div "25059 - [PERSON_NAME] Homes - [PERSON_NAME] Plant Setup" at bounding box center [592, 176] width 333 height 29
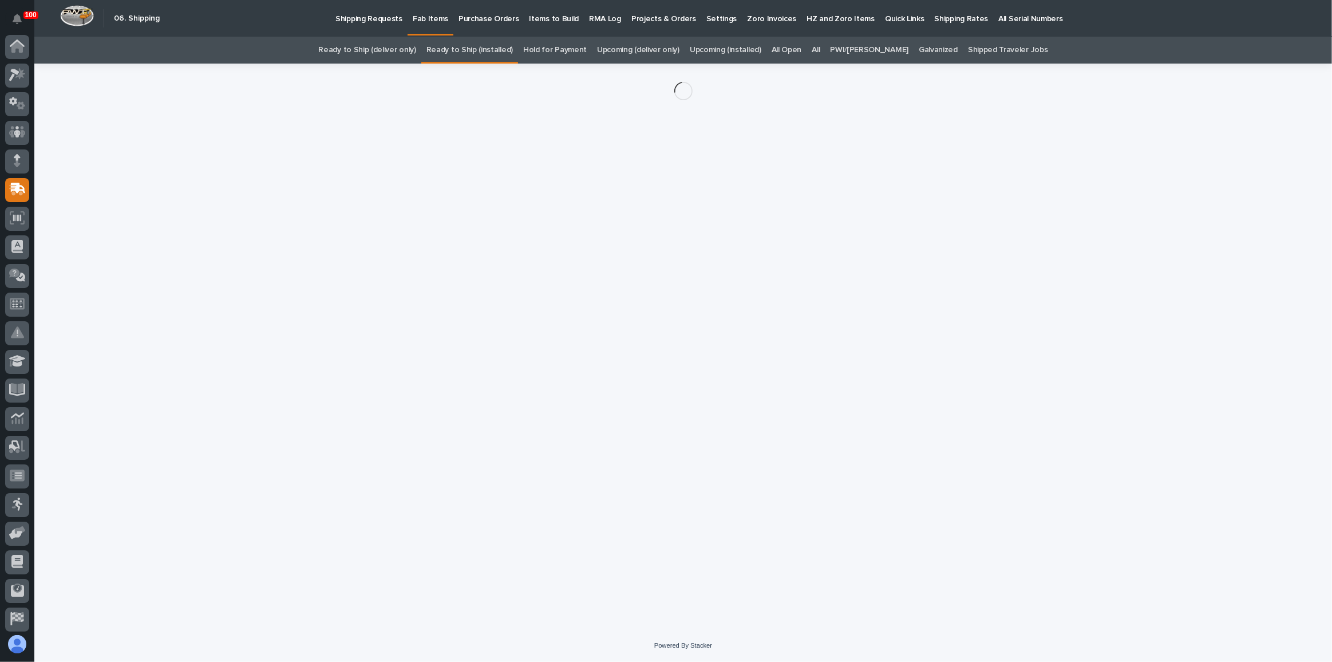
scroll to position [61, 0]
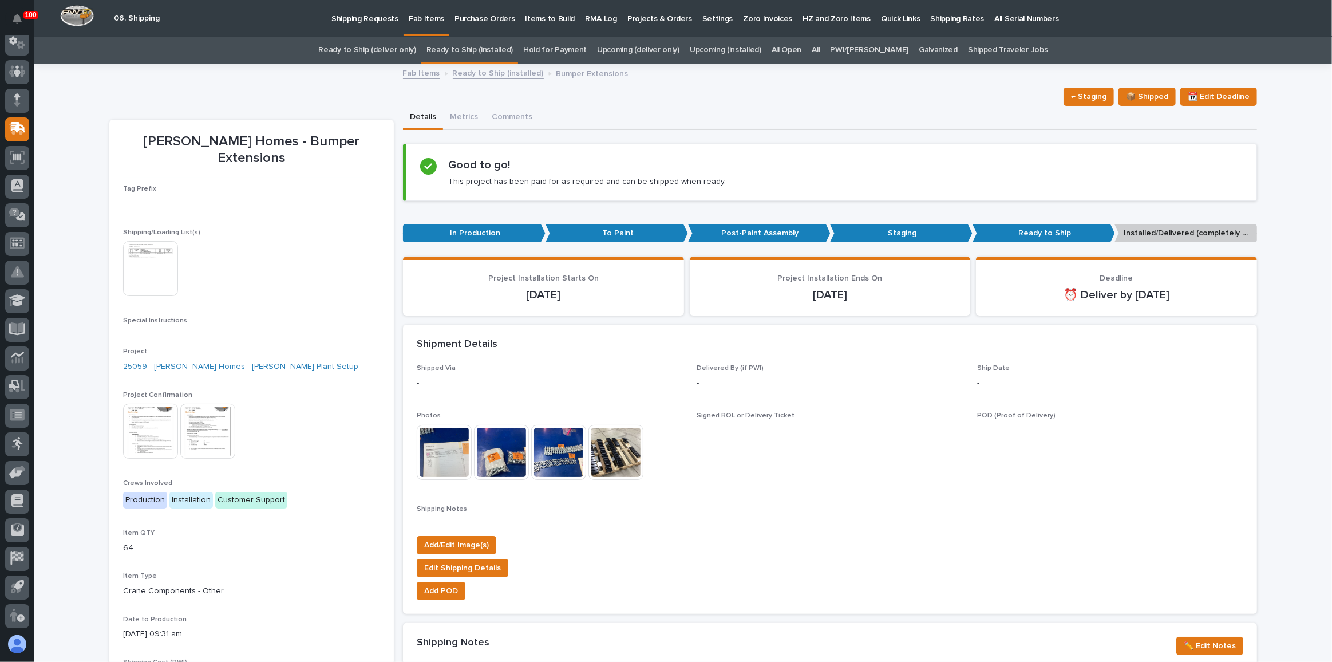
click at [611, 458] on img at bounding box center [615, 452] width 55 height 55
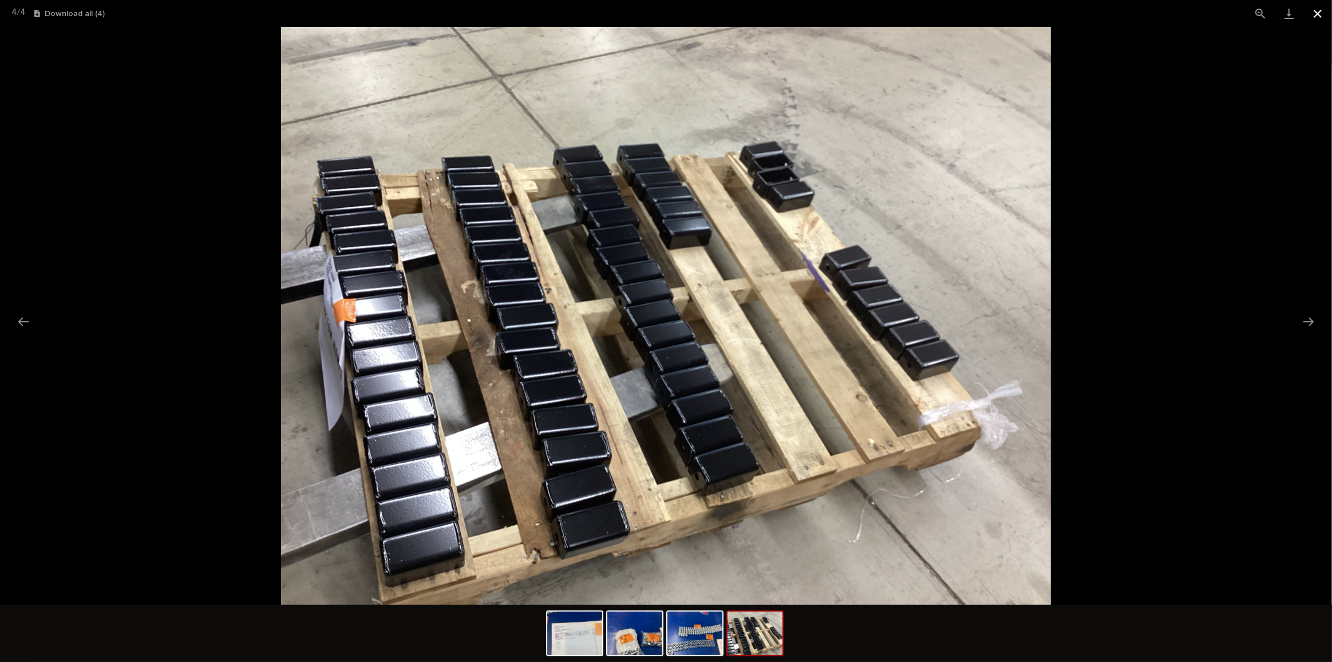
click at [1315, 13] on button "Close gallery" at bounding box center [1317, 13] width 29 height 27
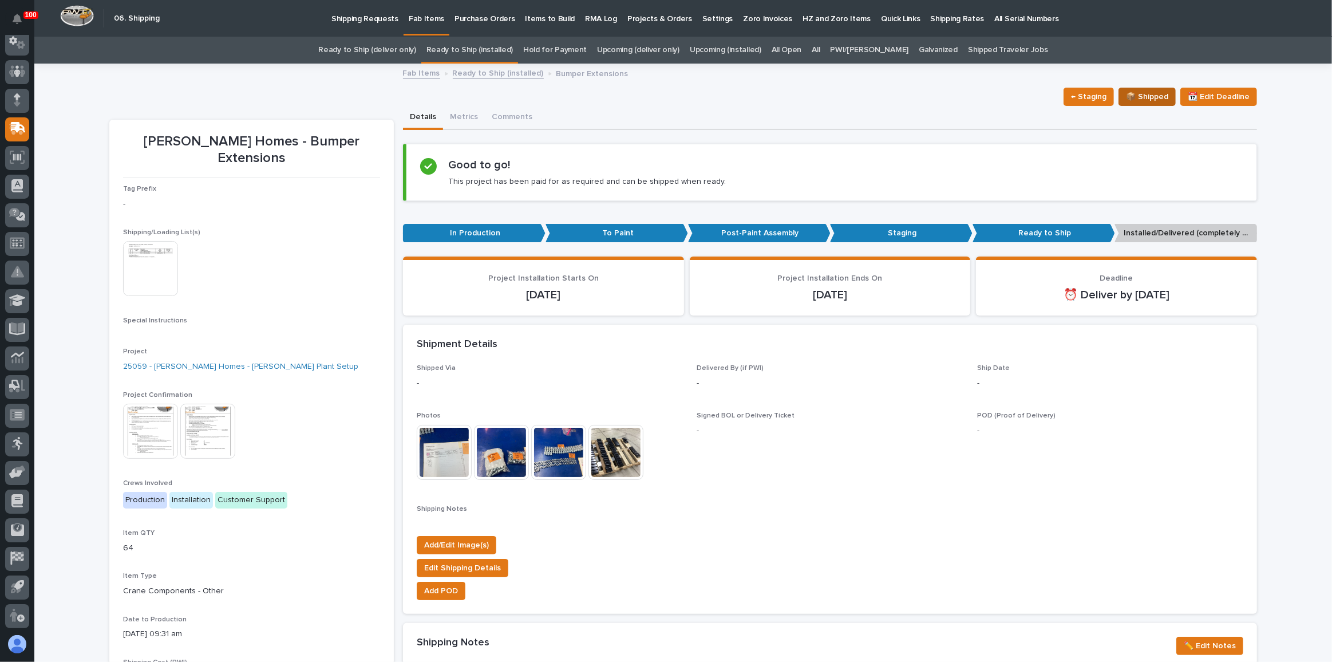
click at [1153, 93] on span "📦 Shipped" at bounding box center [1147, 97] width 42 height 14
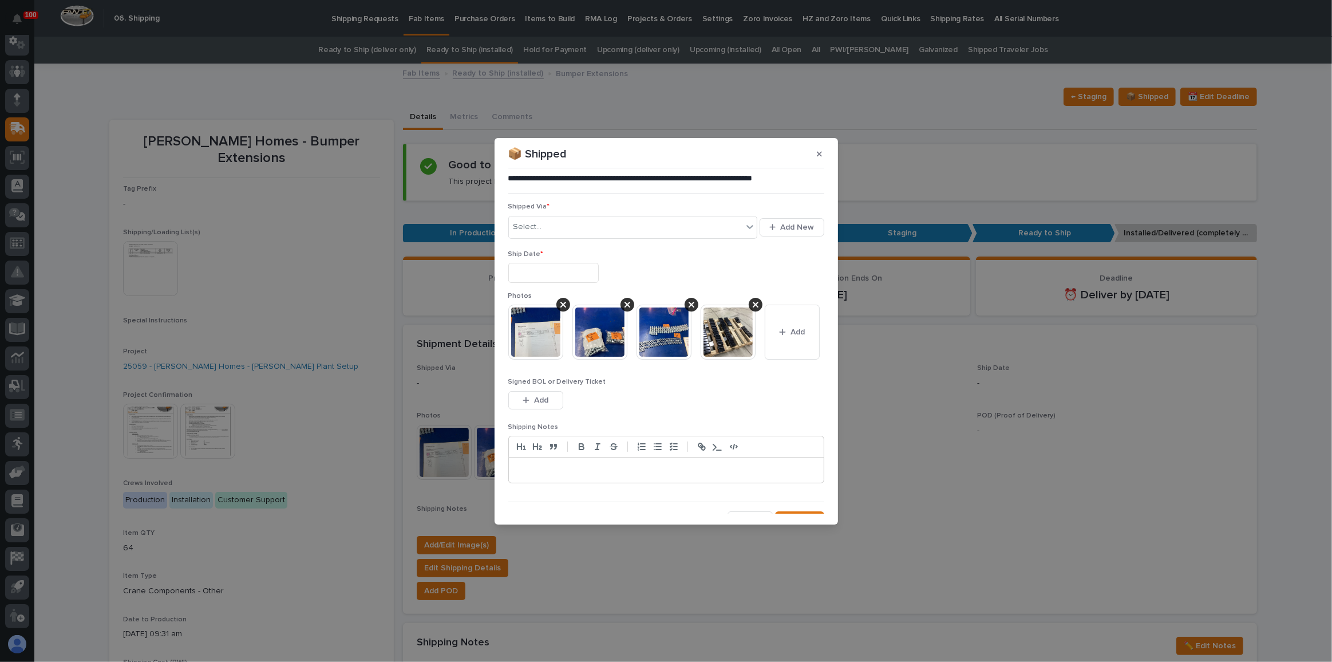
click at [591, 272] on input "text" at bounding box center [553, 273] width 90 height 20
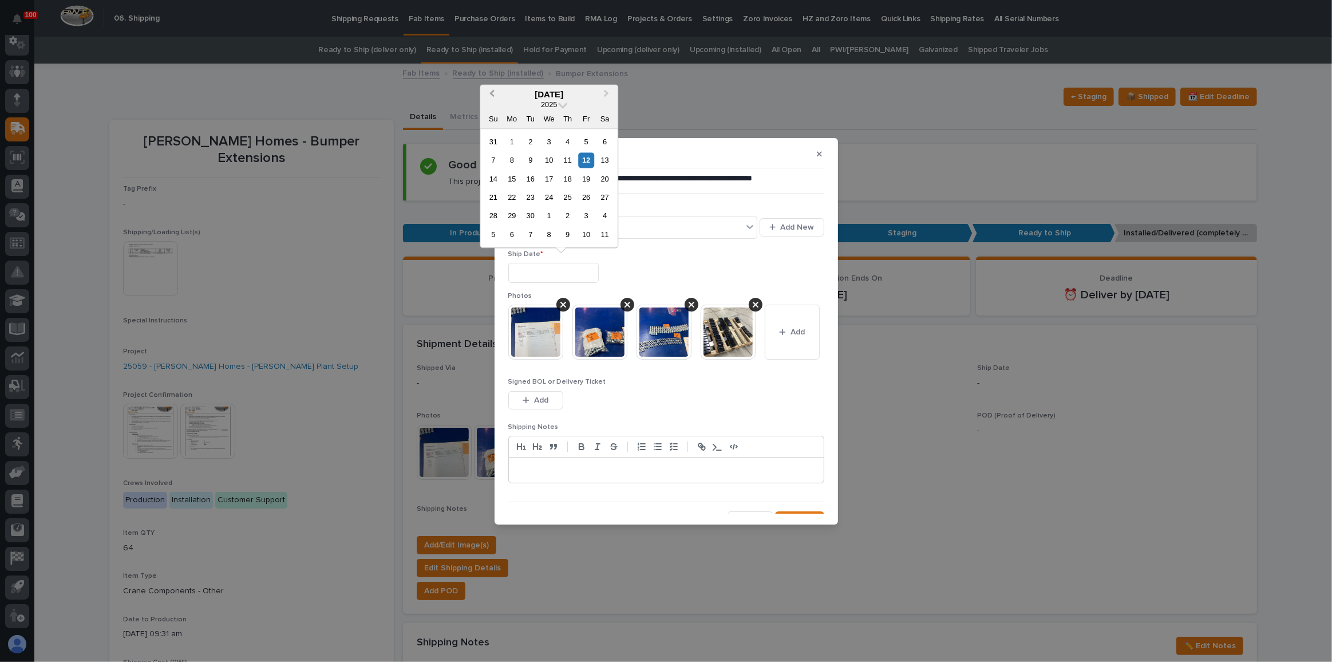
click at [497, 91] on button "Previous Month" at bounding box center [490, 95] width 18 height 18
click at [512, 181] on div "14" at bounding box center [511, 178] width 15 height 15
type input "**********"
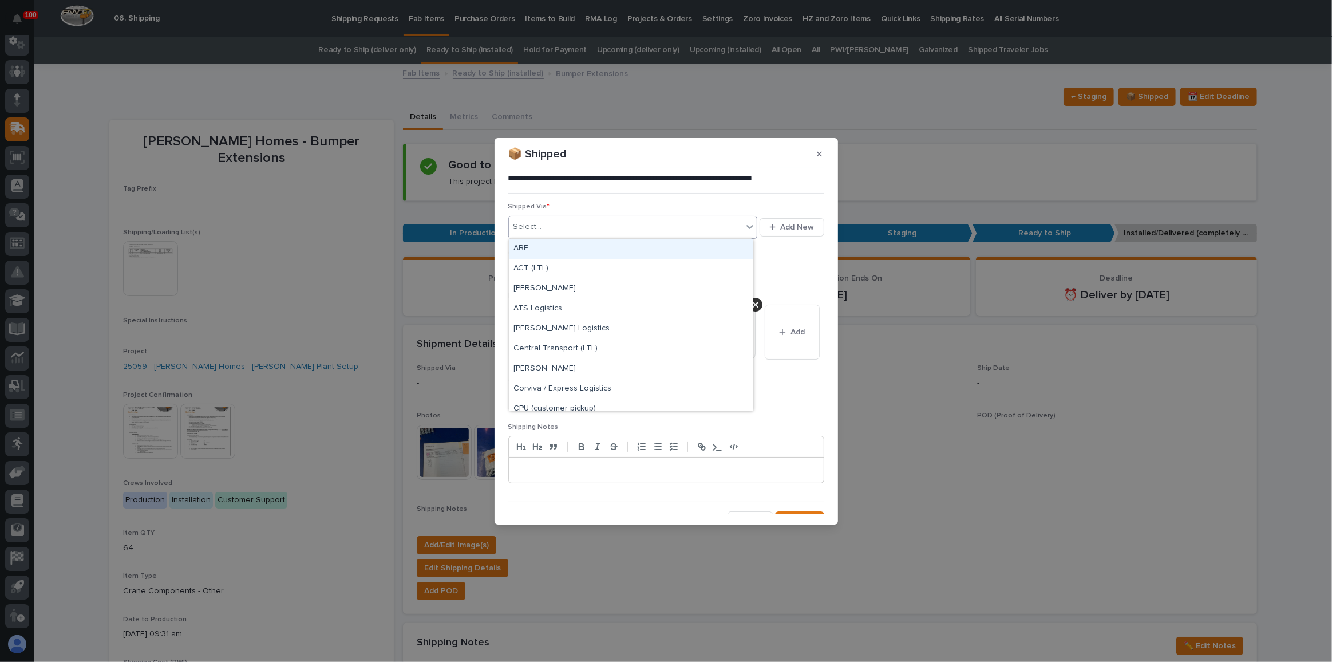
click at [540, 225] on div "Select..." at bounding box center [527, 227] width 29 height 12
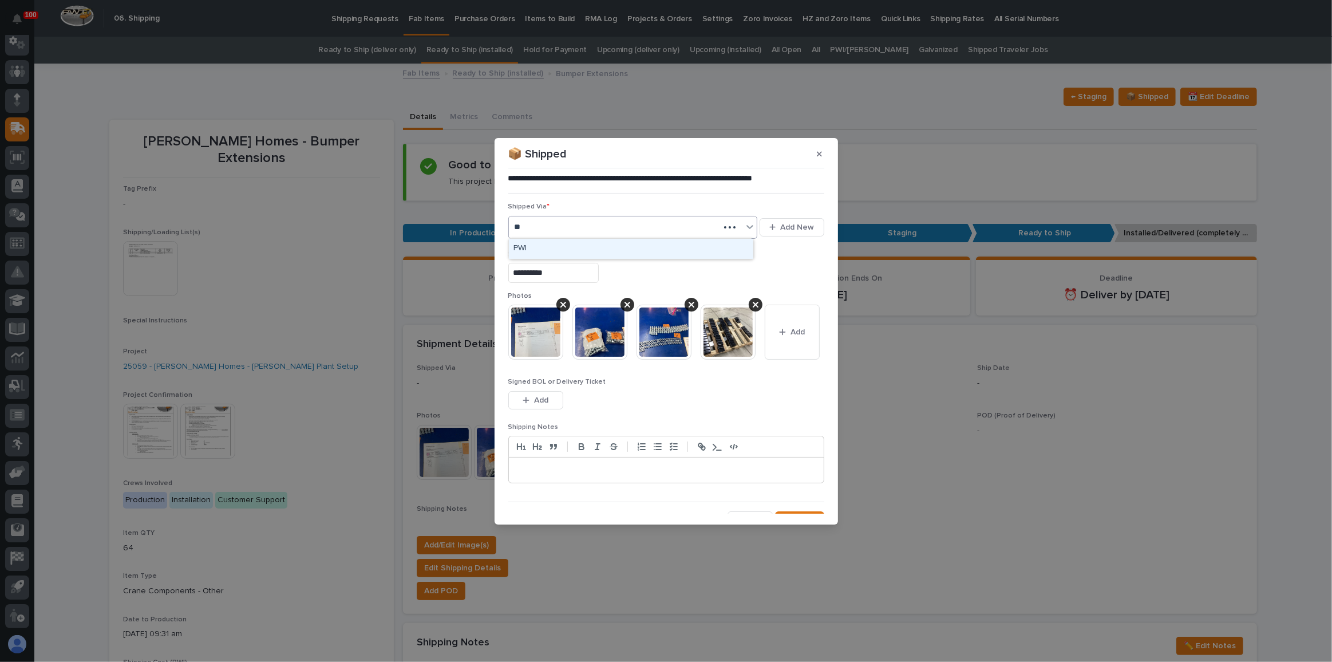
type input "***"
click at [558, 246] on div "PWI" at bounding box center [631, 249] width 244 height 20
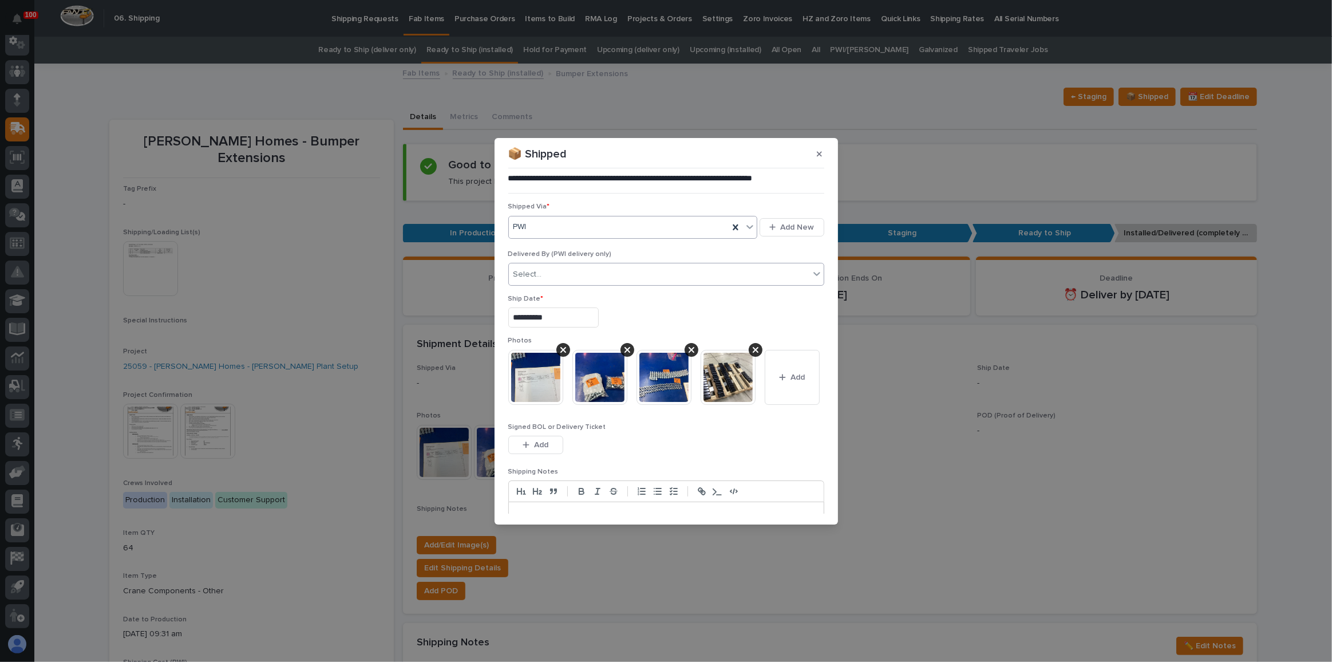
click at [550, 271] on div "Select..." at bounding box center [659, 274] width 301 height 19
type input "****"
click at [566, 290] on div "[PERSON_NAME]" at bounding box center [664, 295] width 310 height 20
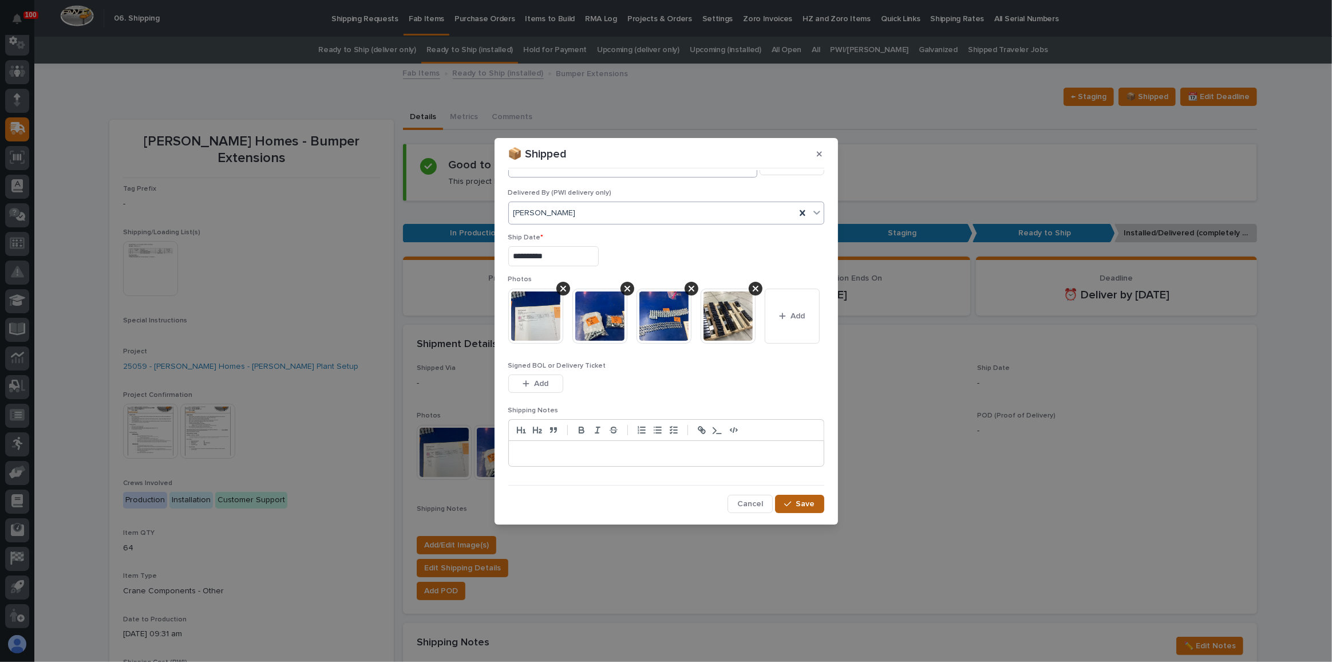
click at [799, 501] on span "Save" at bounding box center [805, 504] width 19 height 10
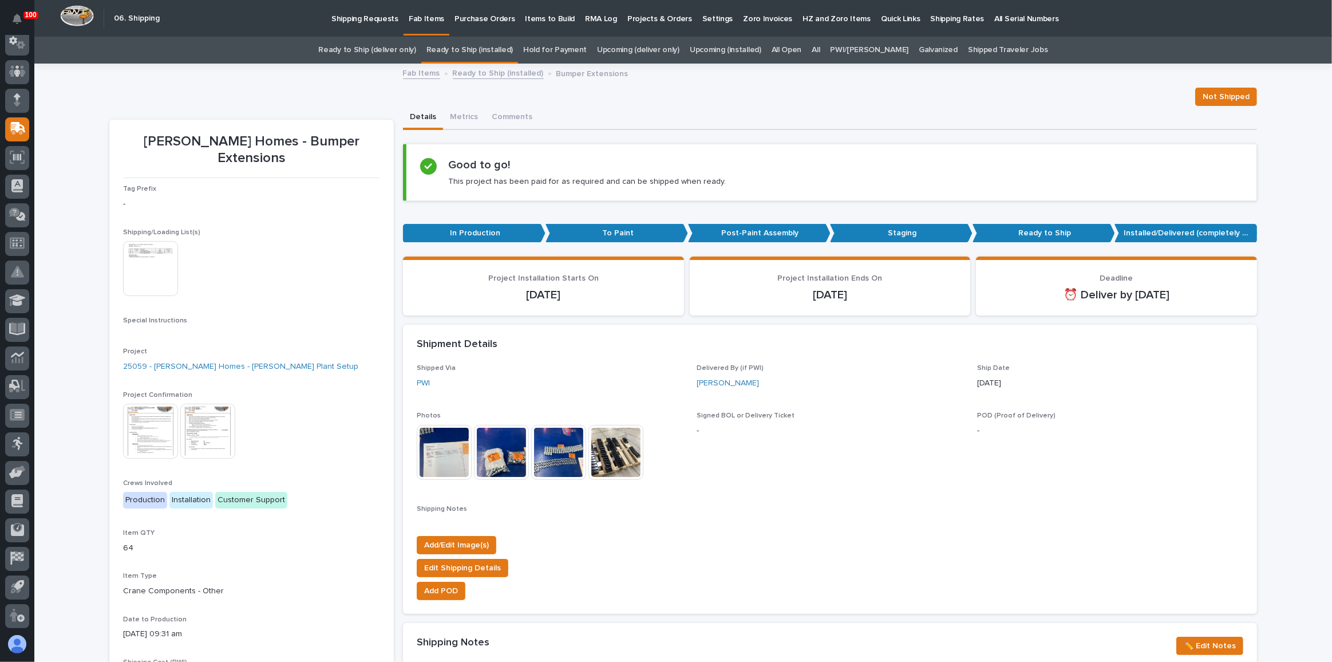
click at [503, 57] on link "Ready to Ship (installed)" at bounding box center [469, 50] width 86 height 27
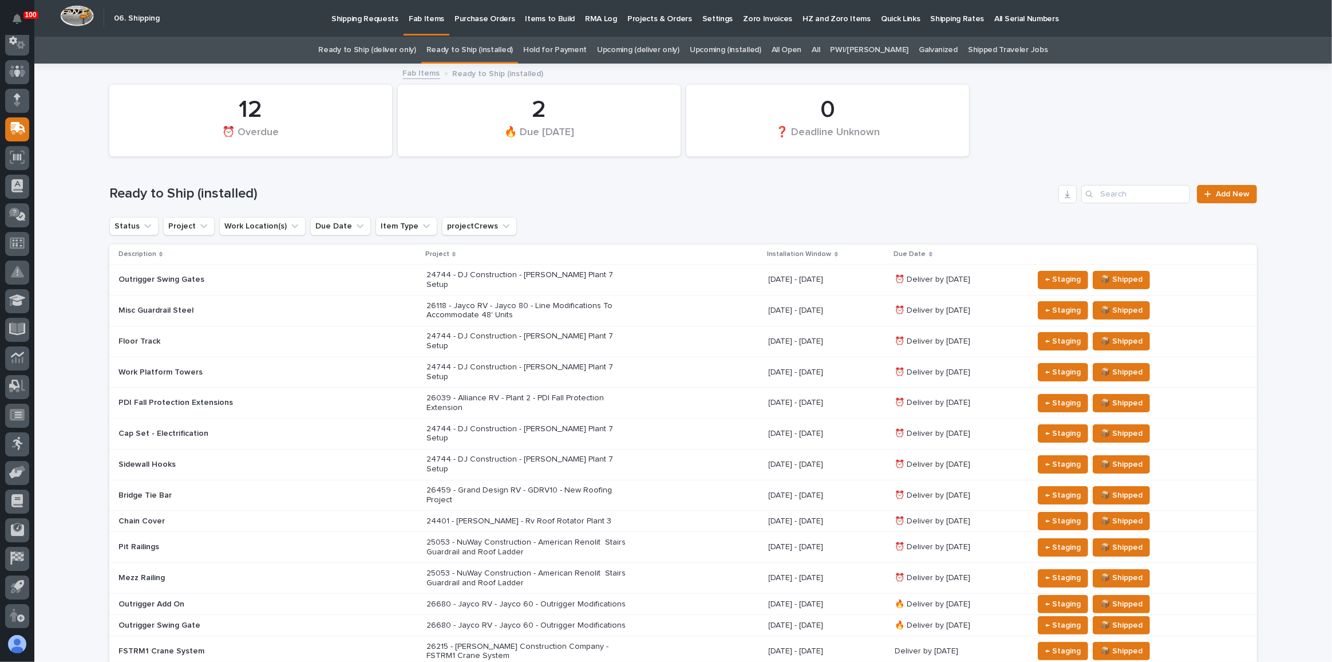
click at [721, 47] on link "Upcoming (installed)" at bounding box center [726, 50] width 72 height 27
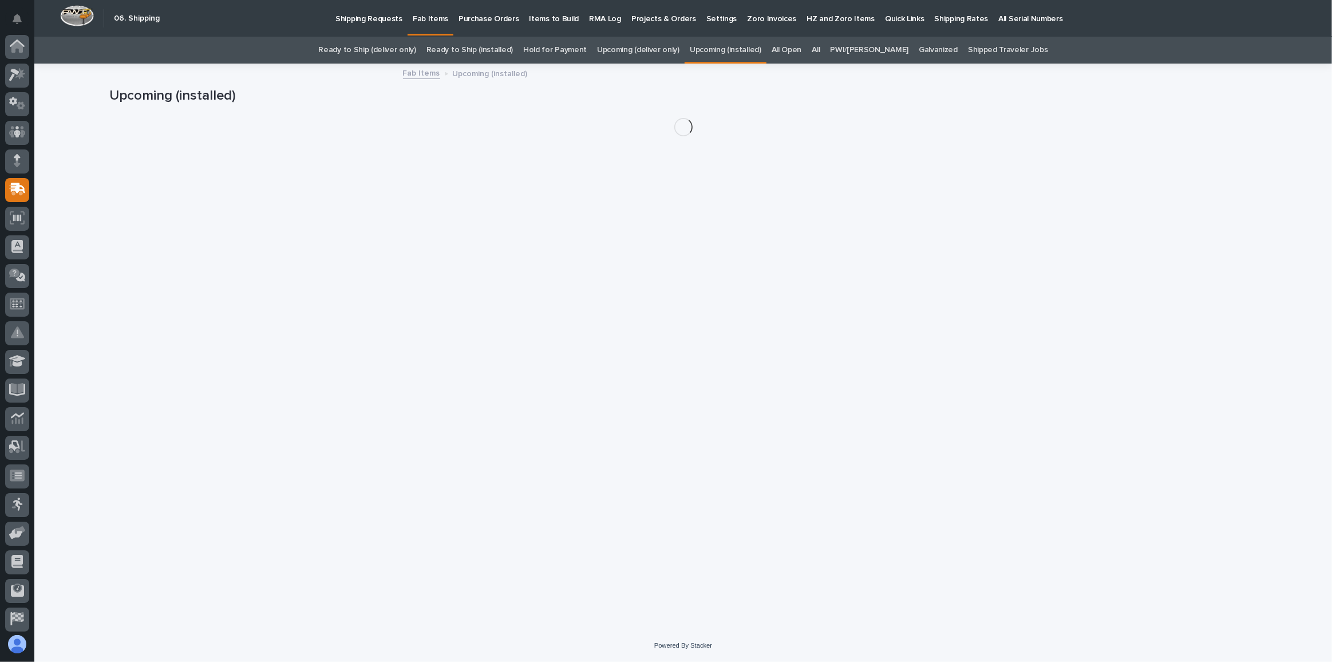
scroll to position [61, 0]
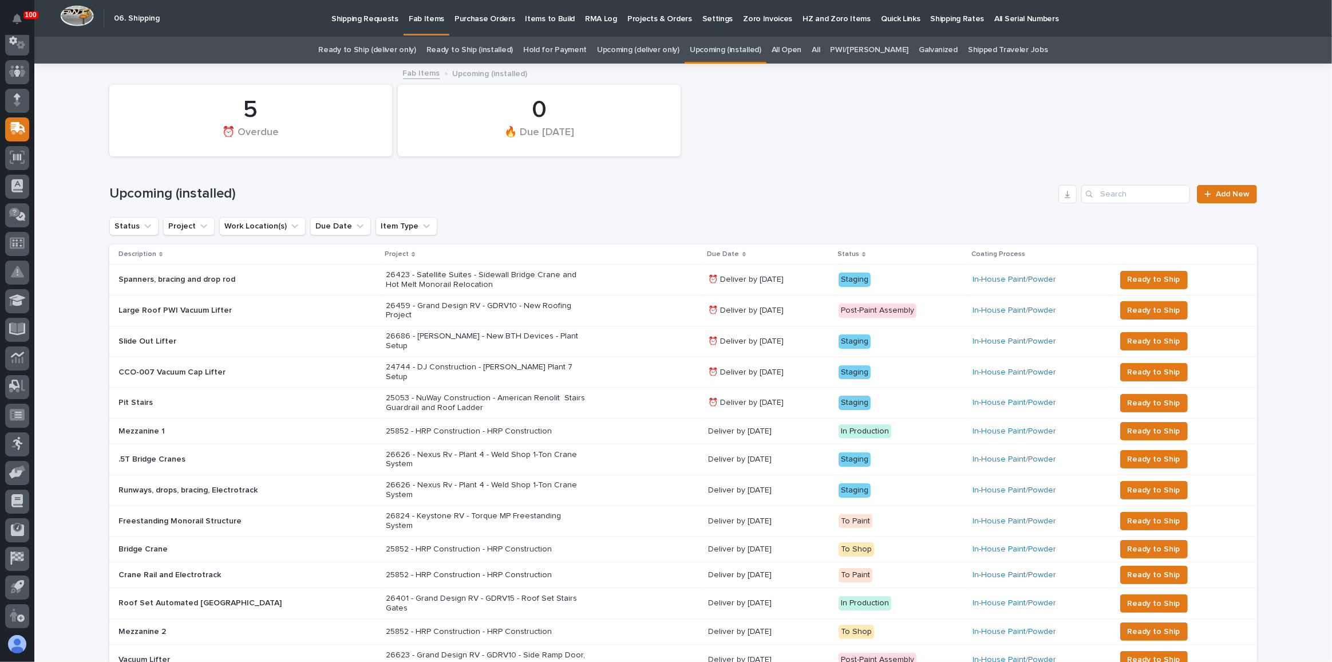
click at [622, 394] on div "25053 - NuWay Construction - American Renolit Stairs Guardrail and Roof Ladder" at bounding box center [542, 403] width 313 height 29
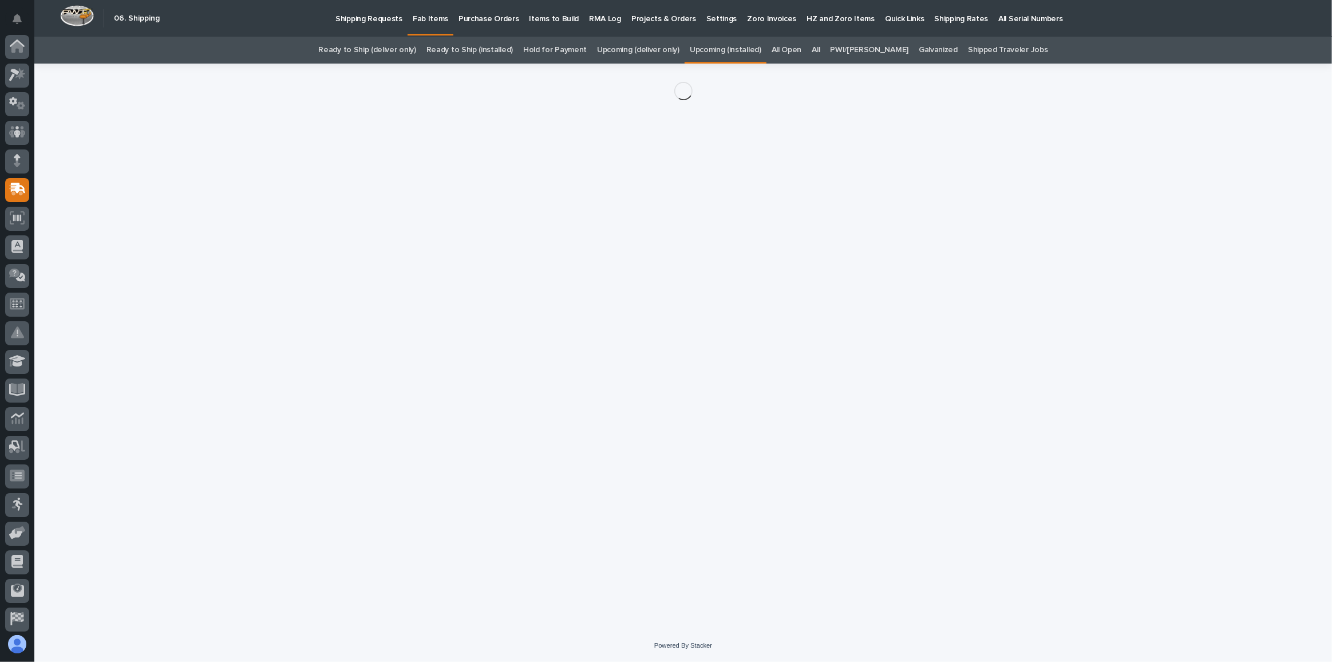
scroll to position [61, 0]
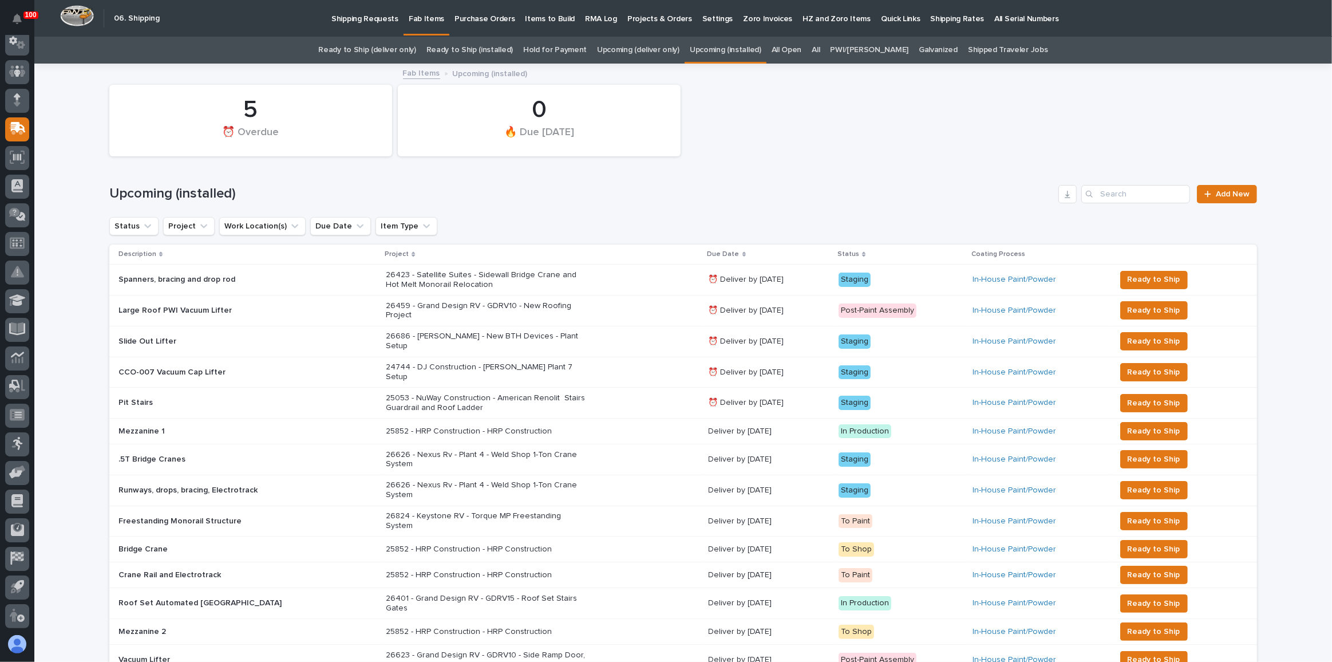
click at [668, 49] on link "Upcoming (deliver only)" at bounding box center [638, 50] width 82 height 27
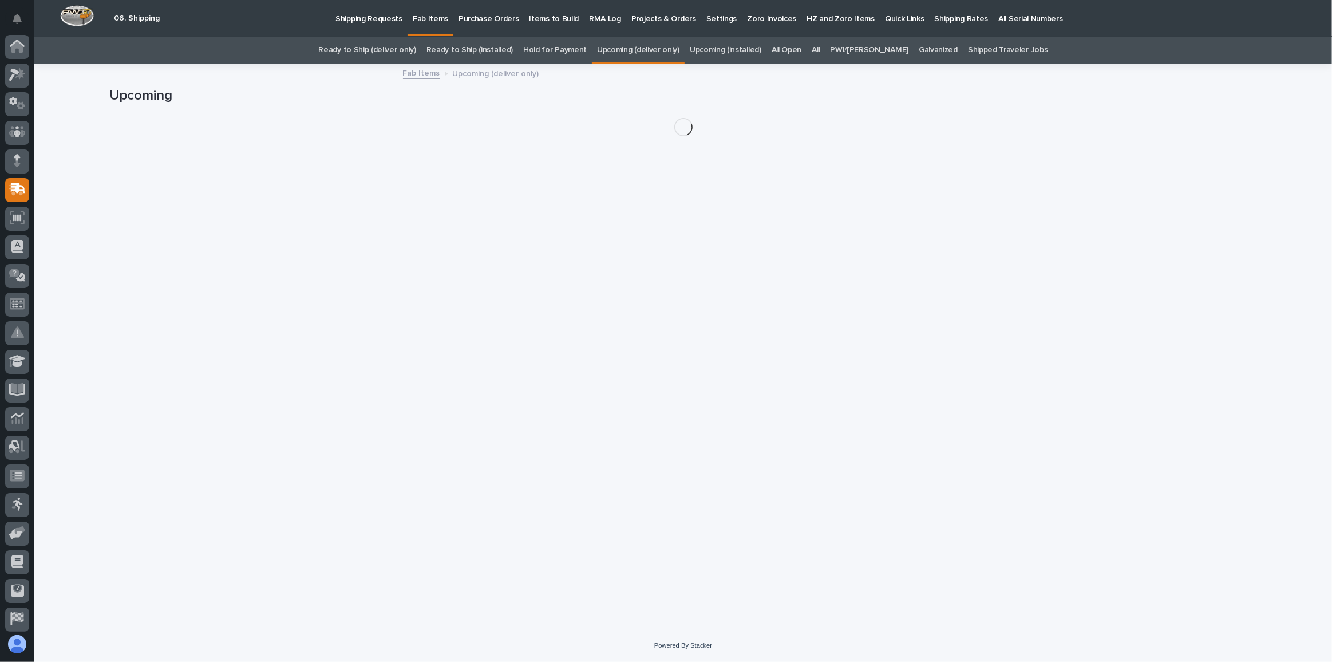
scroll to position [61, 0]
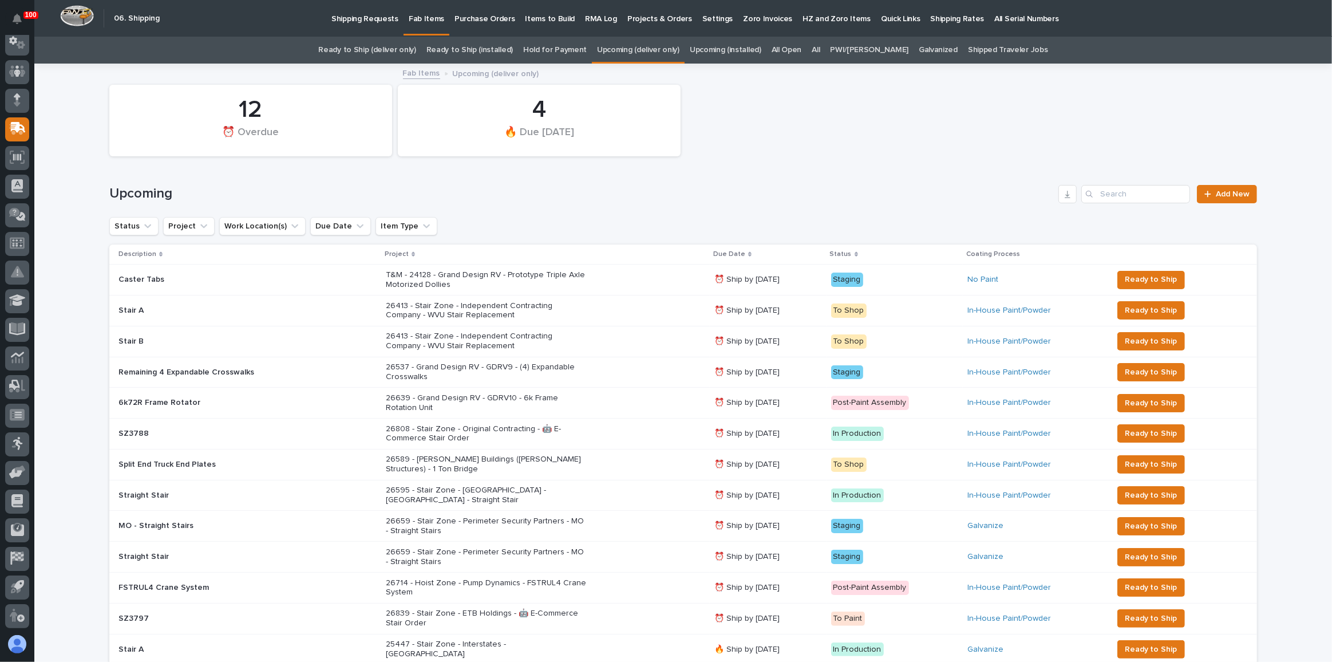
click at [488, 51] on link "Ready to Ship (installed)" at bounding box center [469, 50] width 86 height 27
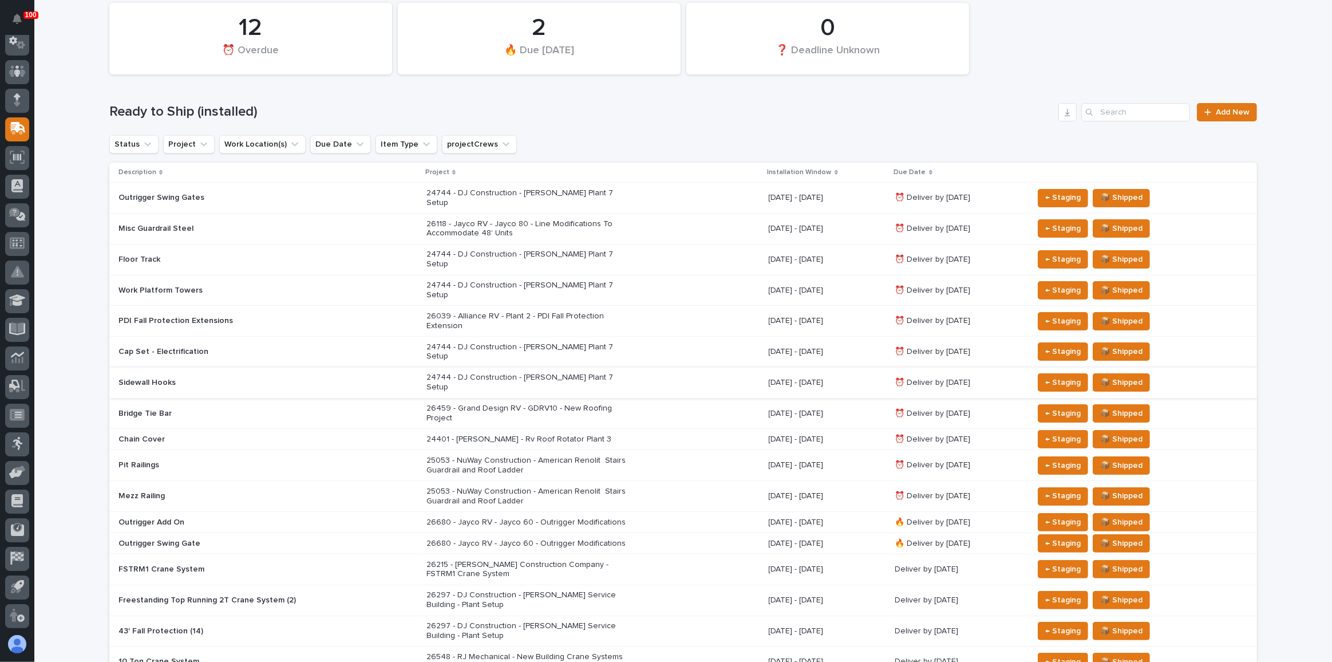
scroll to position [156, 0]
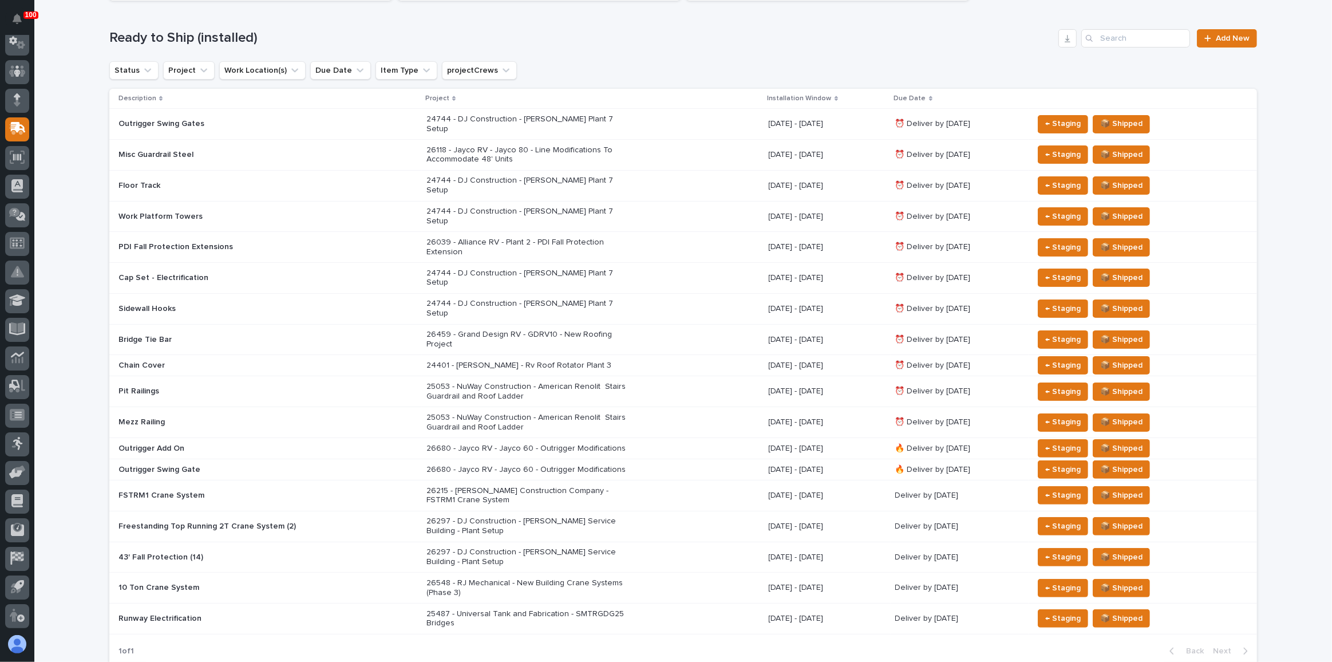
click at [652, 481] on div "26215 - [PERSON_NAME] Construction Company - FSTRM1 Crane System" at bounding box center [592, 495] width 333 height 29
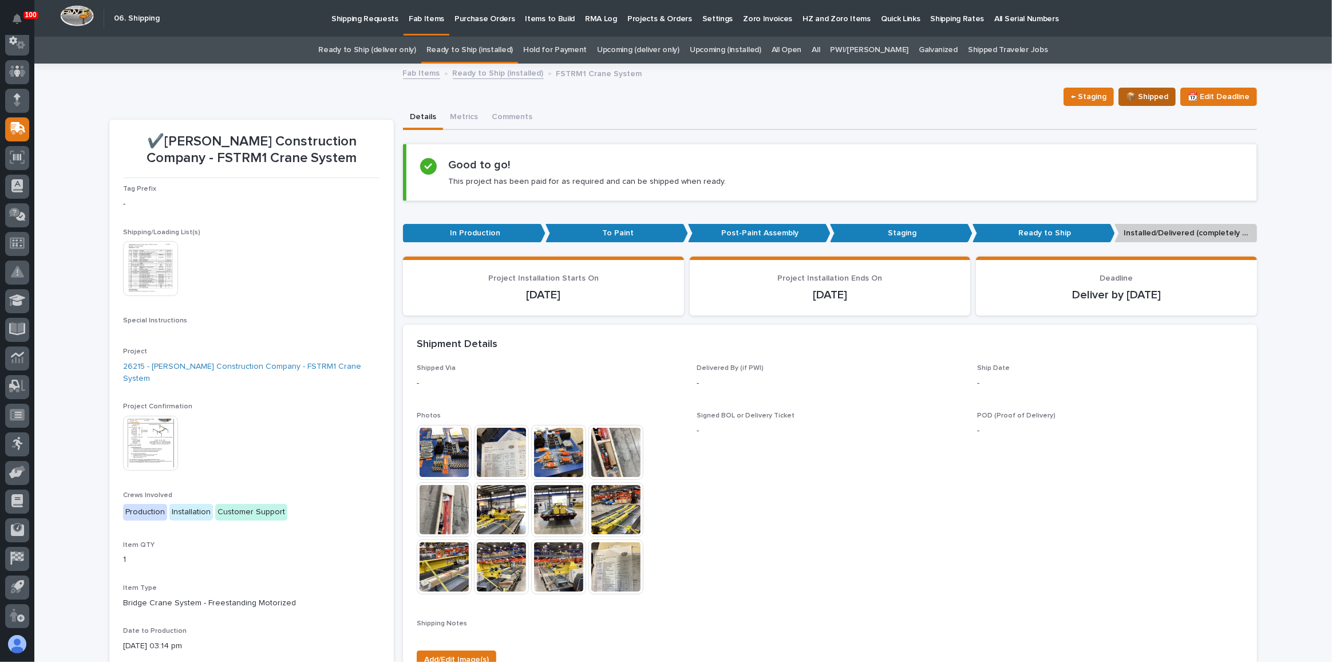
click at [1152, 96] on span "📦 Shipped" at bounding box center [1147, 97] width 42 height 14
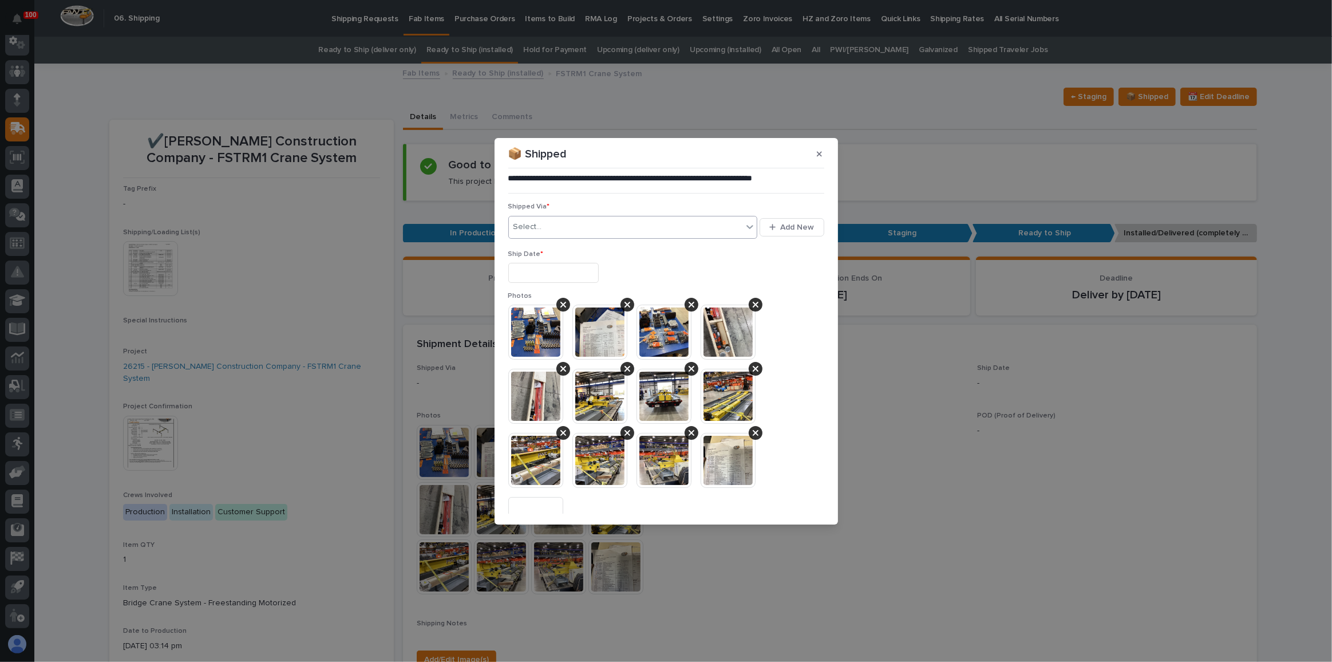
click at [582, 227] on div "Select..." at bounding box center [626, 227] width 234 height 19
type input "***"
drag, startPoint x: 607, startPoint y: 258, endPoint x: 609, endPoint y: 252, distance: 6.0
click at [608, 254] on div "PWI" at bounding box center [631, 249] width 244 height 20
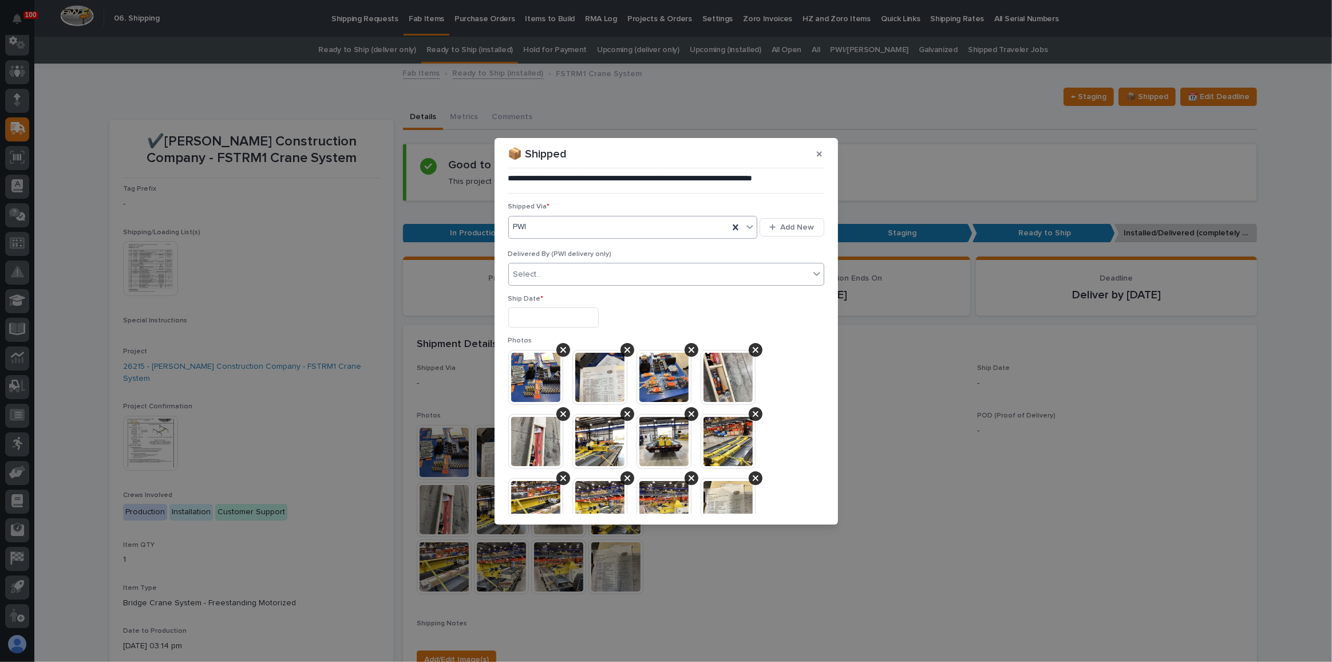
click at [569, 268] on div "Select..." at bounding box center [659, 274] width 301 height 19
type input "***"
click at [678, 325] on div at bounding box center [666, 317] width 316 height 20
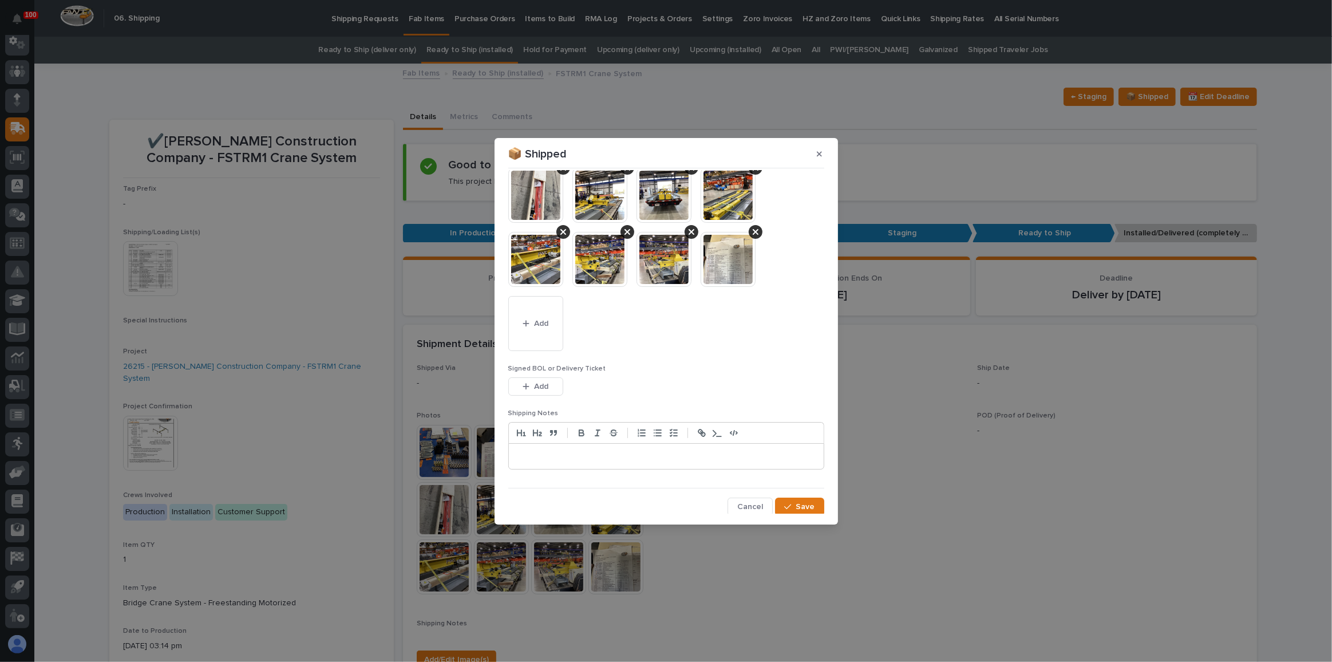
click at [751, 508] on span "Cancel" at bounding box center [750, 506] width 26 height 10
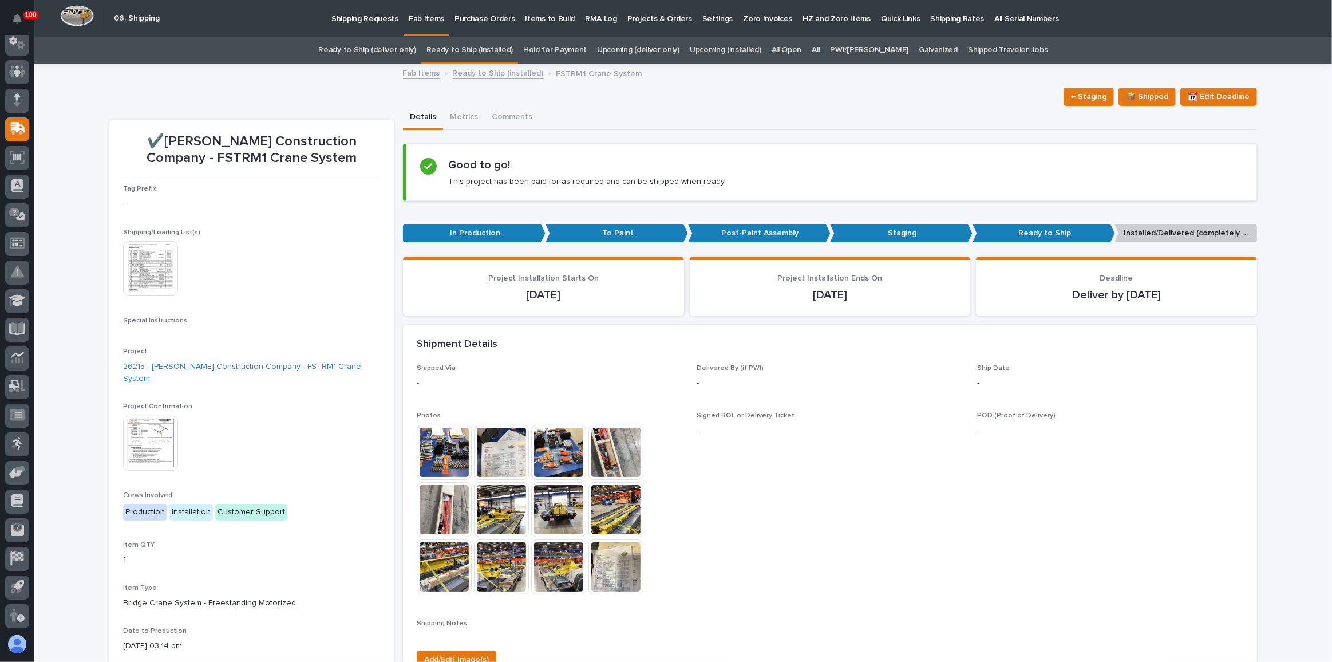
click at [500, 52] on link "Ready to Ship (installed)" at bounding box center [469, 50] width 86 height 27
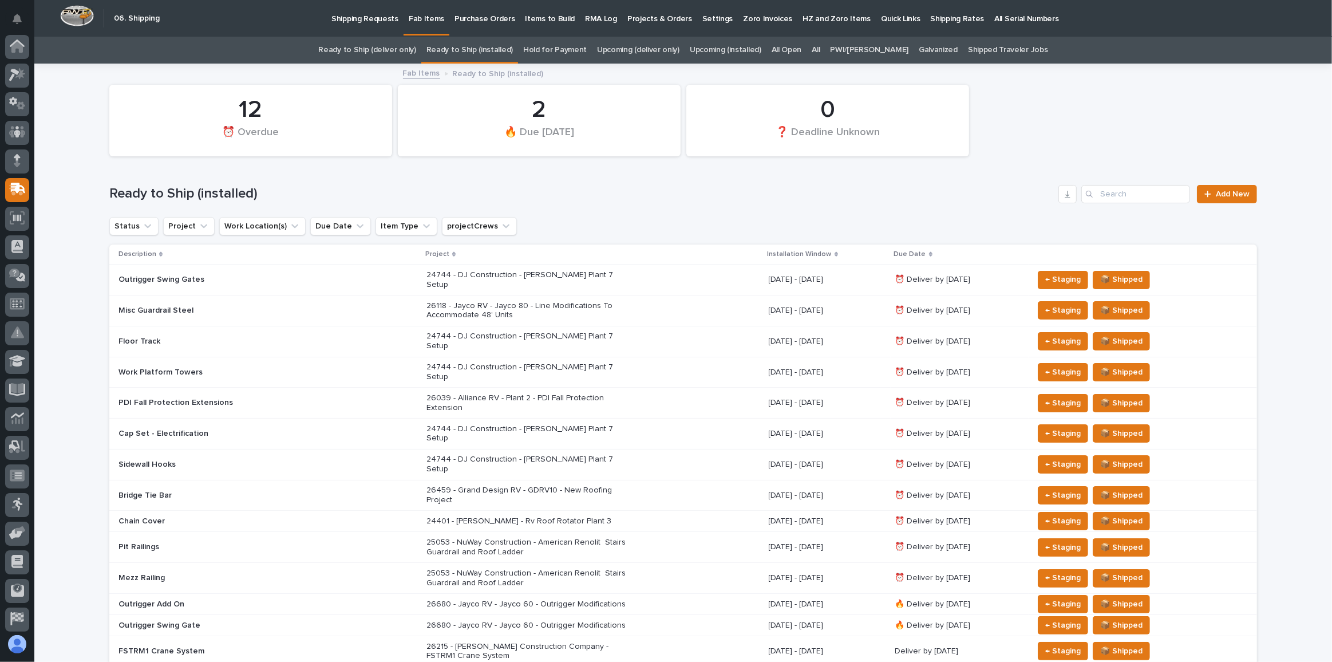
scroll to position [61, 0]
